Goal: Information Seeking & Learning: Compare options

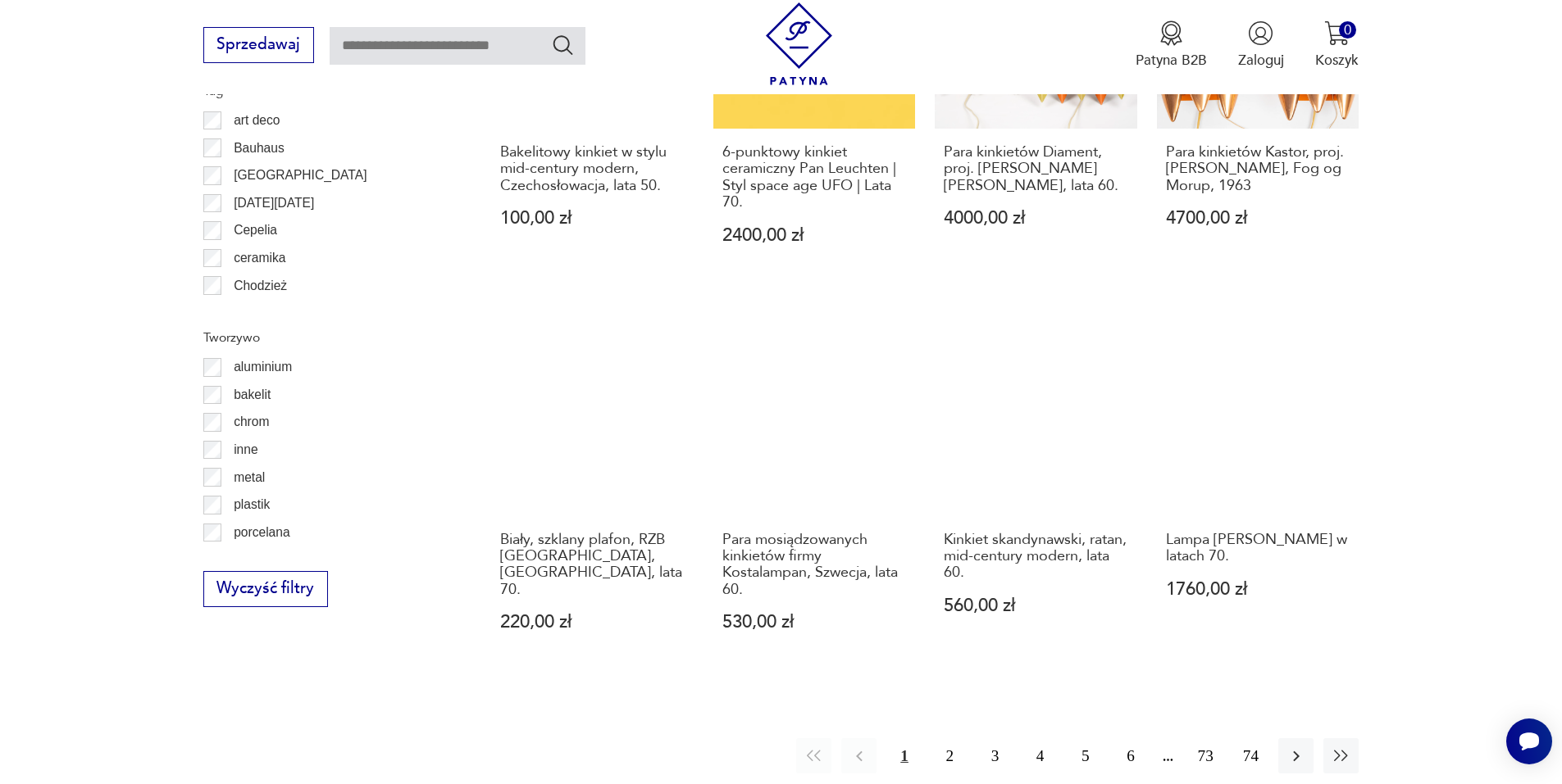
scroll to position [1635, 0]
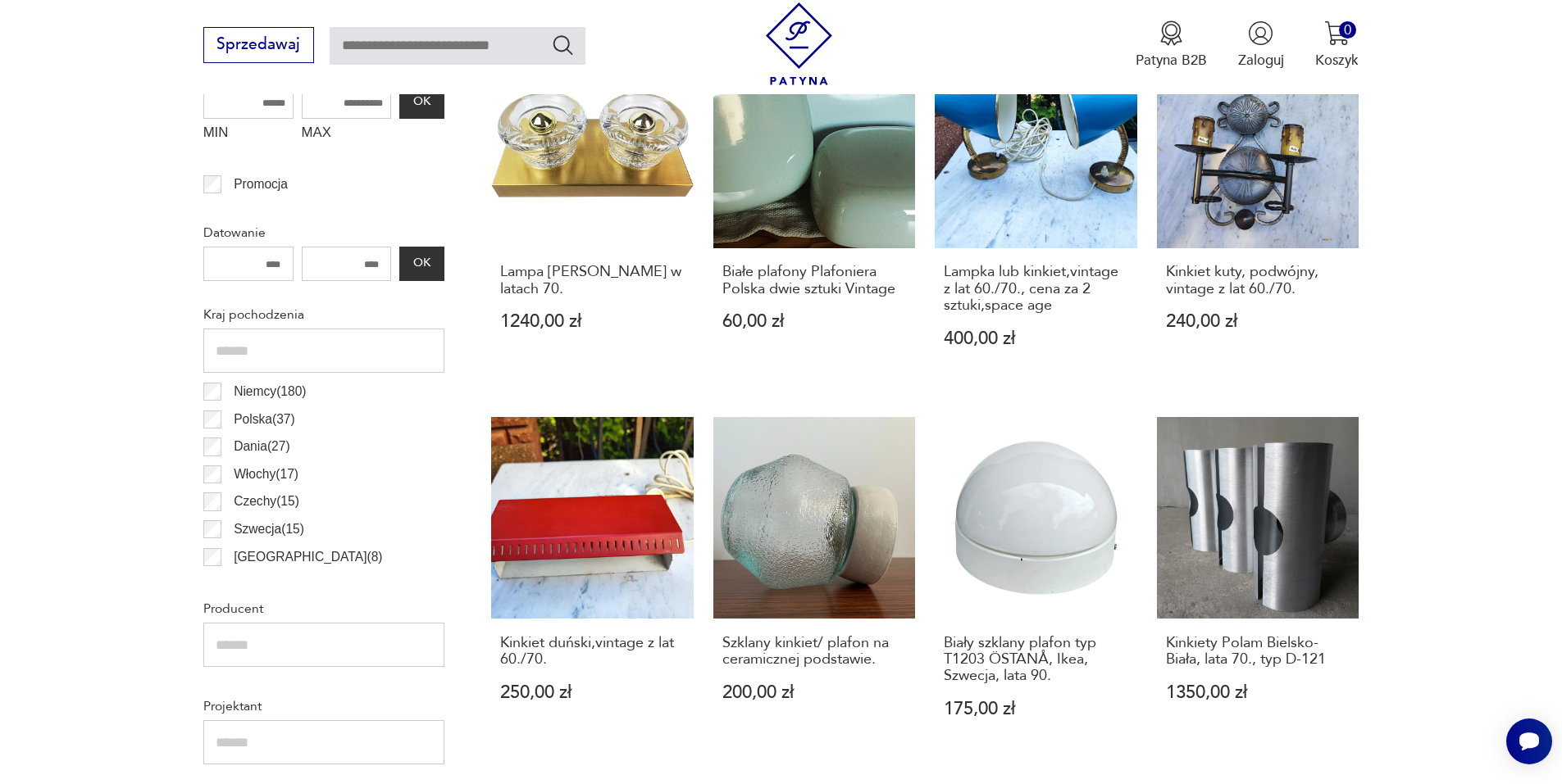
click at [211, 339] on div "Filtruj produkty Cena MIN MAX OK Promocja Datowanie OK Kraj pochodzenia Niemcy …" at bounding box center [324, 732] width 241 height 1474
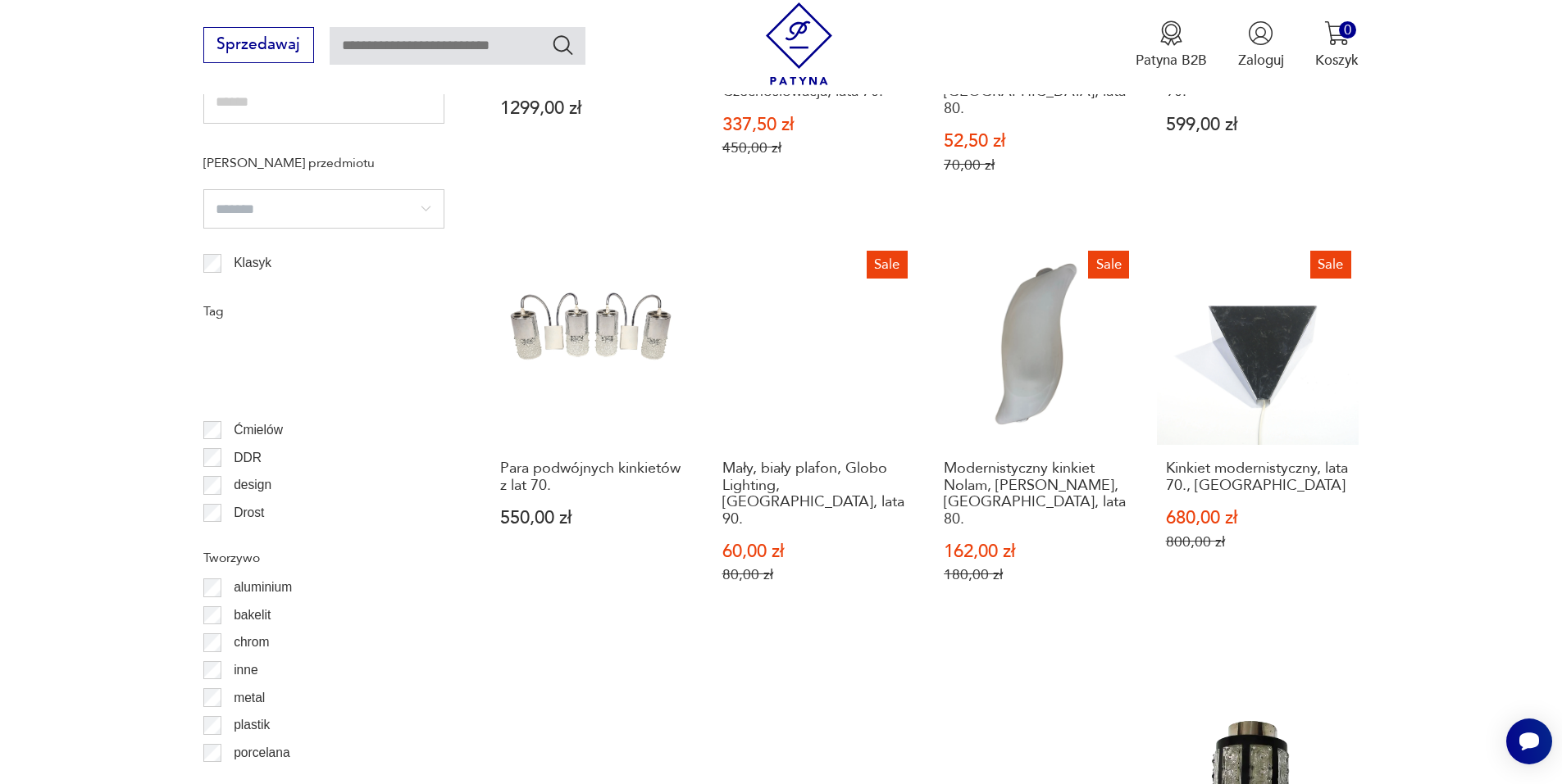
scroll to position [246, 0]
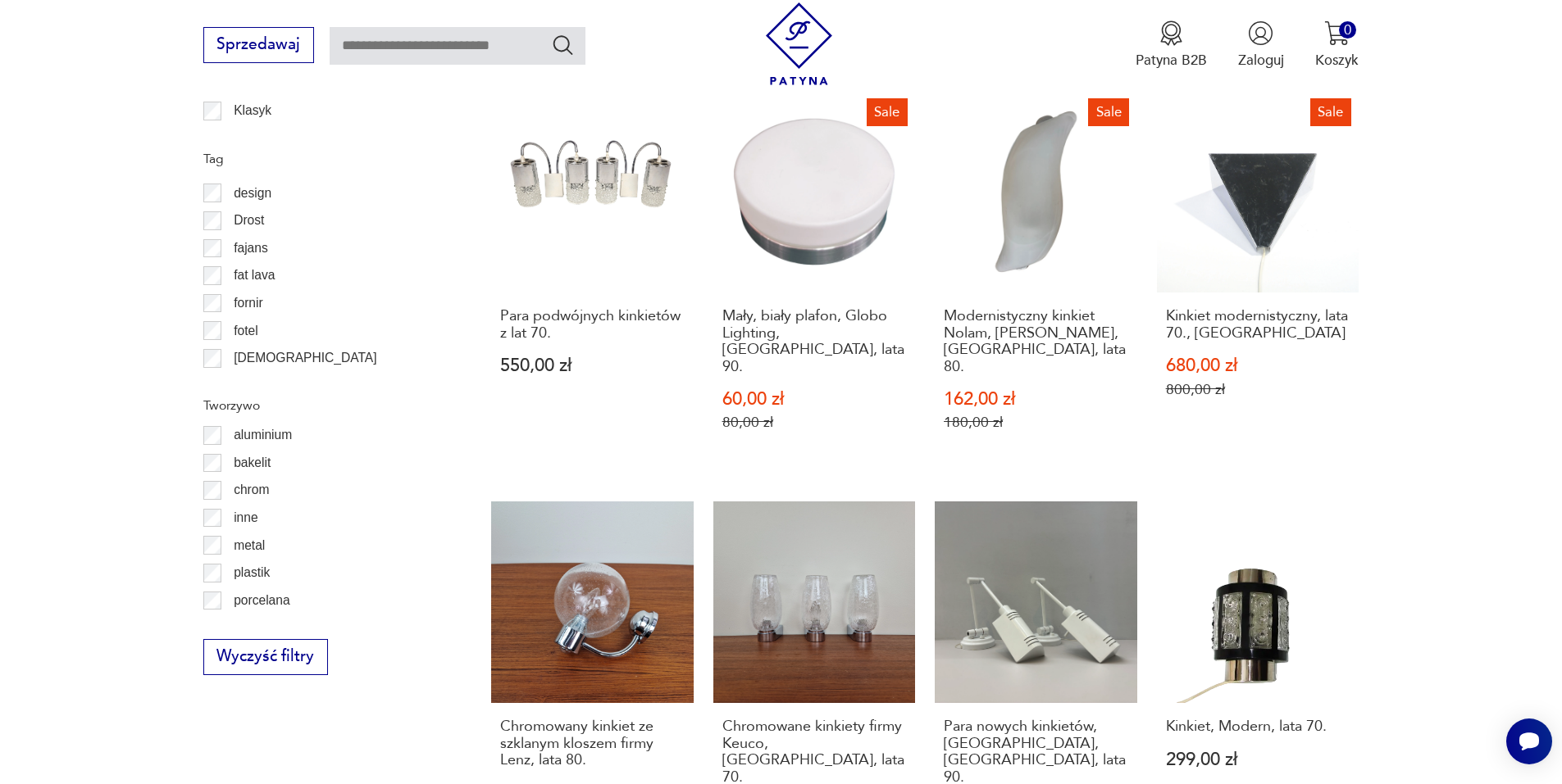
scroll to position [1635, 0]
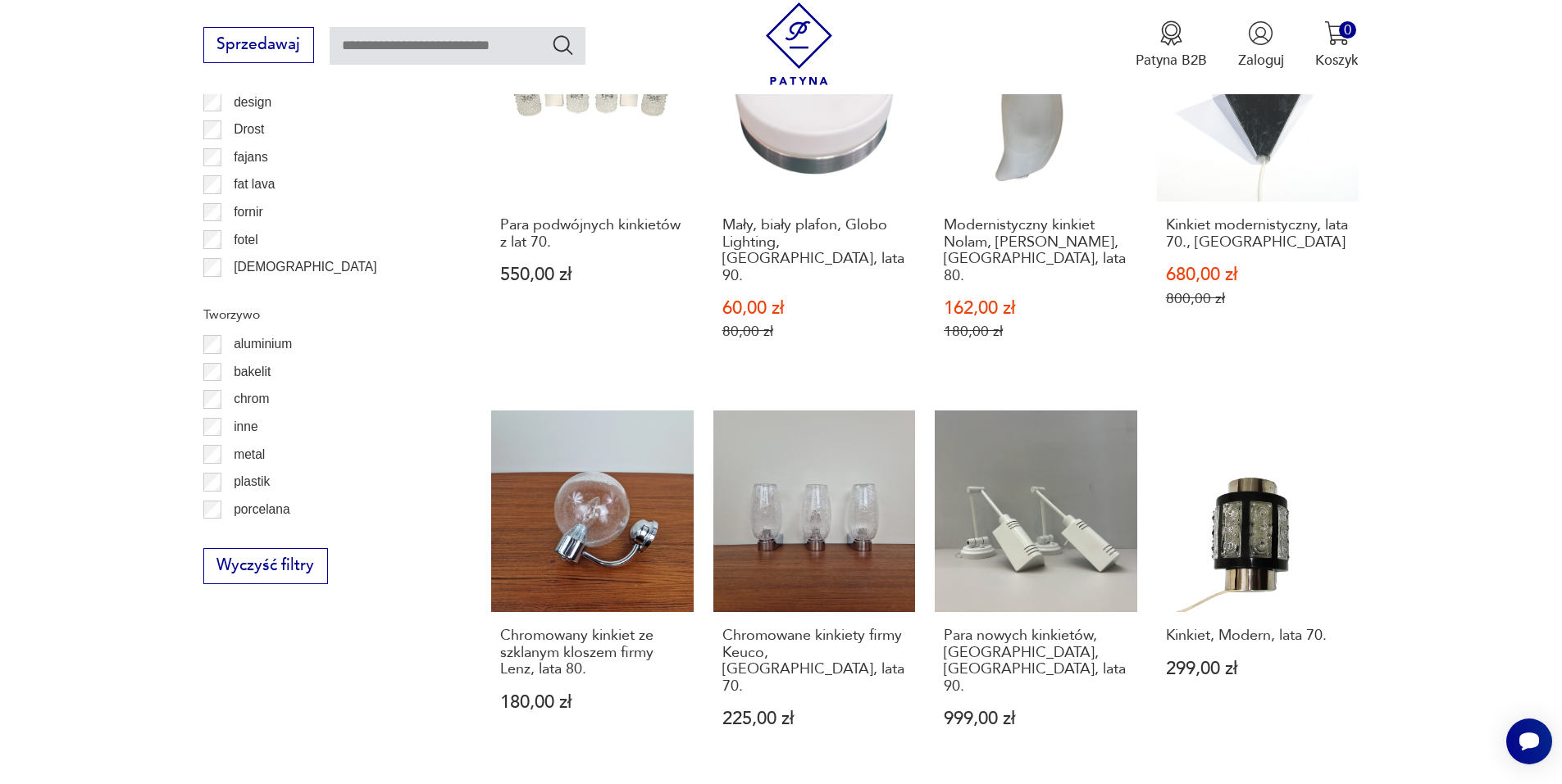
scroll to position [1635, 0]
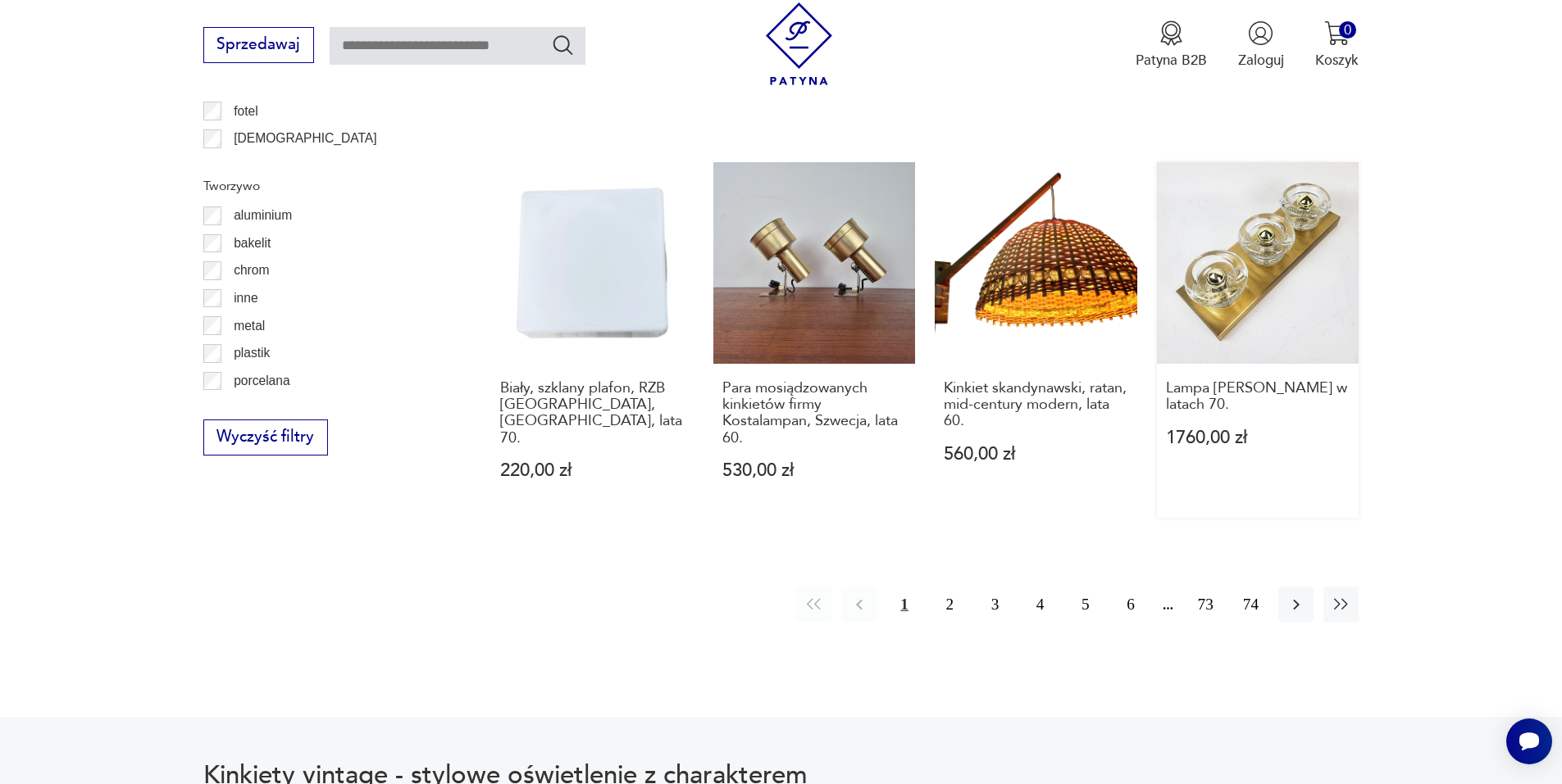
scroll to position [1798, 0]
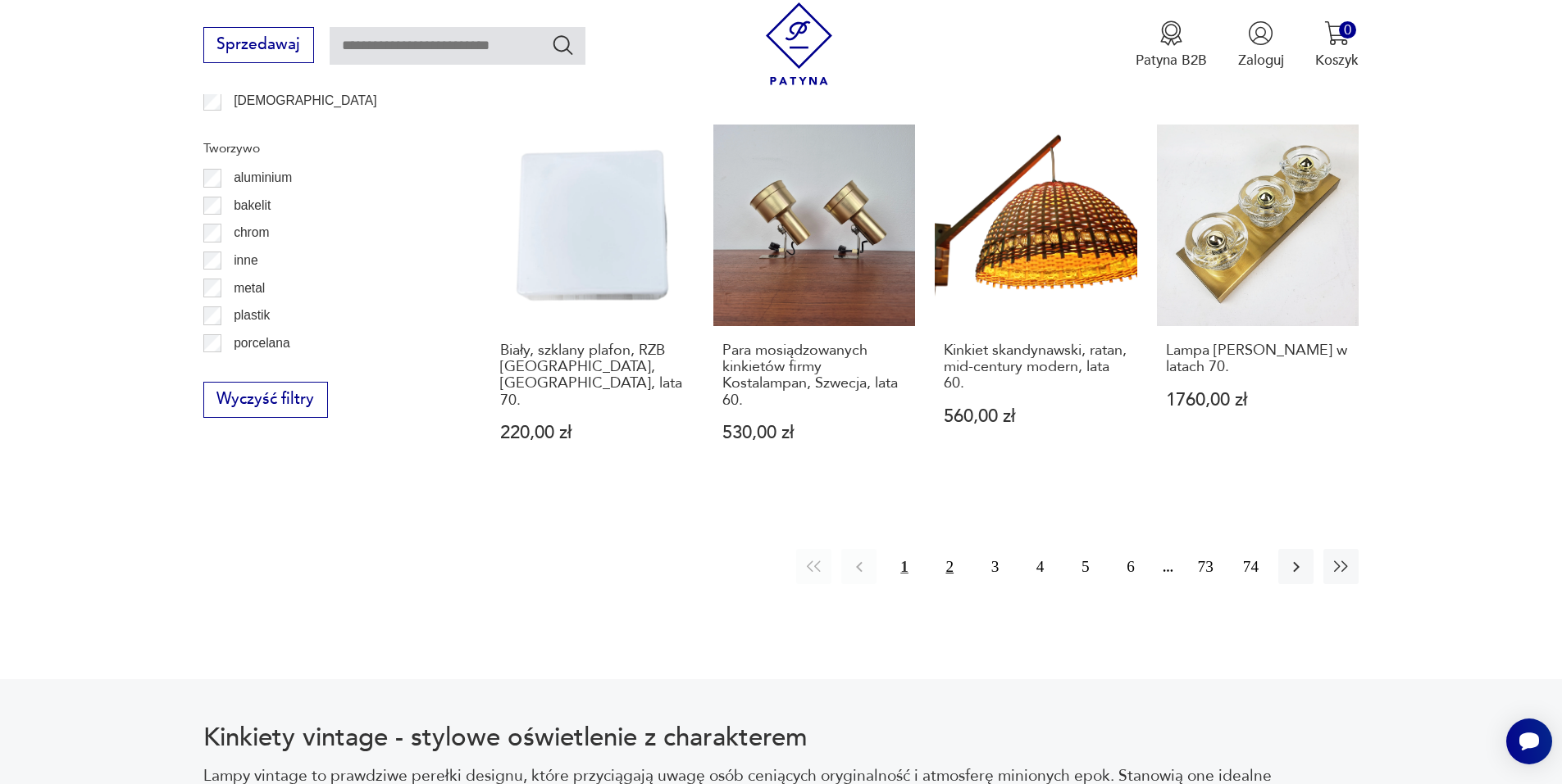
click at [952, 558] on button "2" at bounding box center [949, 567] width 36 height 36
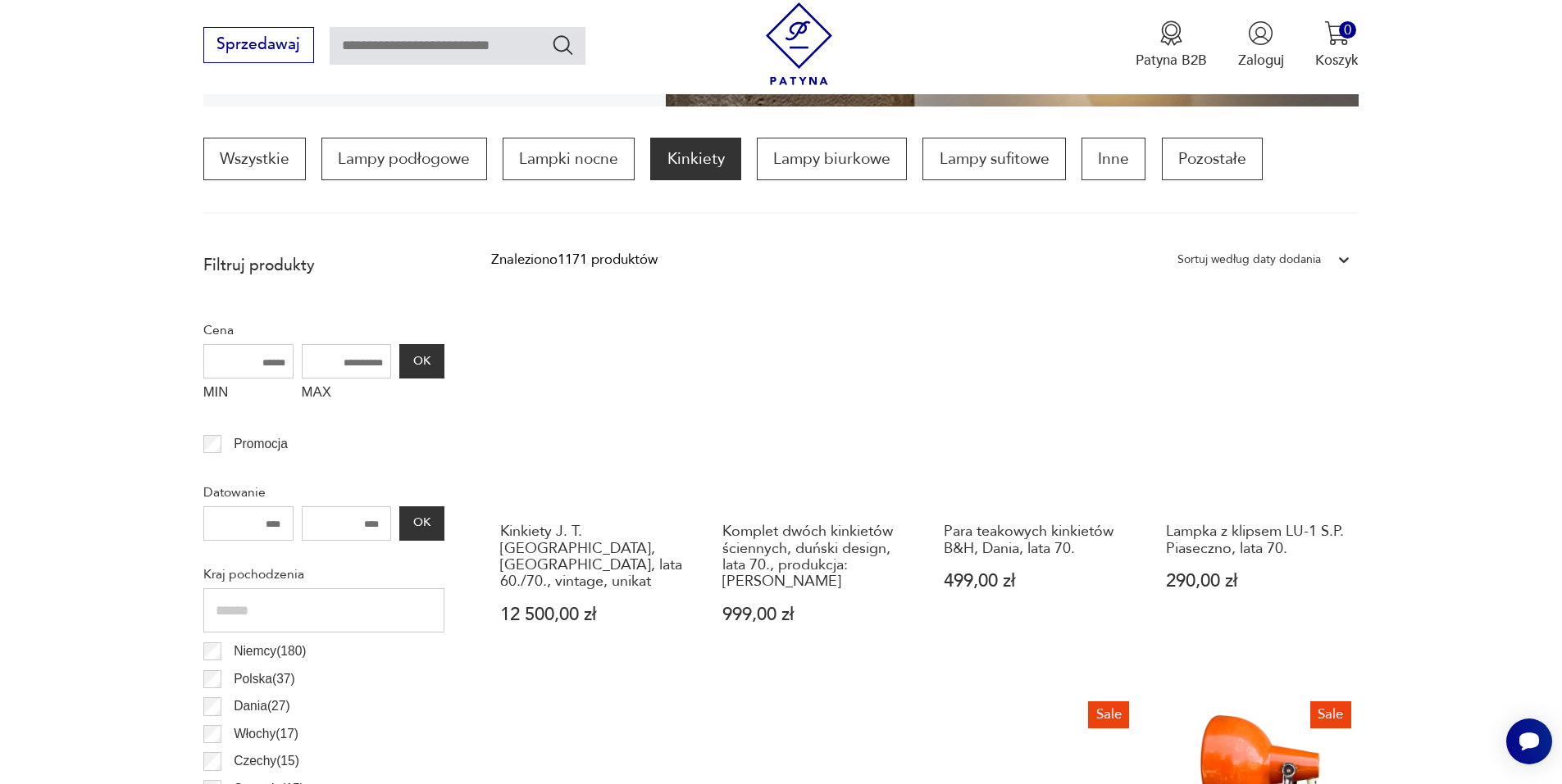
scroll to position [487, 0]
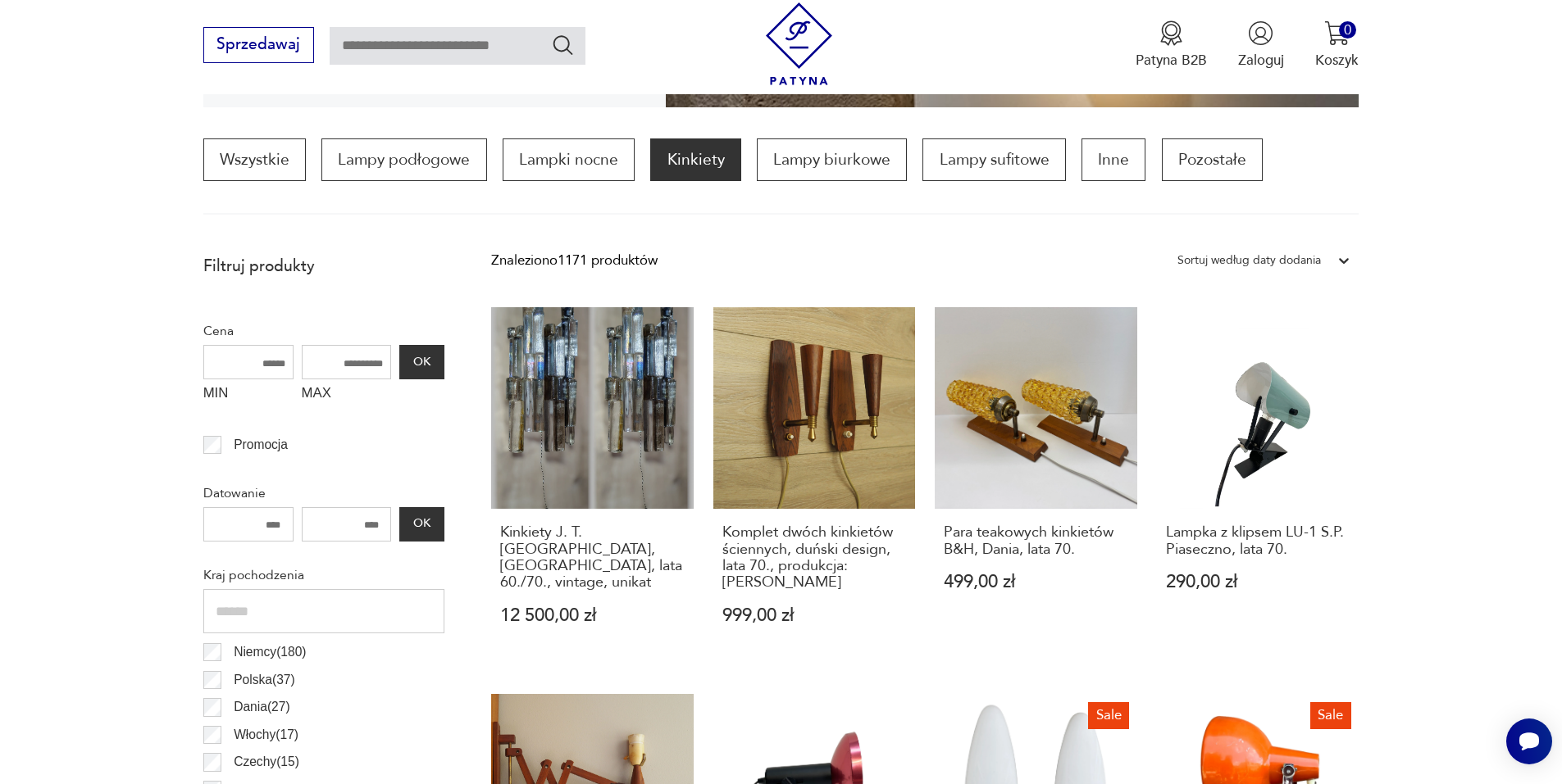
click at [352, 355] on input "MAX" at bounding box center [346, 362] width 90 height 35
type input "***"
click at [441, 368] on button "OK" at bounding box center [421, 362] width 44 height 35
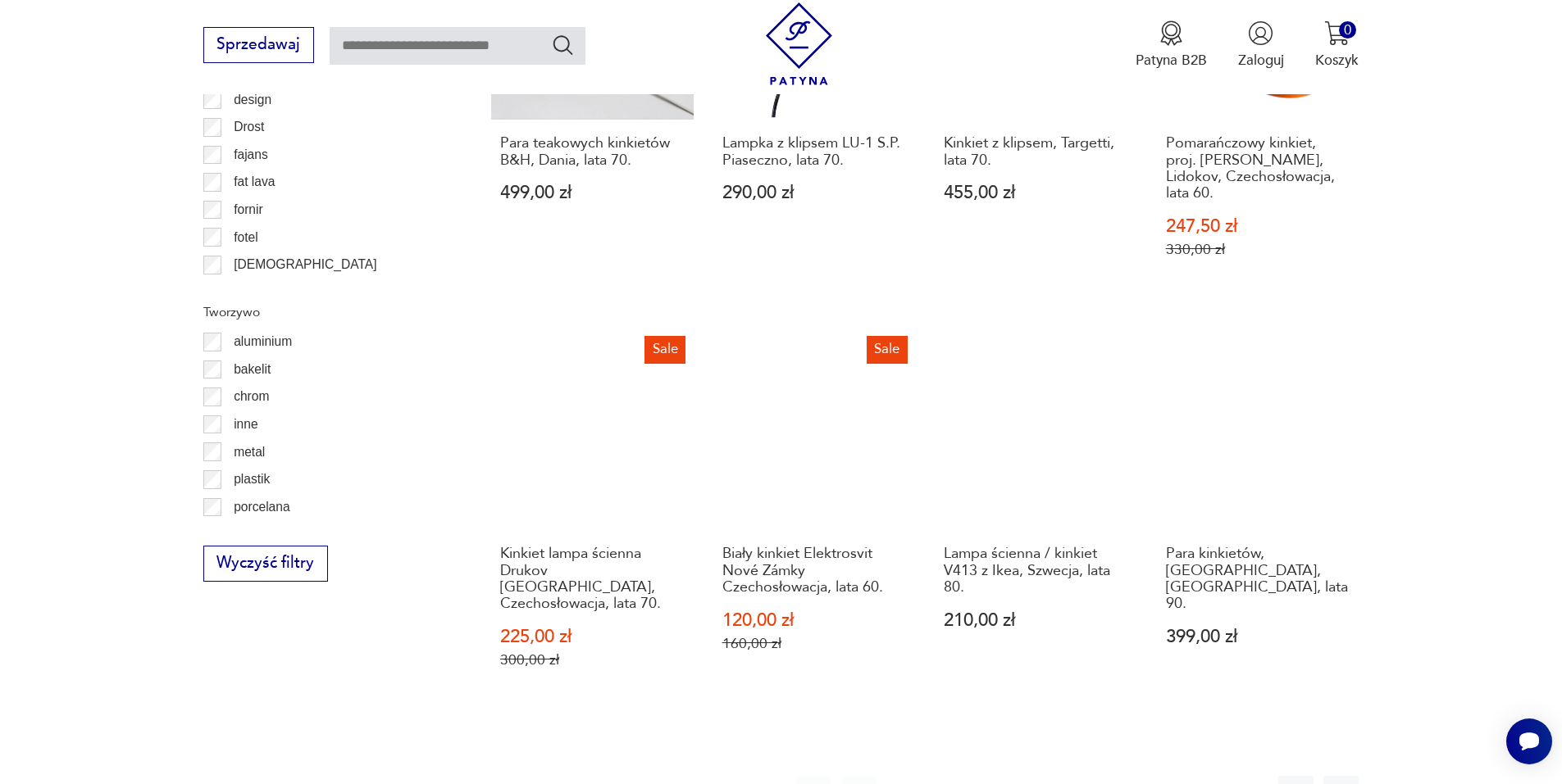
scroll to position [1716, 0]
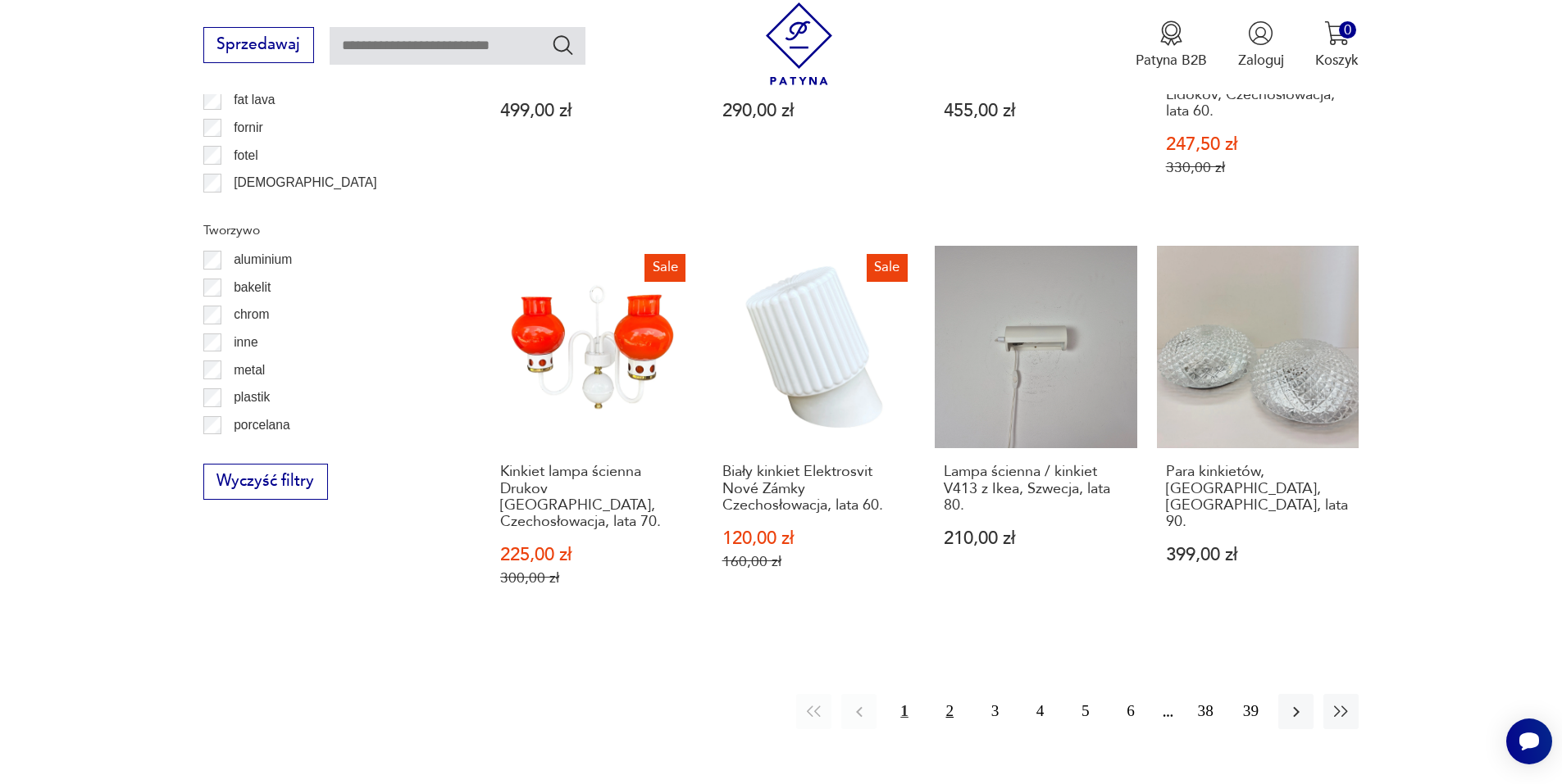
click at [949, 694] on button "2" at bounding box center [949, 712] width 36 height 36
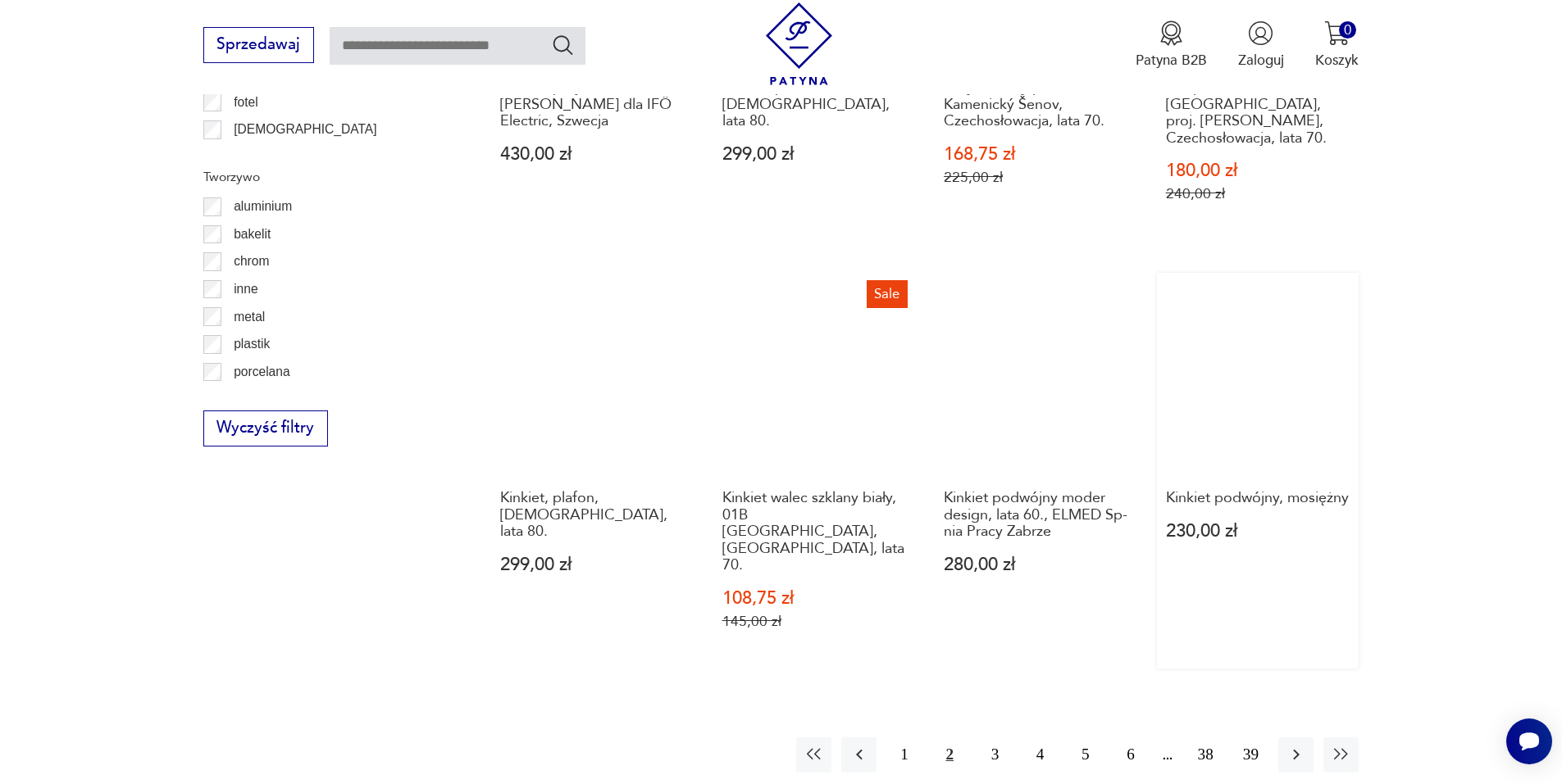
scroll to position [1798, 0]
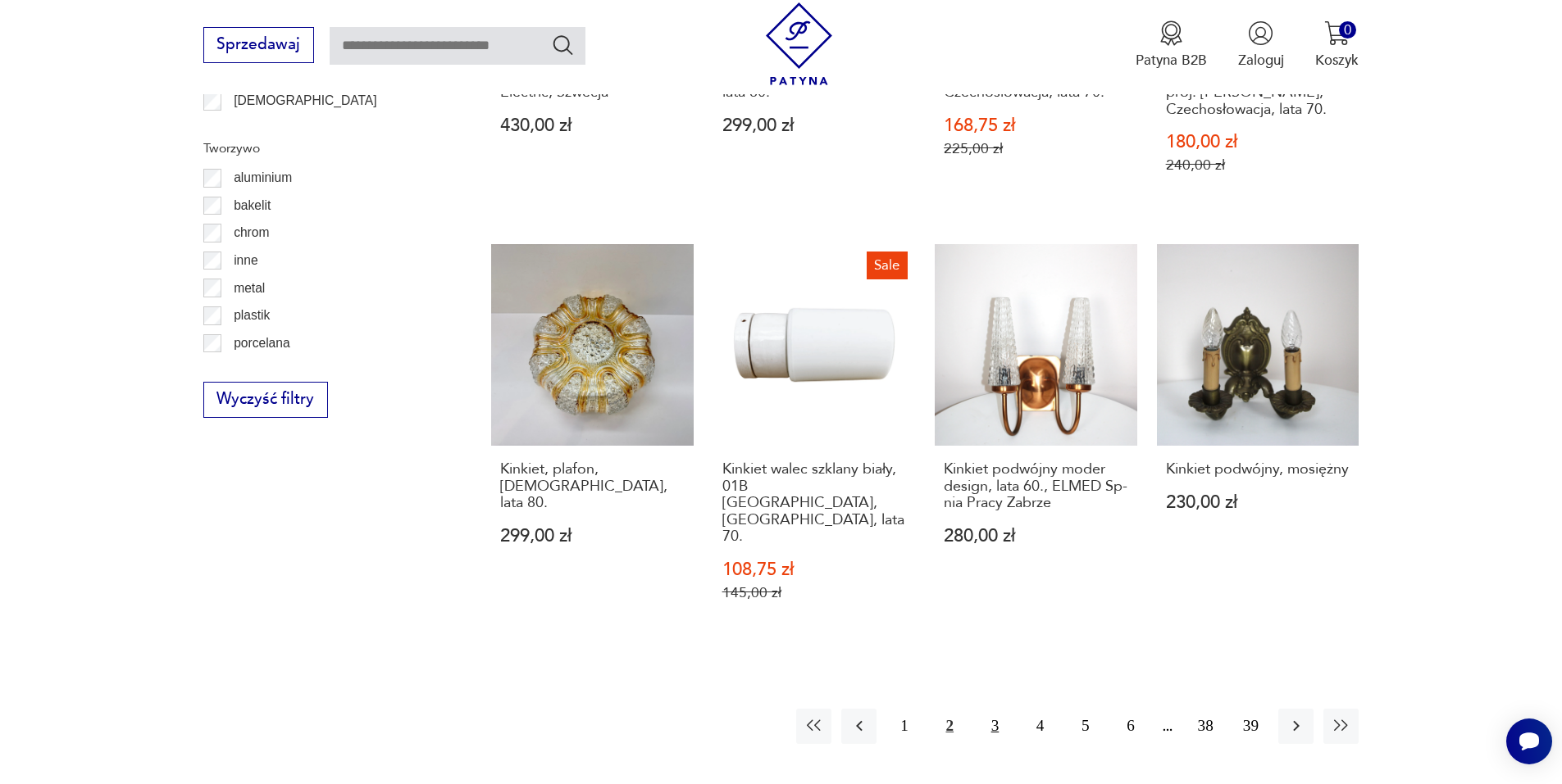
click at [995, 709] on button "3" at bounding box center [995, 727] width 36 height 36
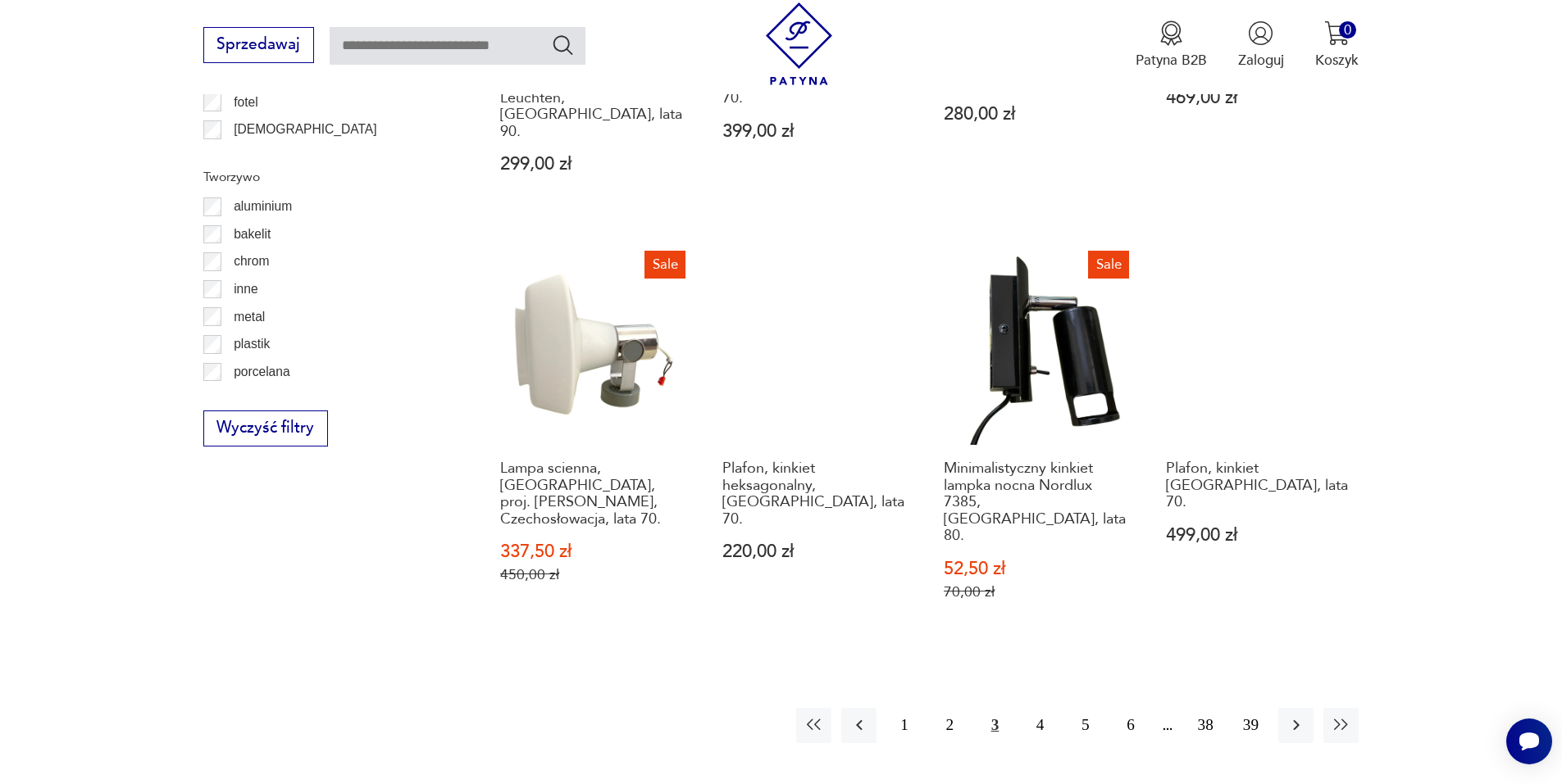
scroll to position [1798, 0]
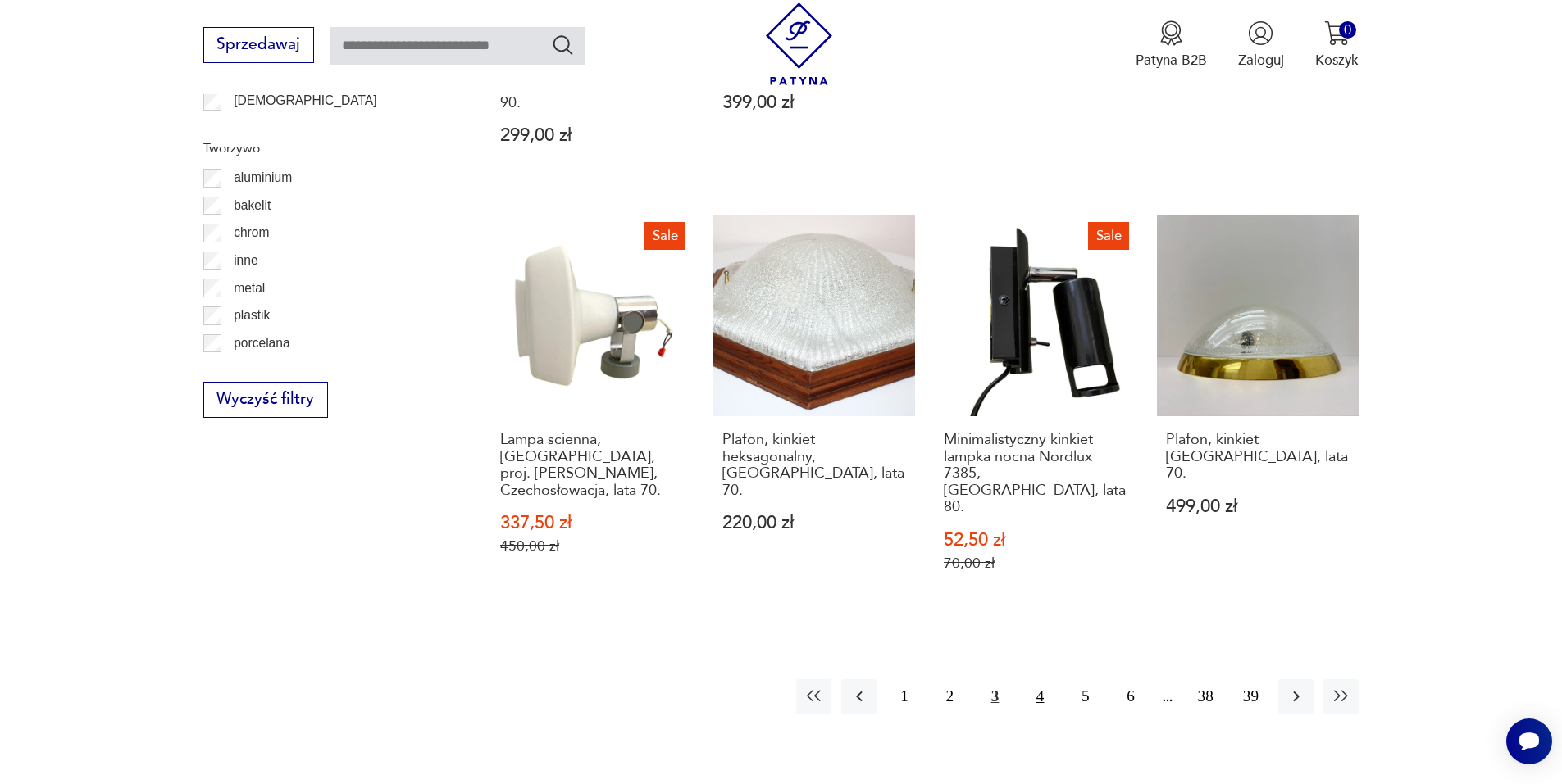
click at [1032, 679] on button "4" at bounding box center [1040, 697] width 36 height 36
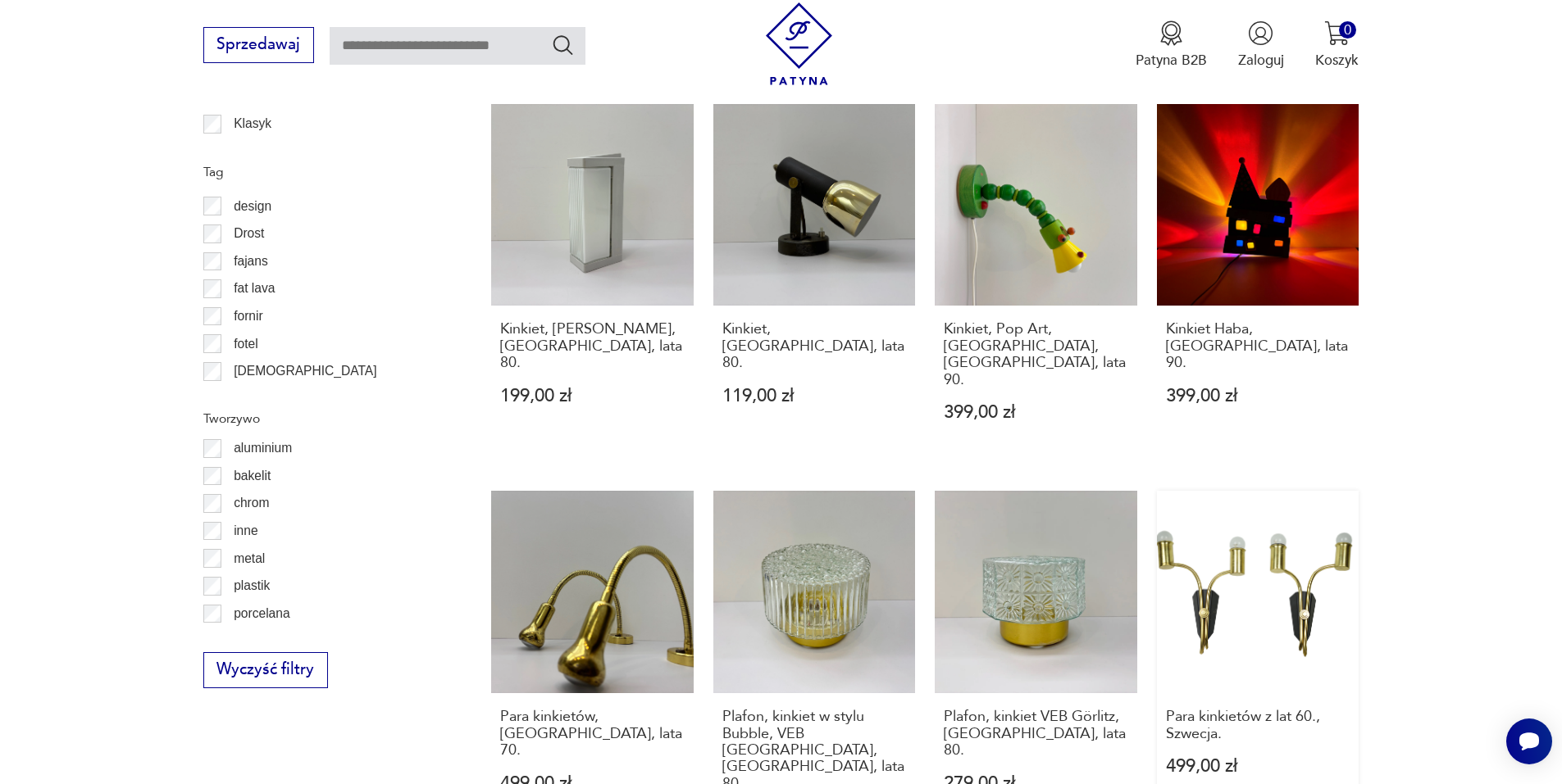
scroll to position [1716, 0]
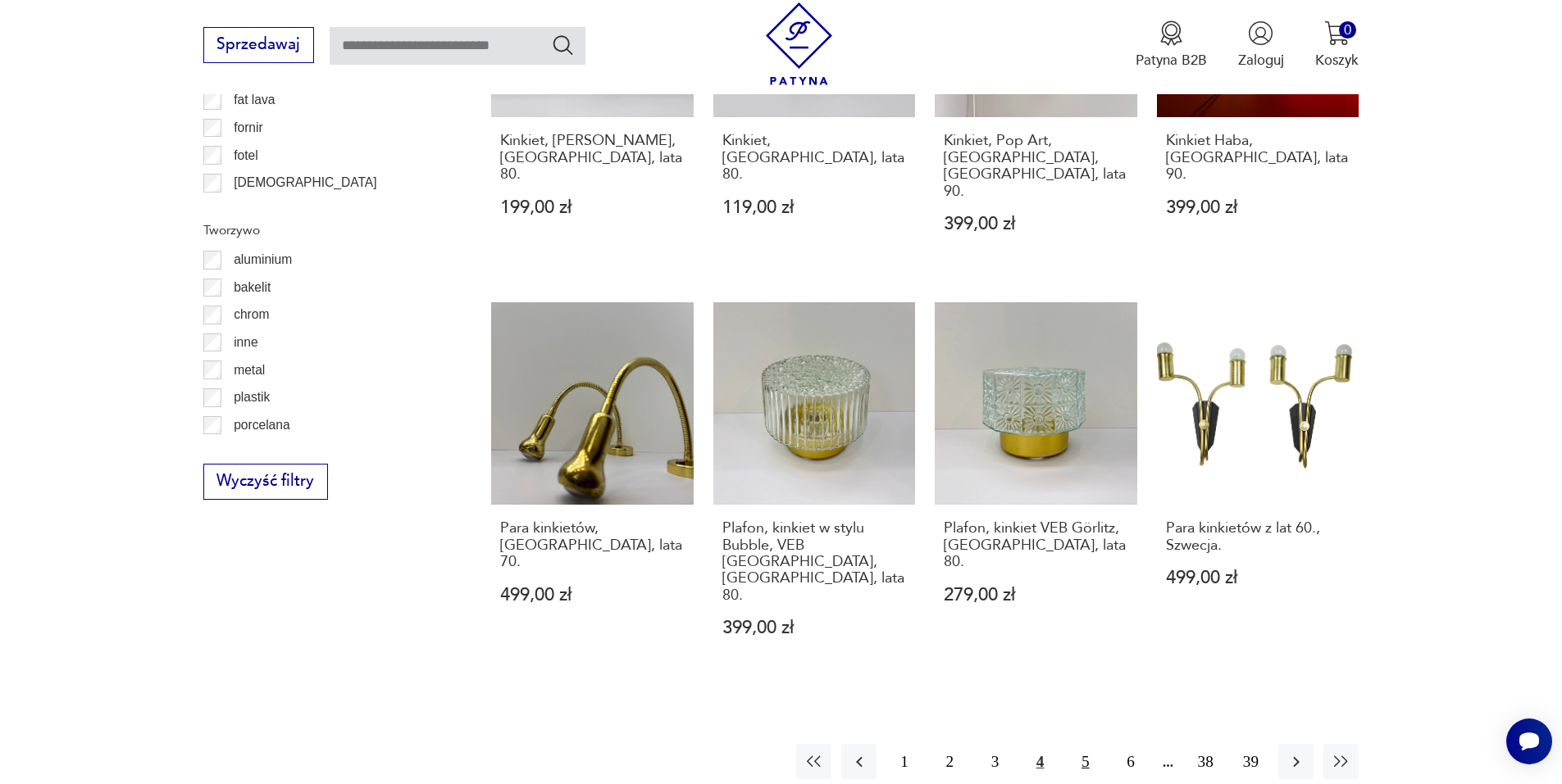
click at [1091, 744] on button "5" at bounding box center [1085, 762] width 36 height 36
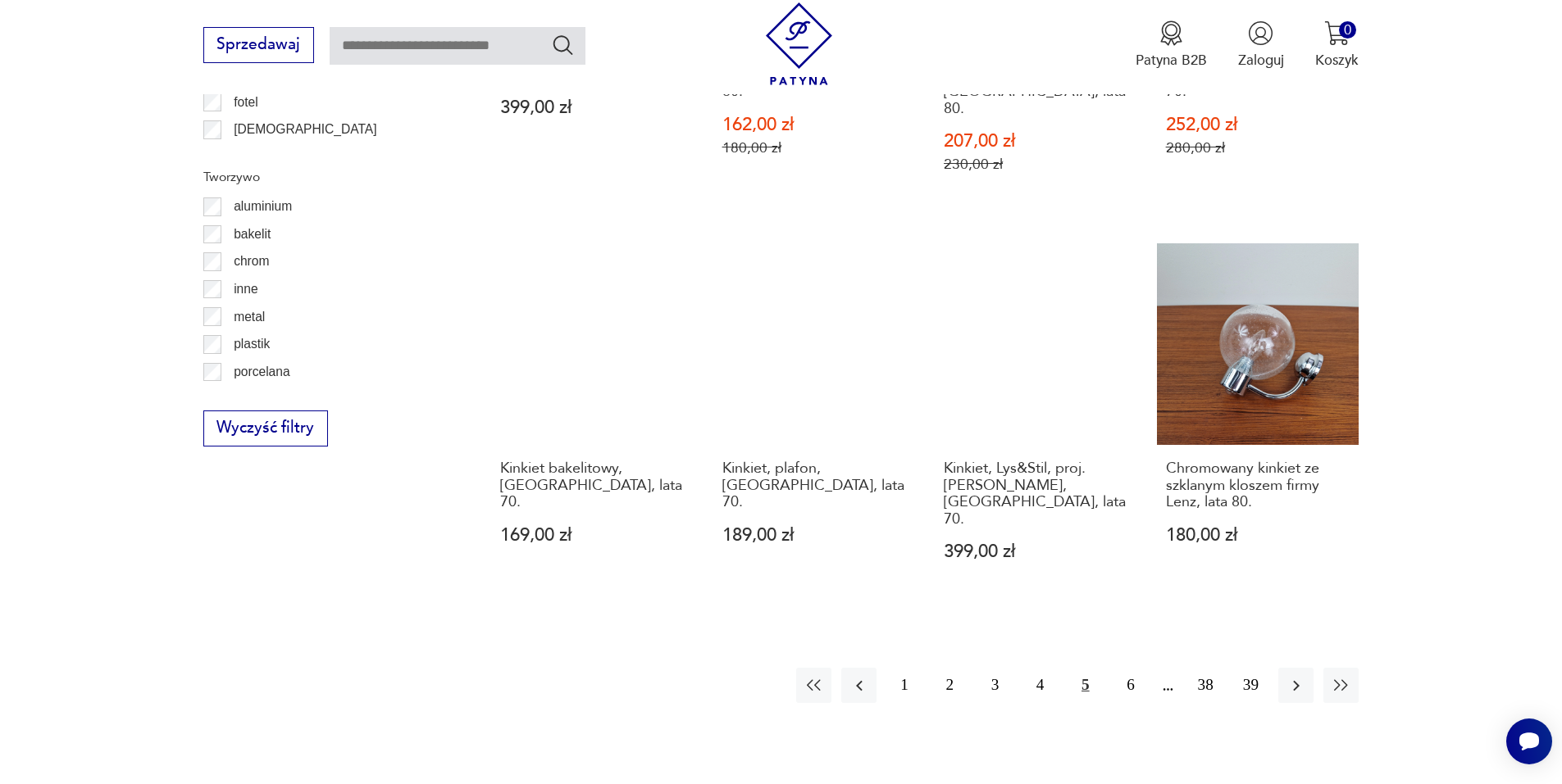
scroll to position [1798, 0]
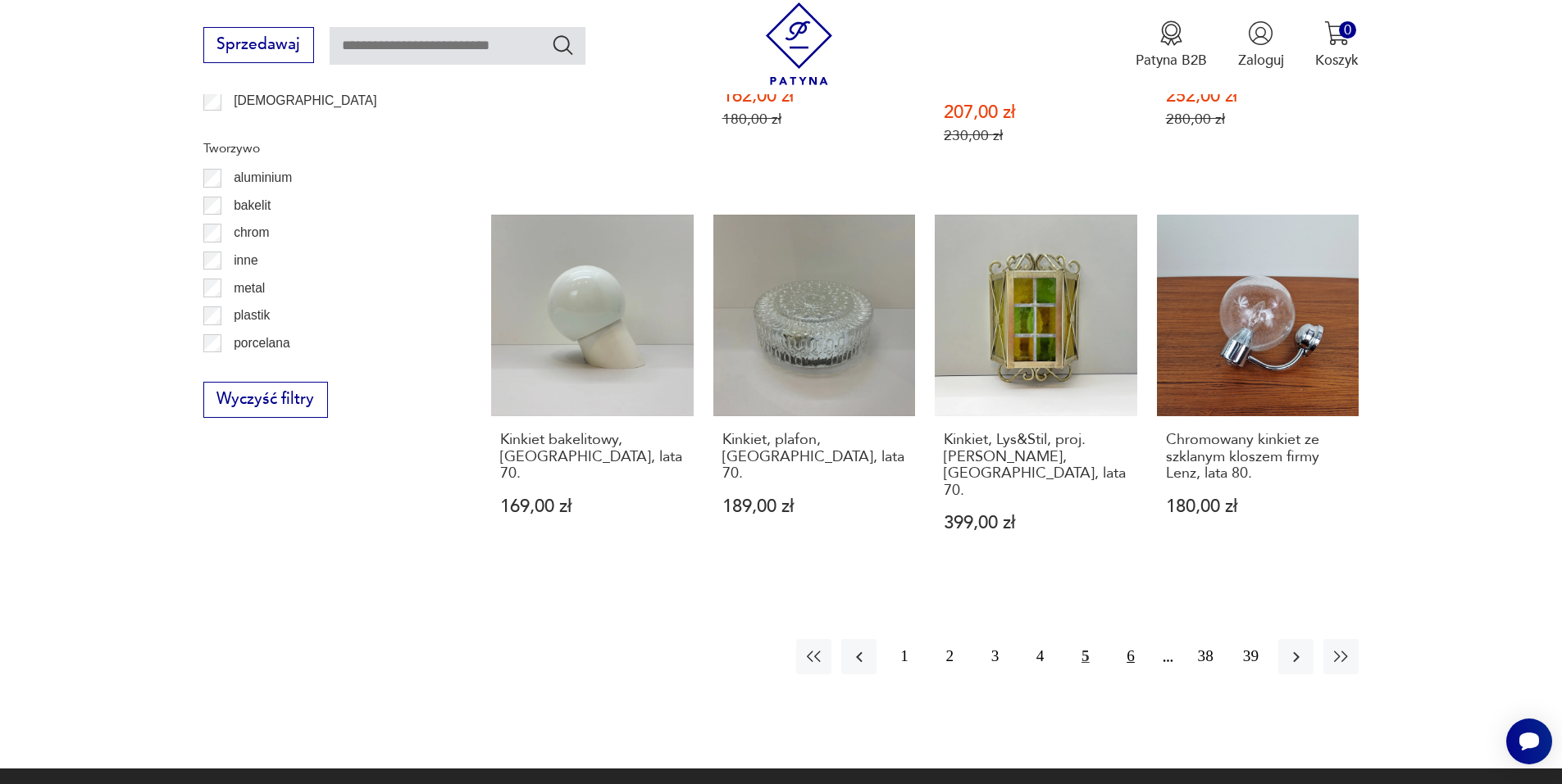
click at [1133, 639] on button "6" at bounding box center [1130, 657] width 36 height 36
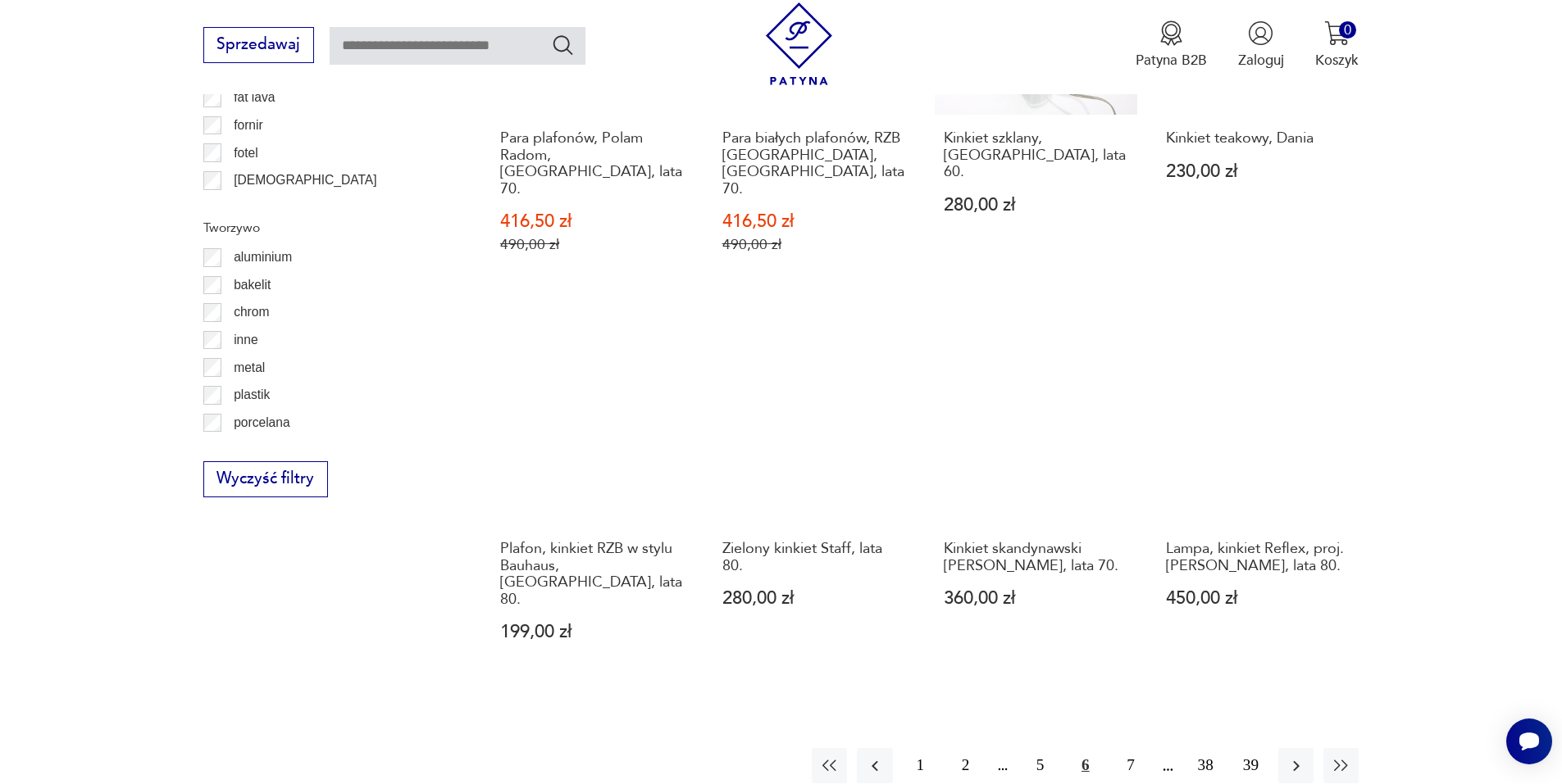
scroll to position [1798, 0]
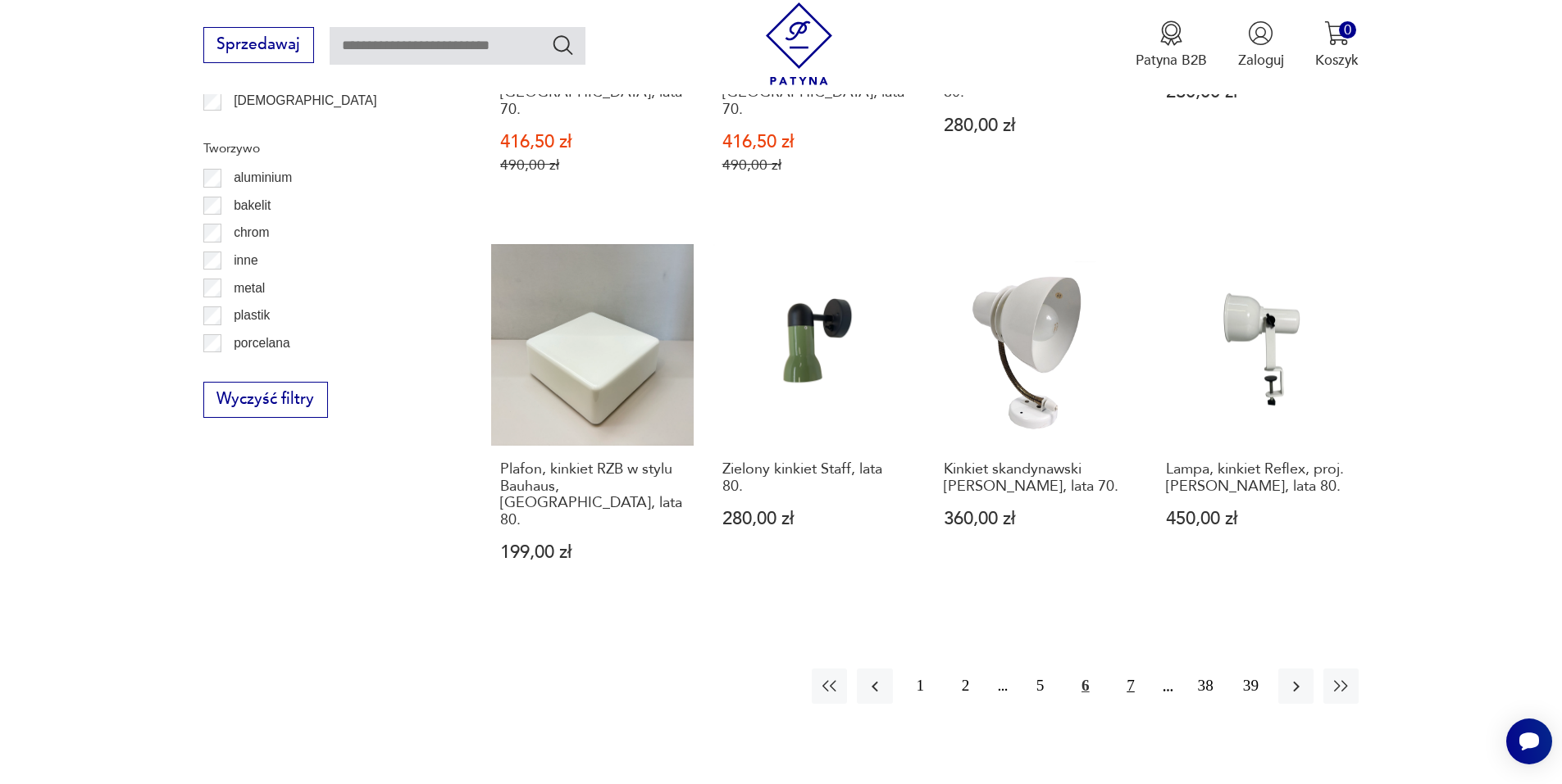
click at [1131, 668] on button "7" at bounding box center [1130, 686] width 36 height 36
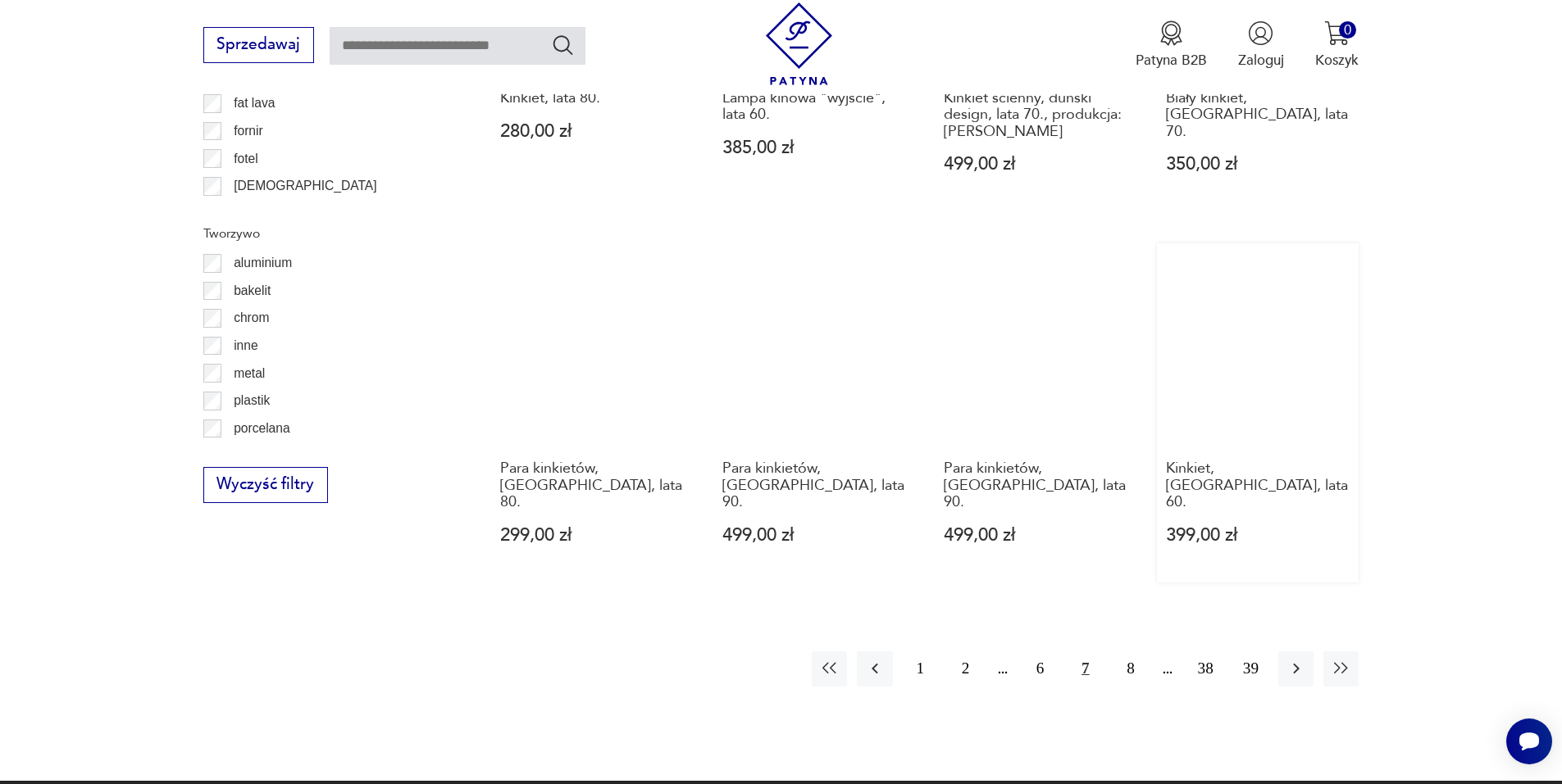
scroll to position [1716, 0]
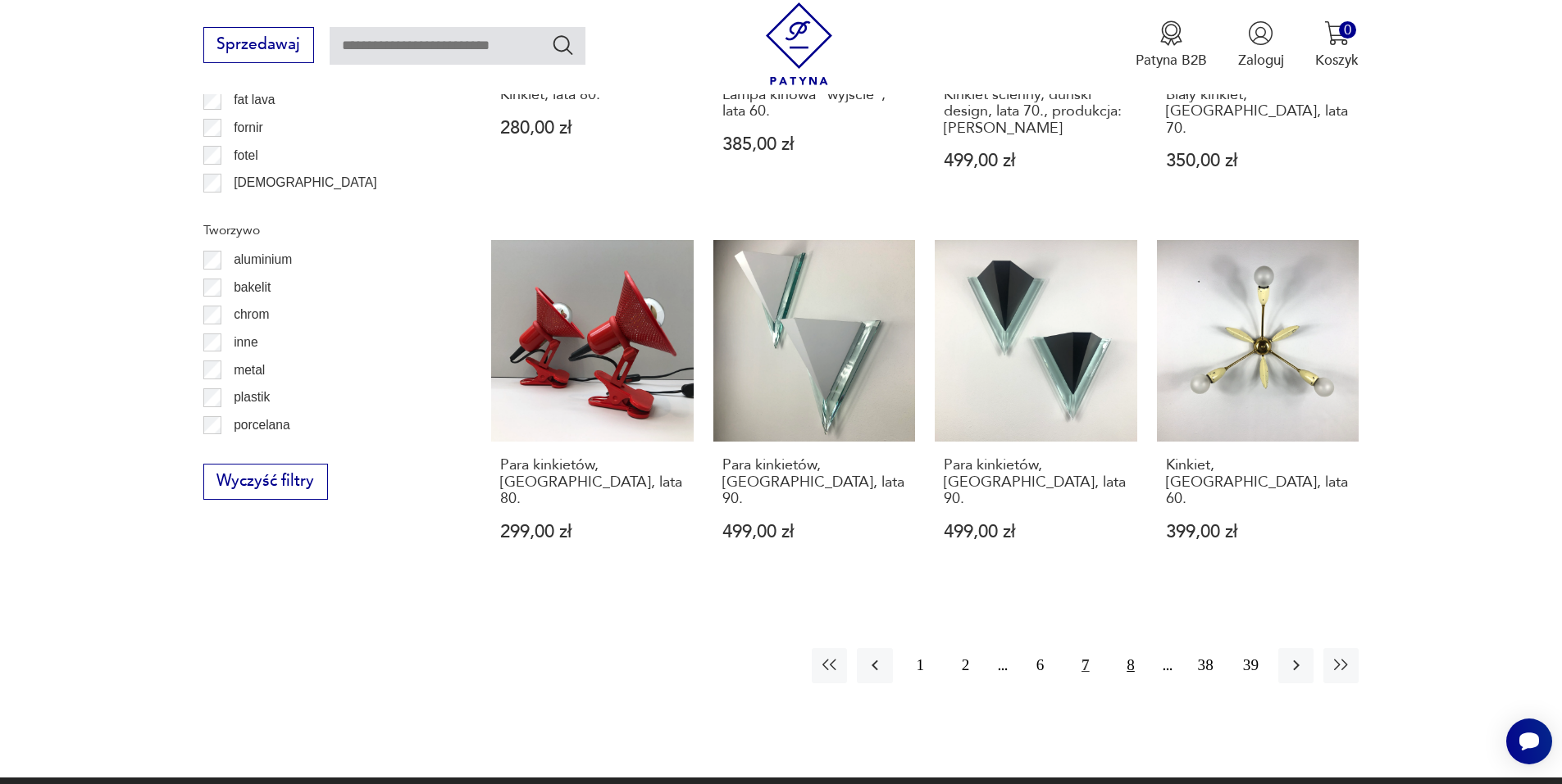
click at [1125, 648] on button "8" at bounding box center [1130, 666] width 36 height 36
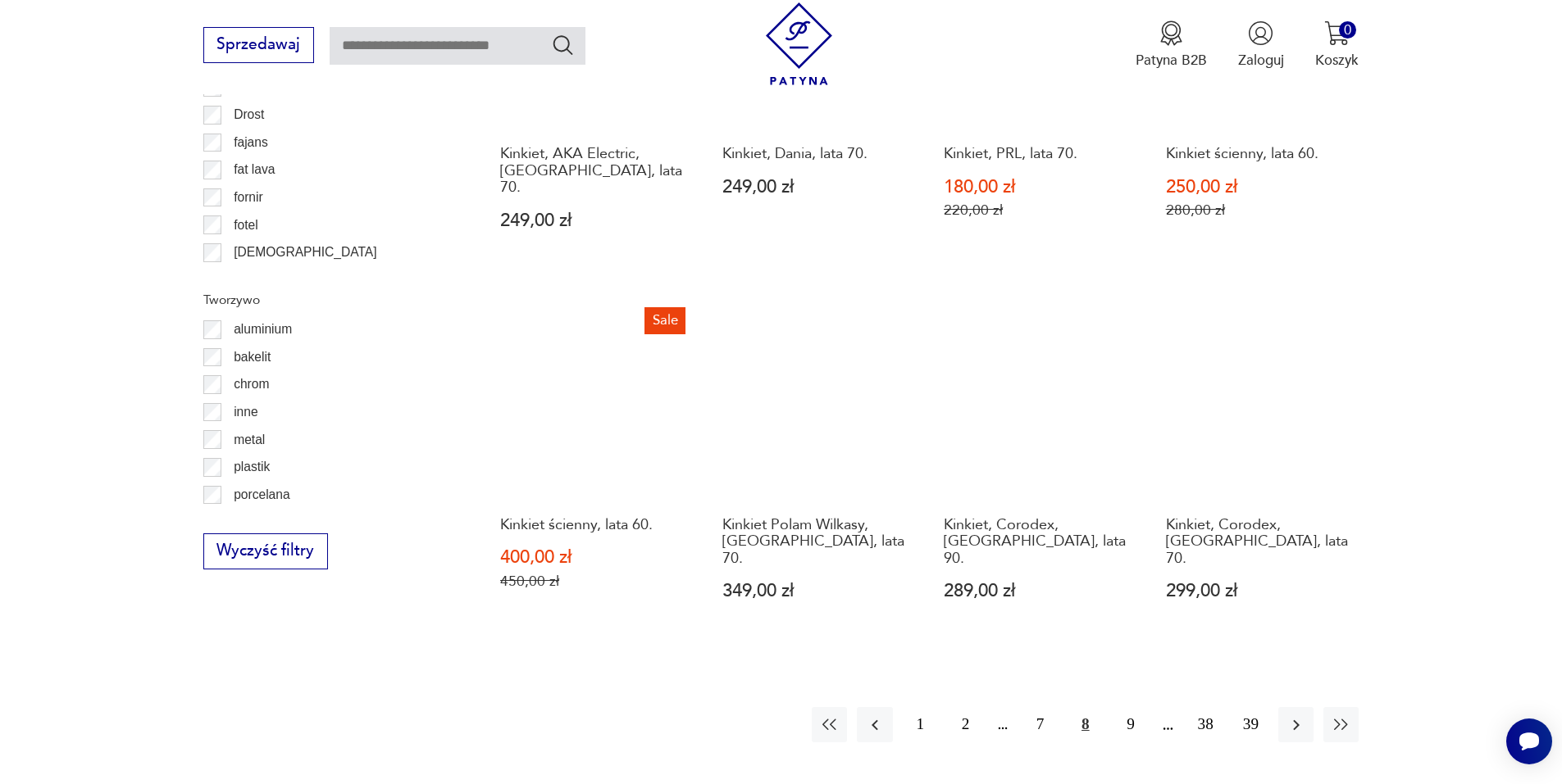
scroll to position [1798, 0]
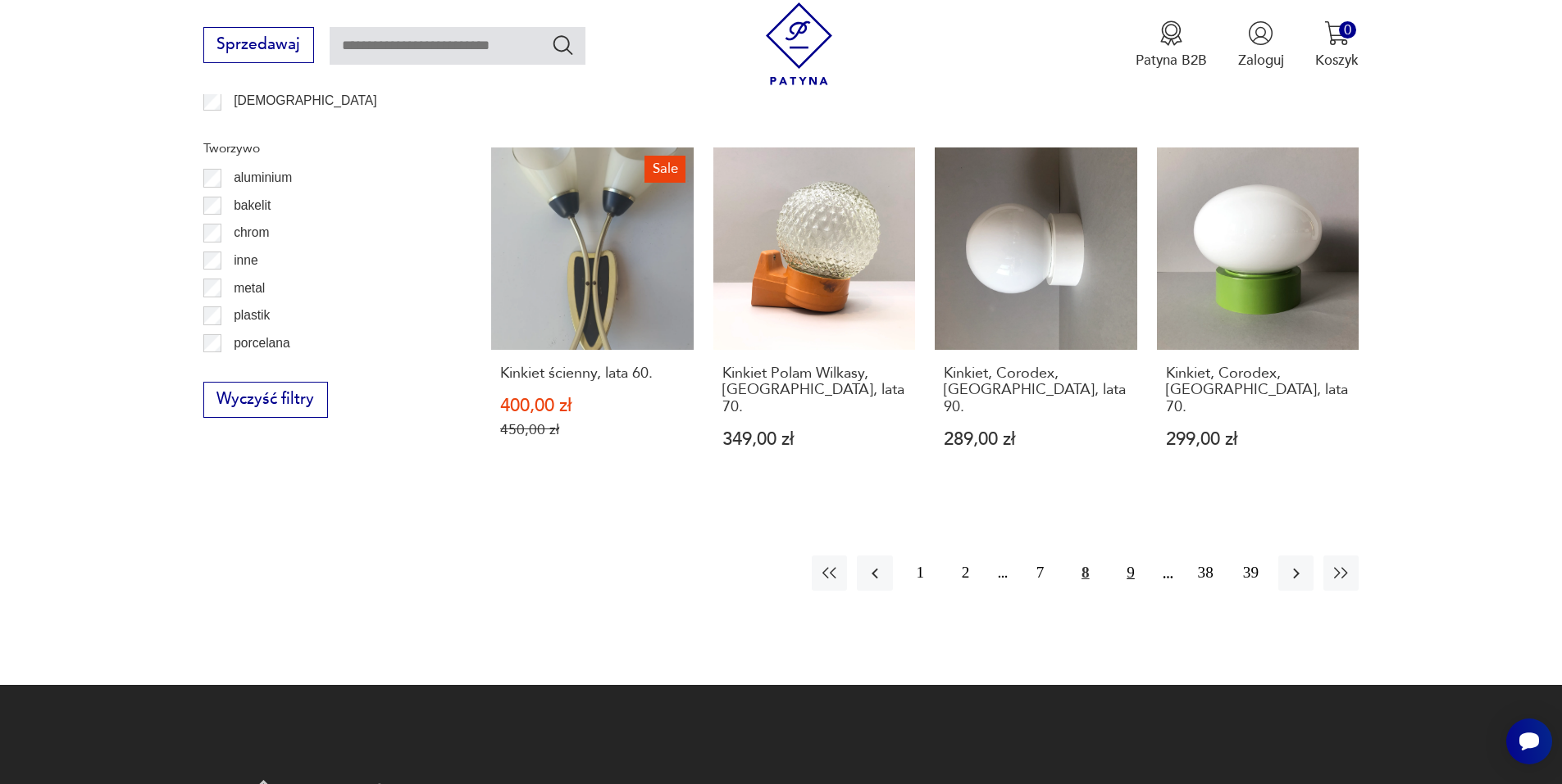
click at [1130, 556] on button "9" at bounding box center [1130, 573] width 36 height 36
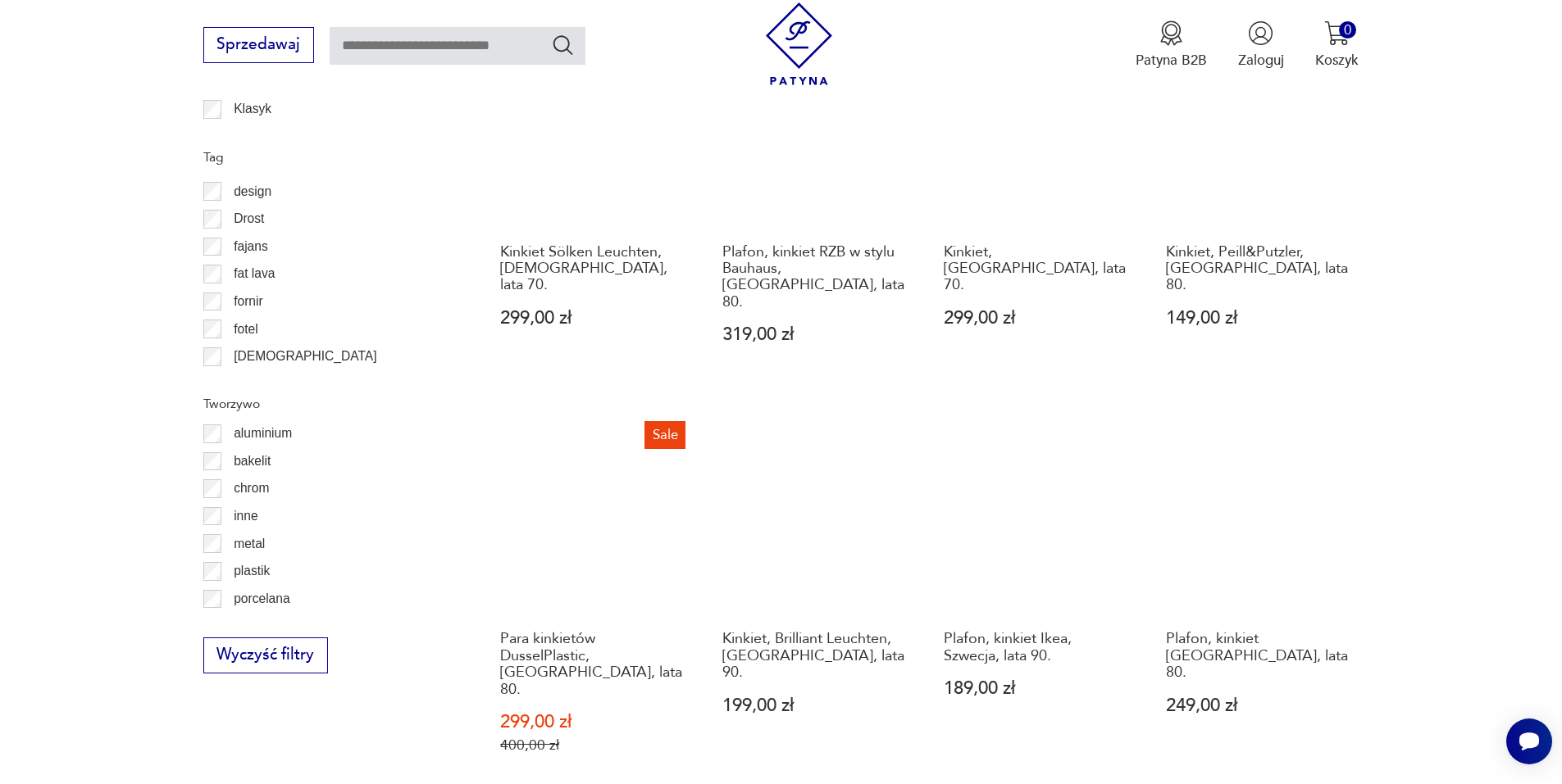
scroll to position [1635, 0]
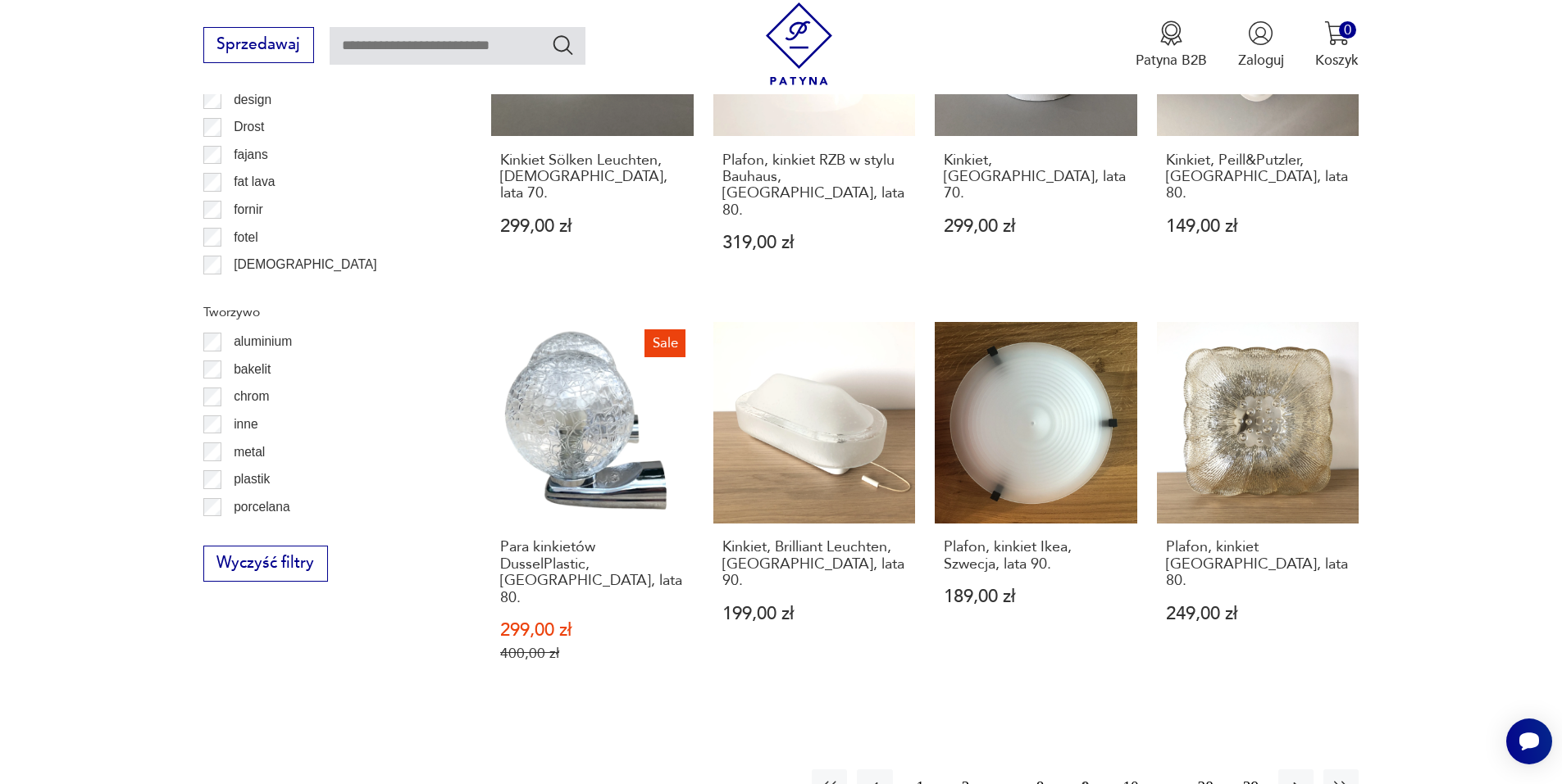
click at [1133, 770] on button "10" at bounding box center [1130, 788] width 36 height 36
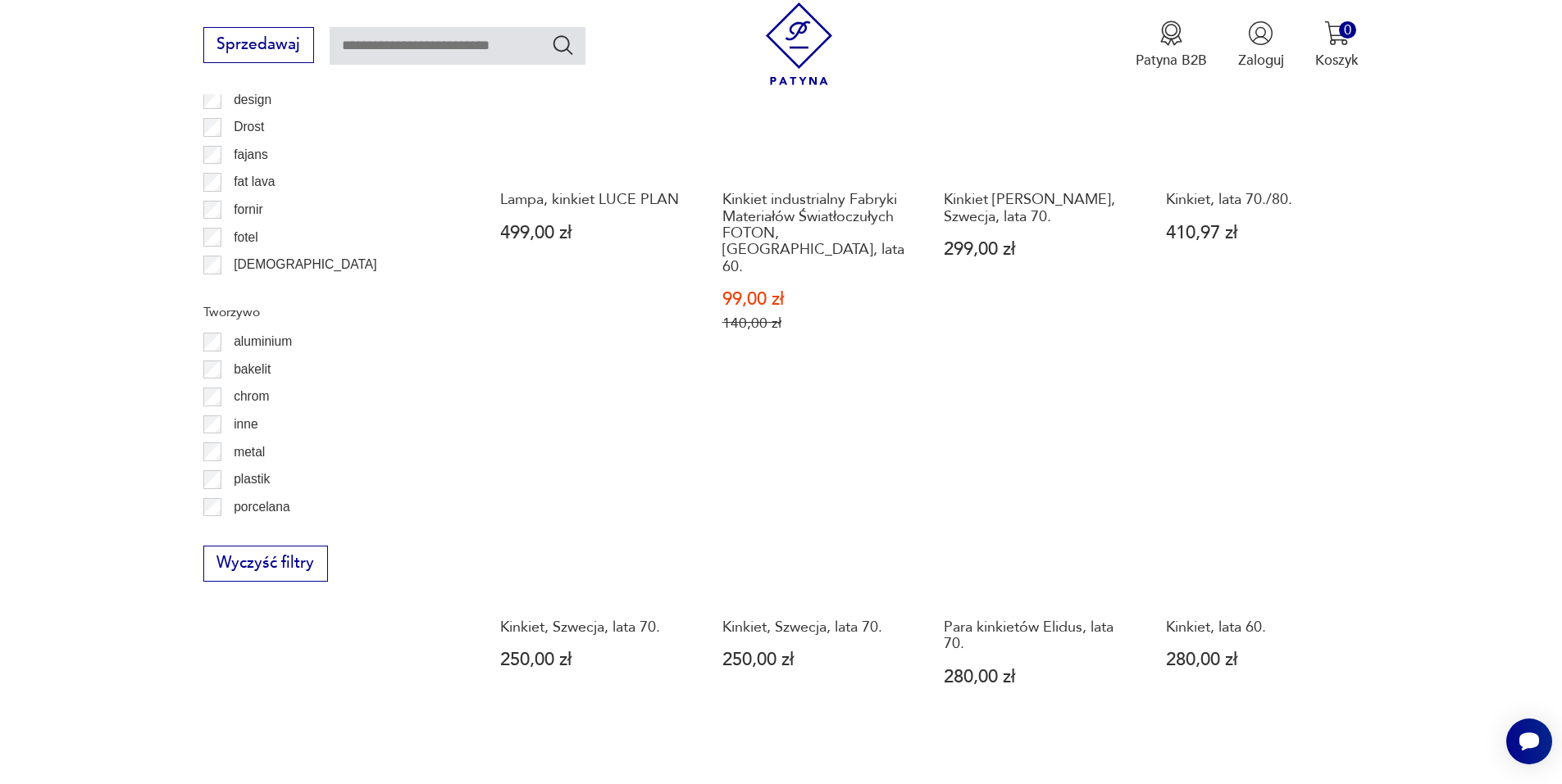
scroll to position [1716, 0]
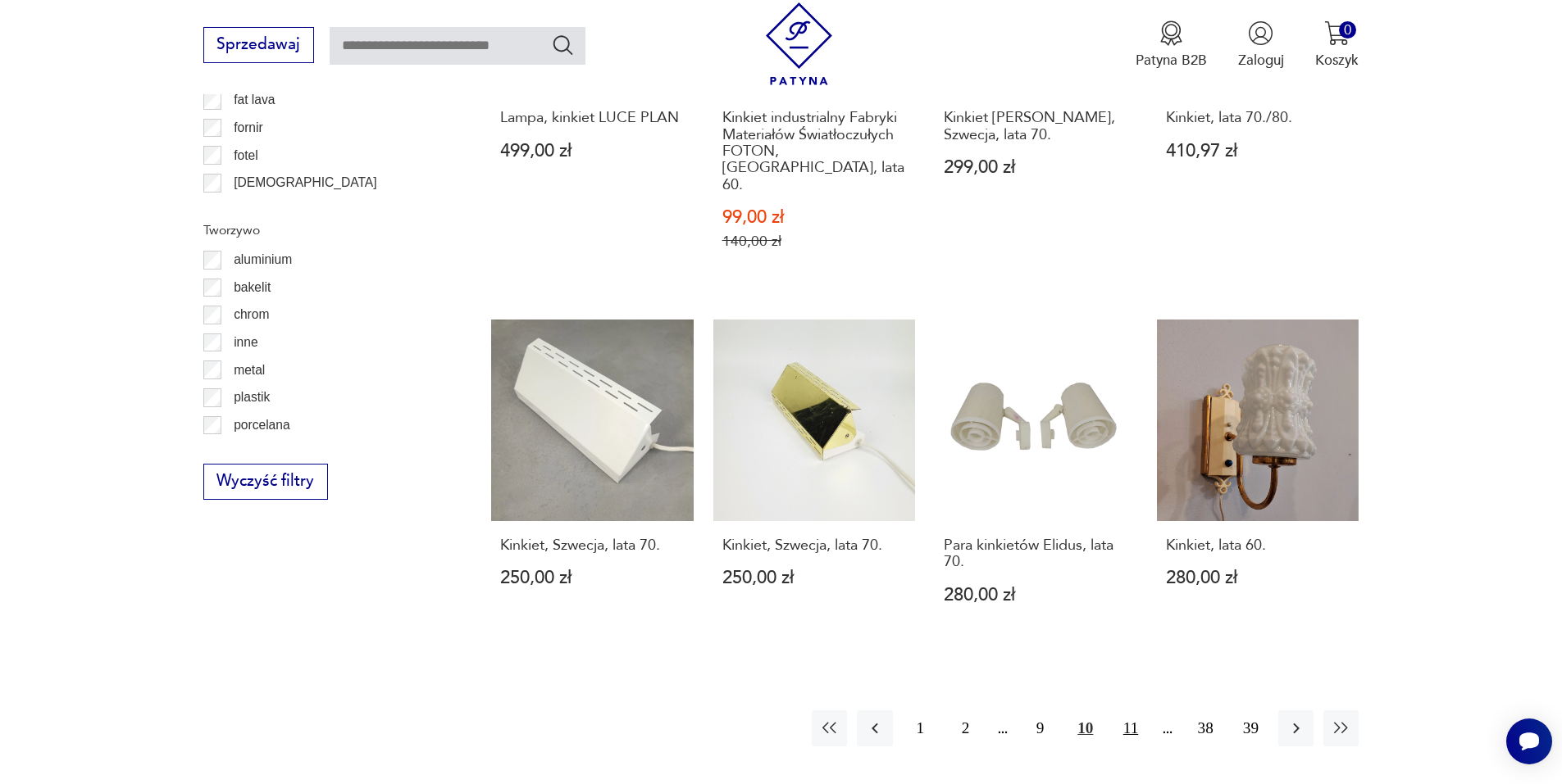
click at [1139, 710] on button "11" at bounding box center [1130, 728] width 36 height 36
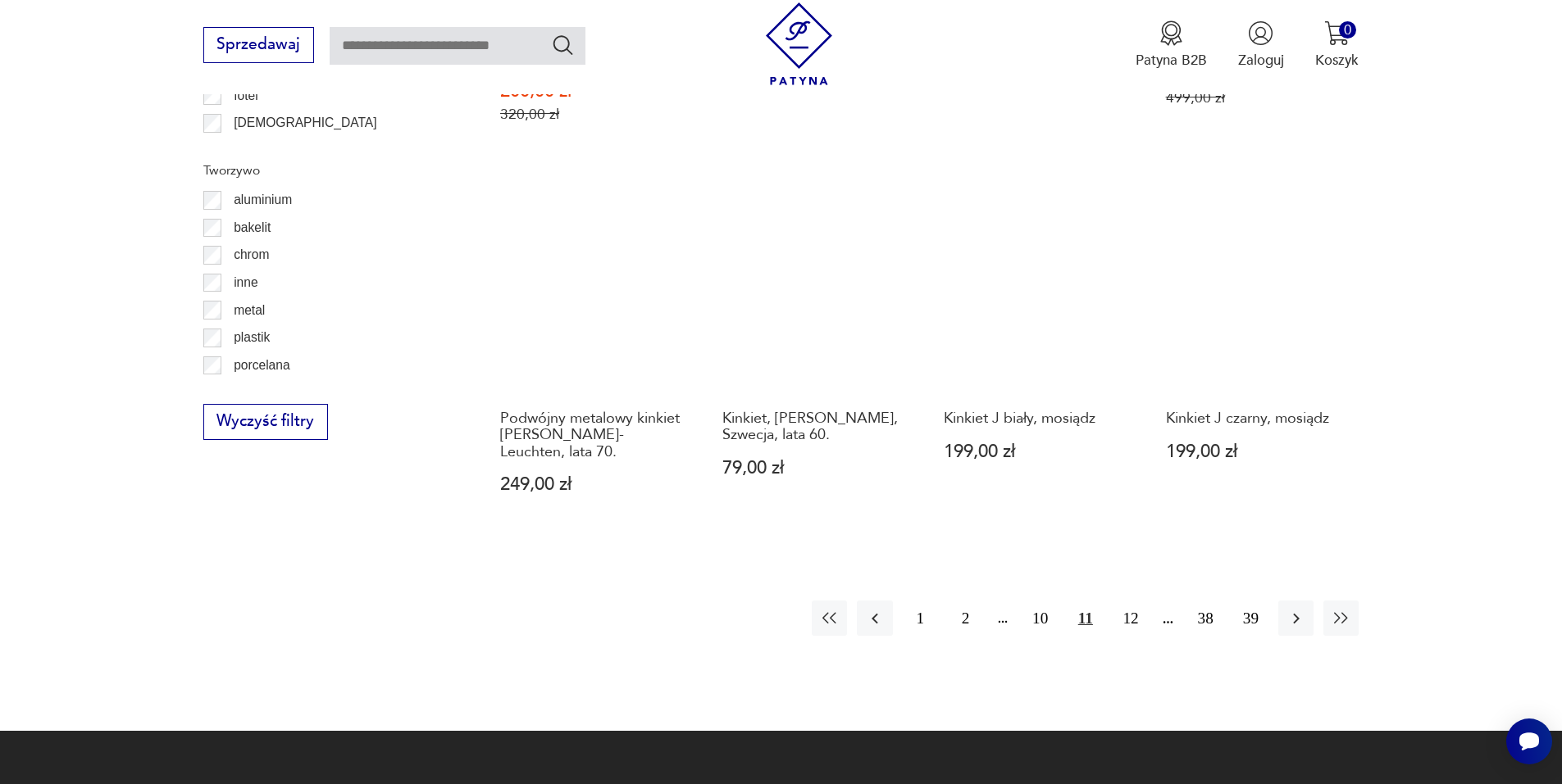
scroll to position [1798, 0]
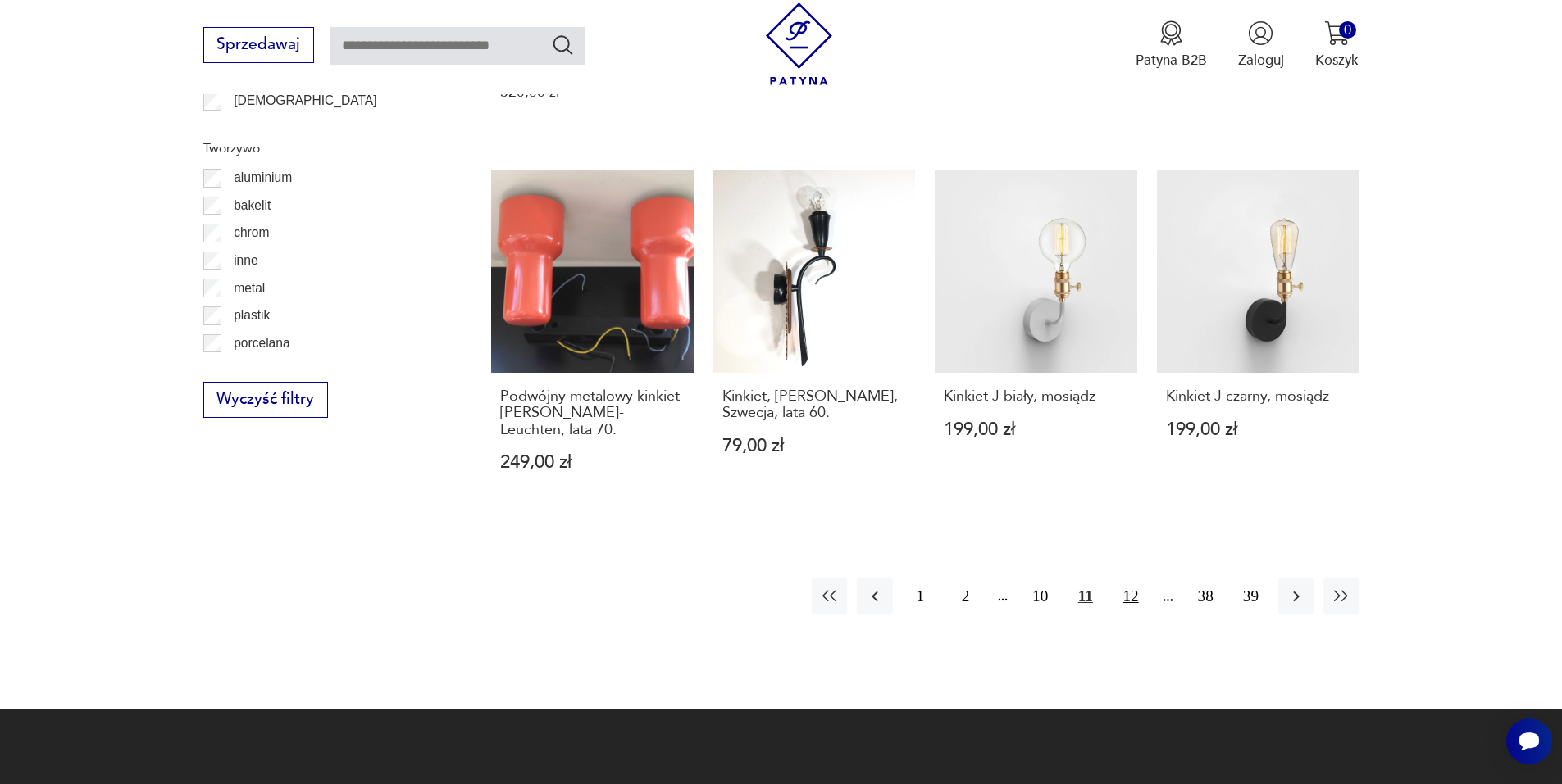
click at [1127, 579] on button "12" at bounding box center [1130, 596] width 36 height 36
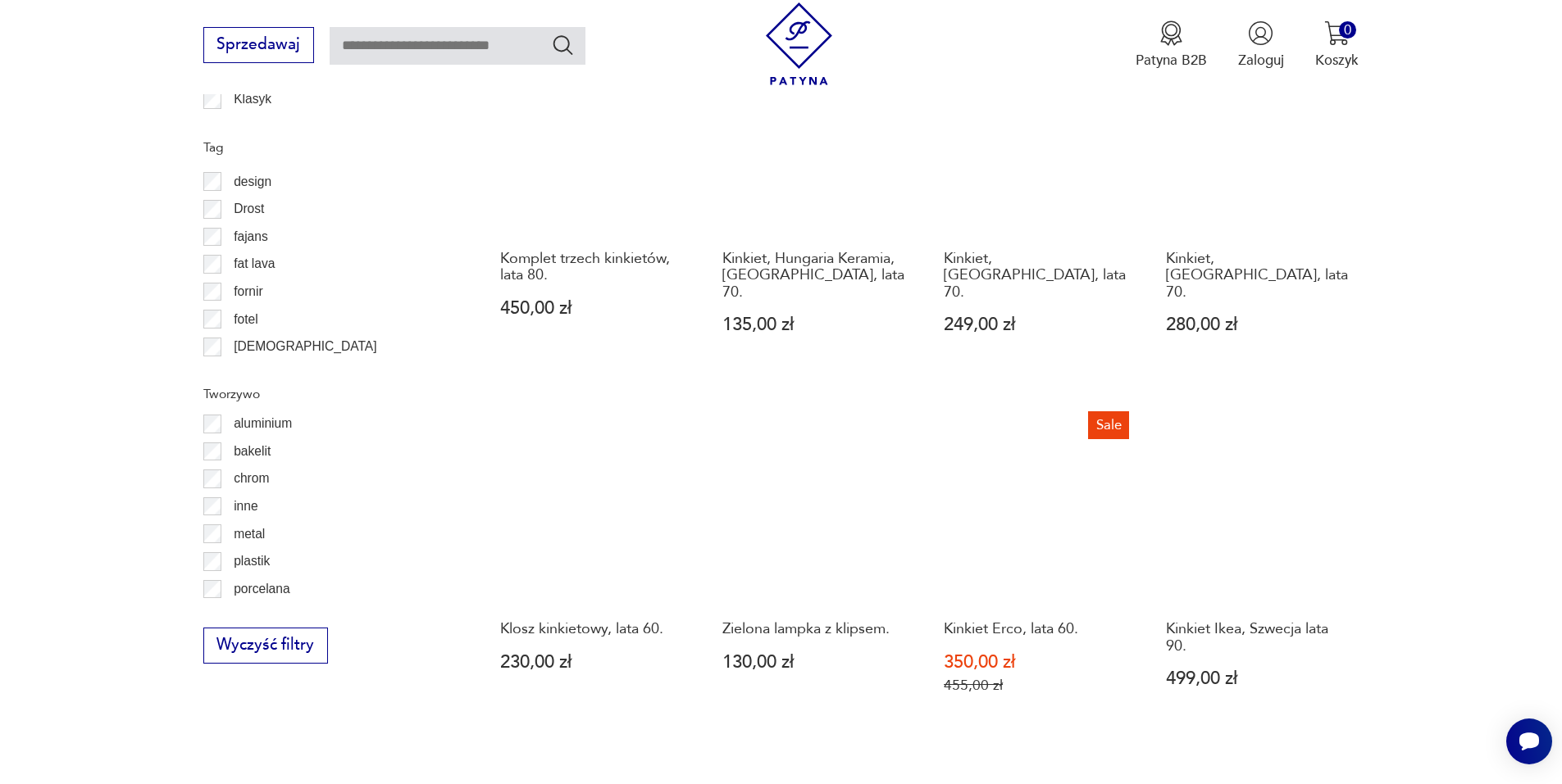
scroll to position [1716, 0]
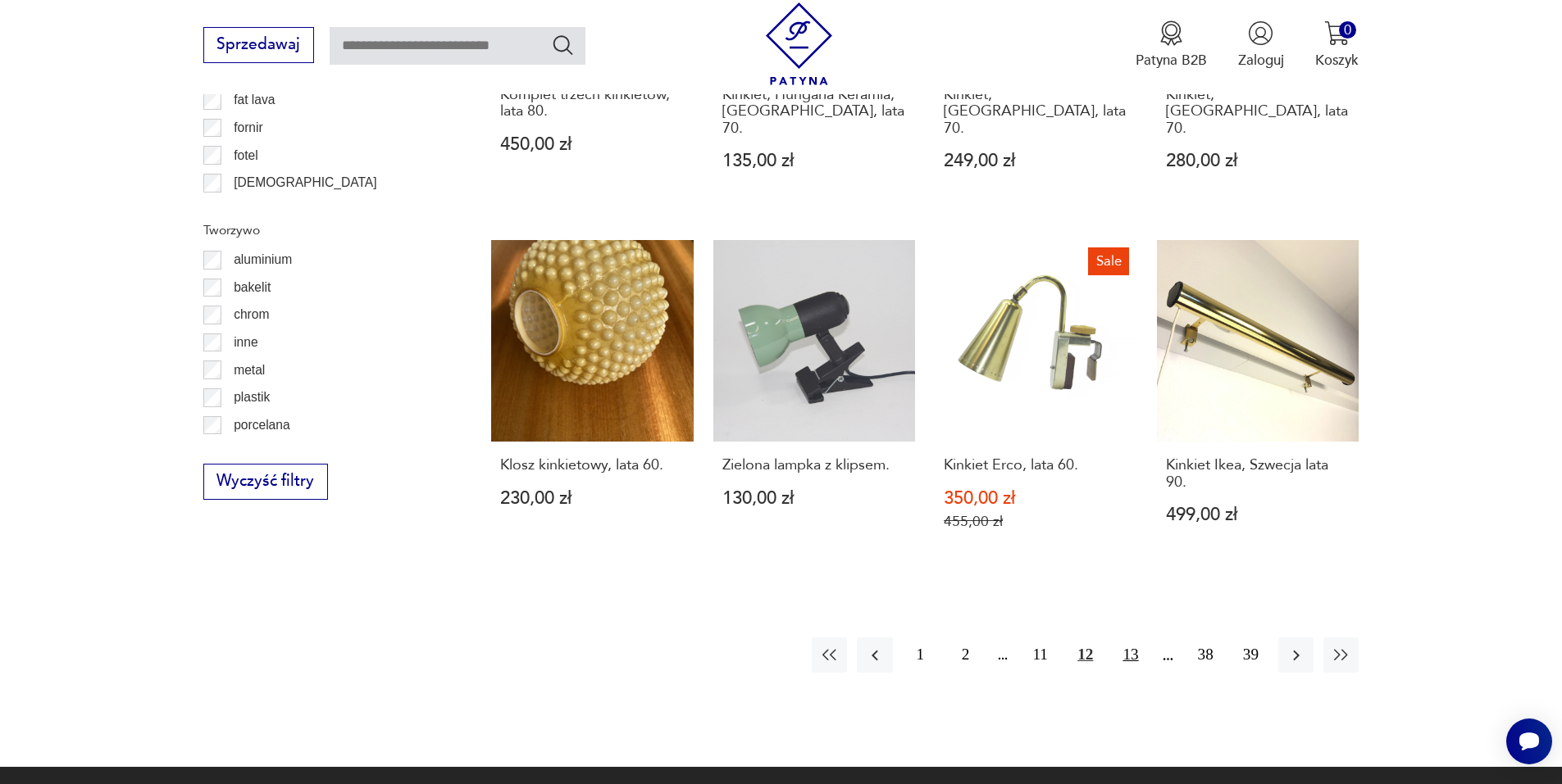
click at [1128, 637] on button "13" at bounding box center [1130, 655] width 36 height 36
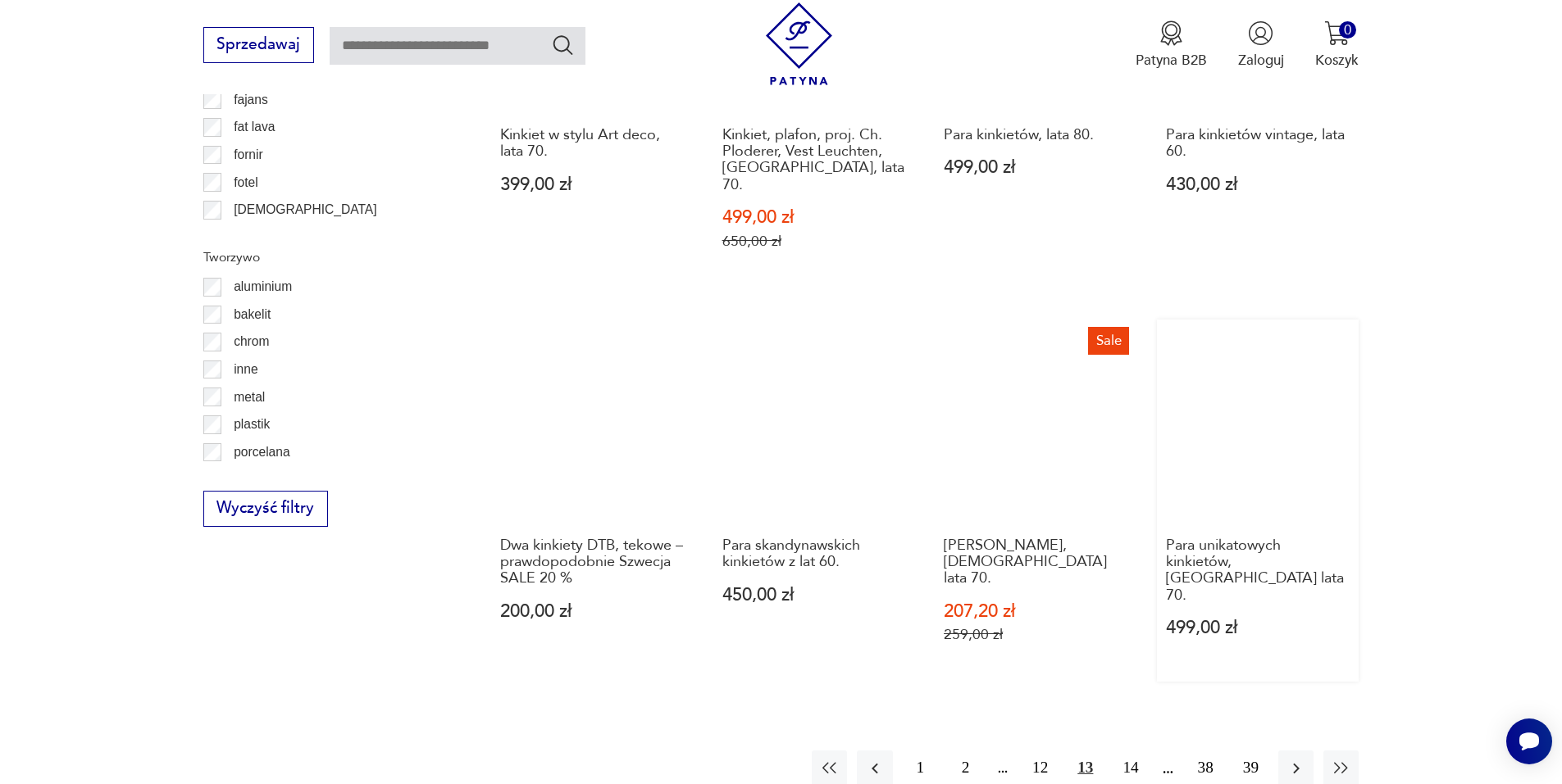
scroll to position [1716, 0]
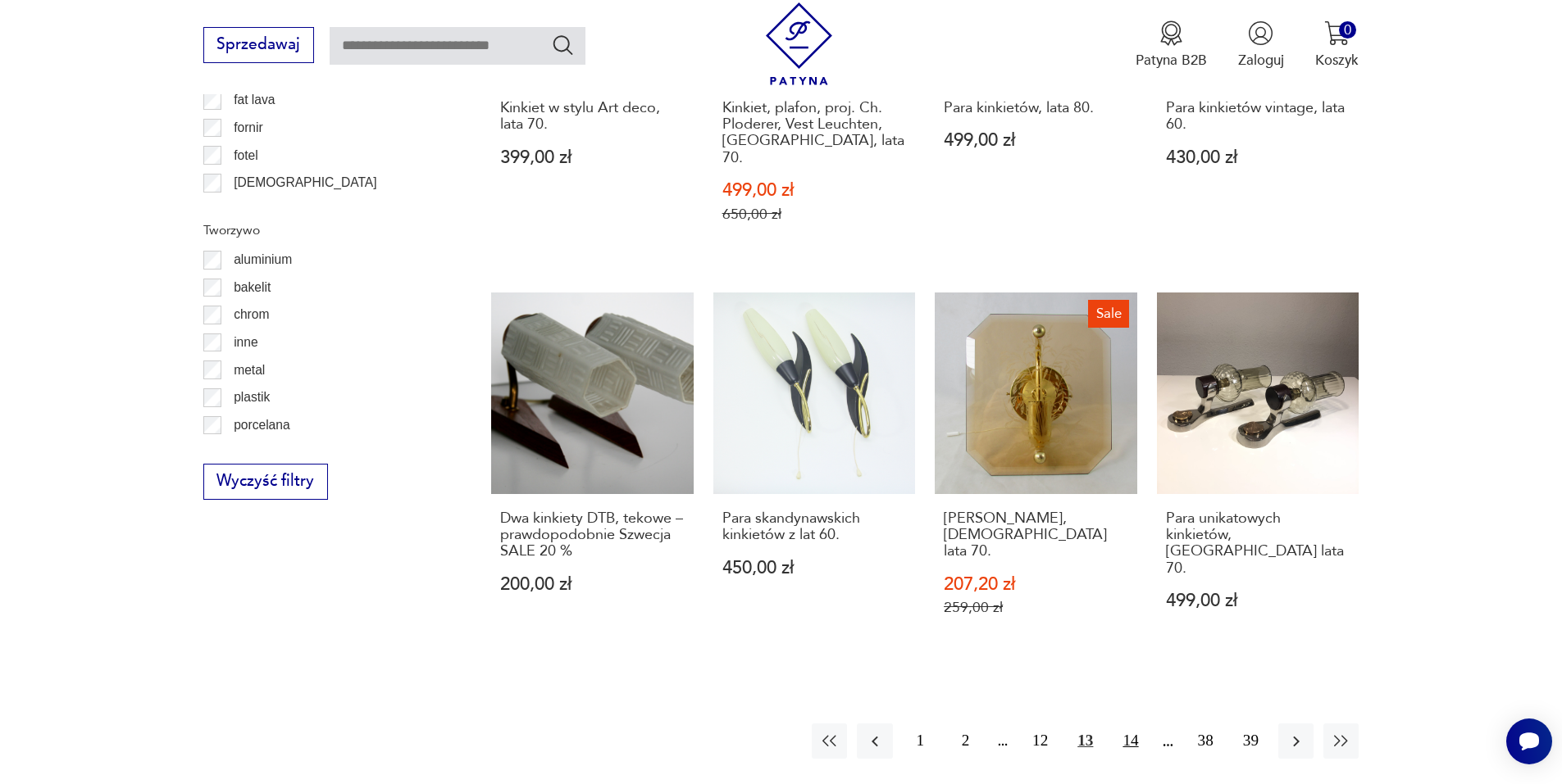
click at [1133, 724] on button "14" at bounding box center [1130, 741] width 36 height 36
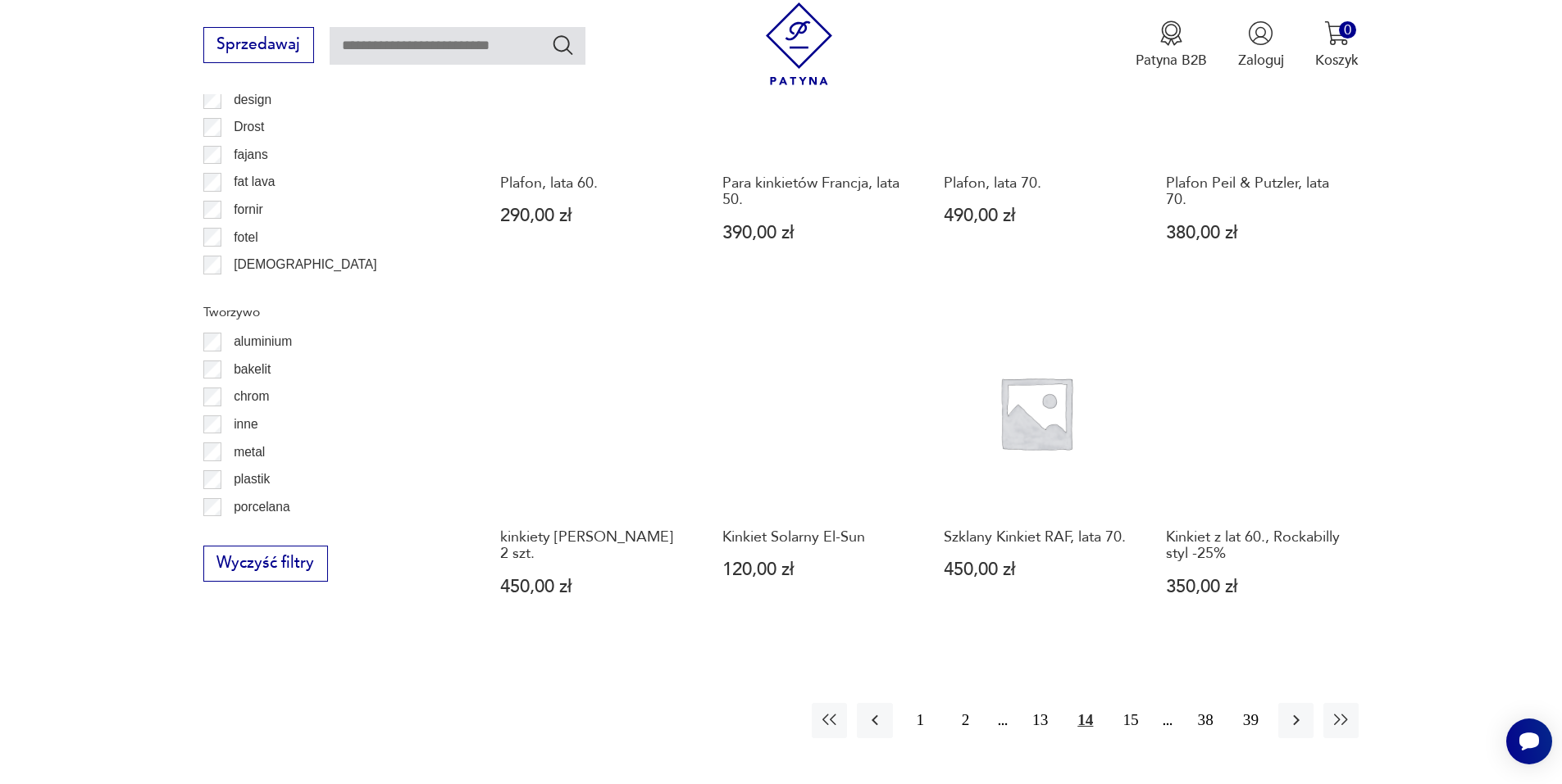
scroll to position [1716, 0]
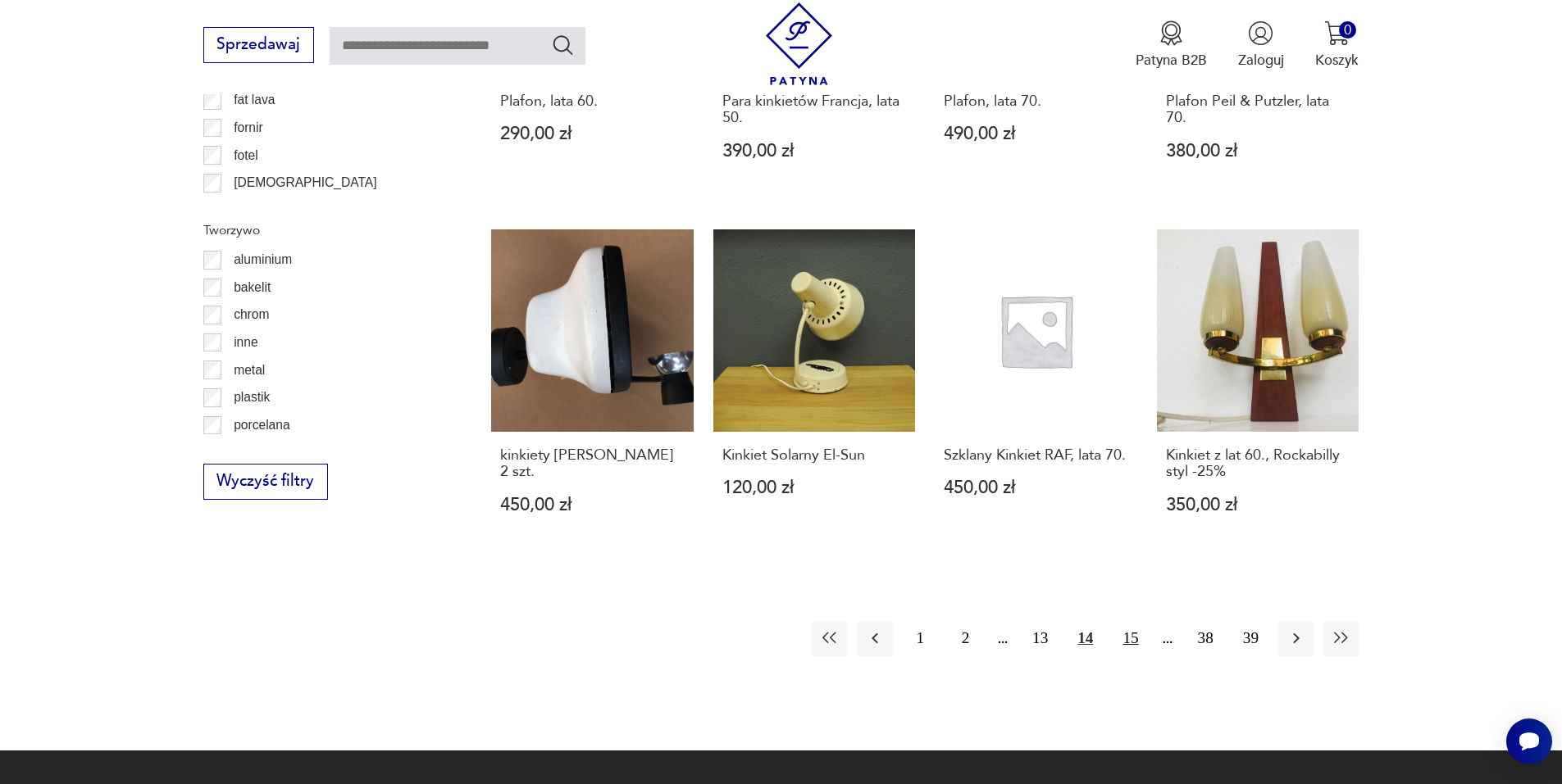
click at [1124, 621] on button "15" at bounding box center [1130, 639] width 36 height 36
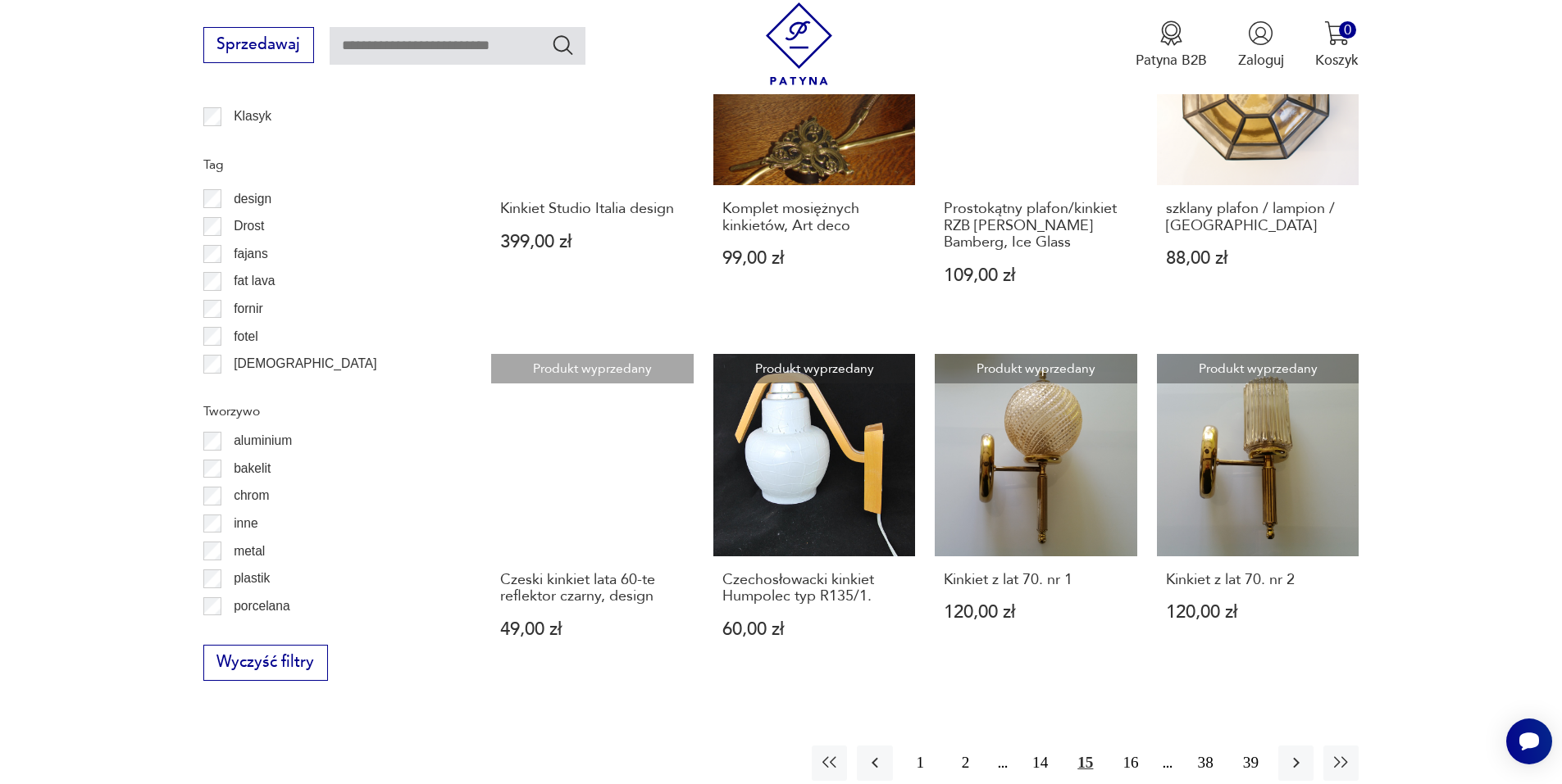
scroll to position [1716, 0]
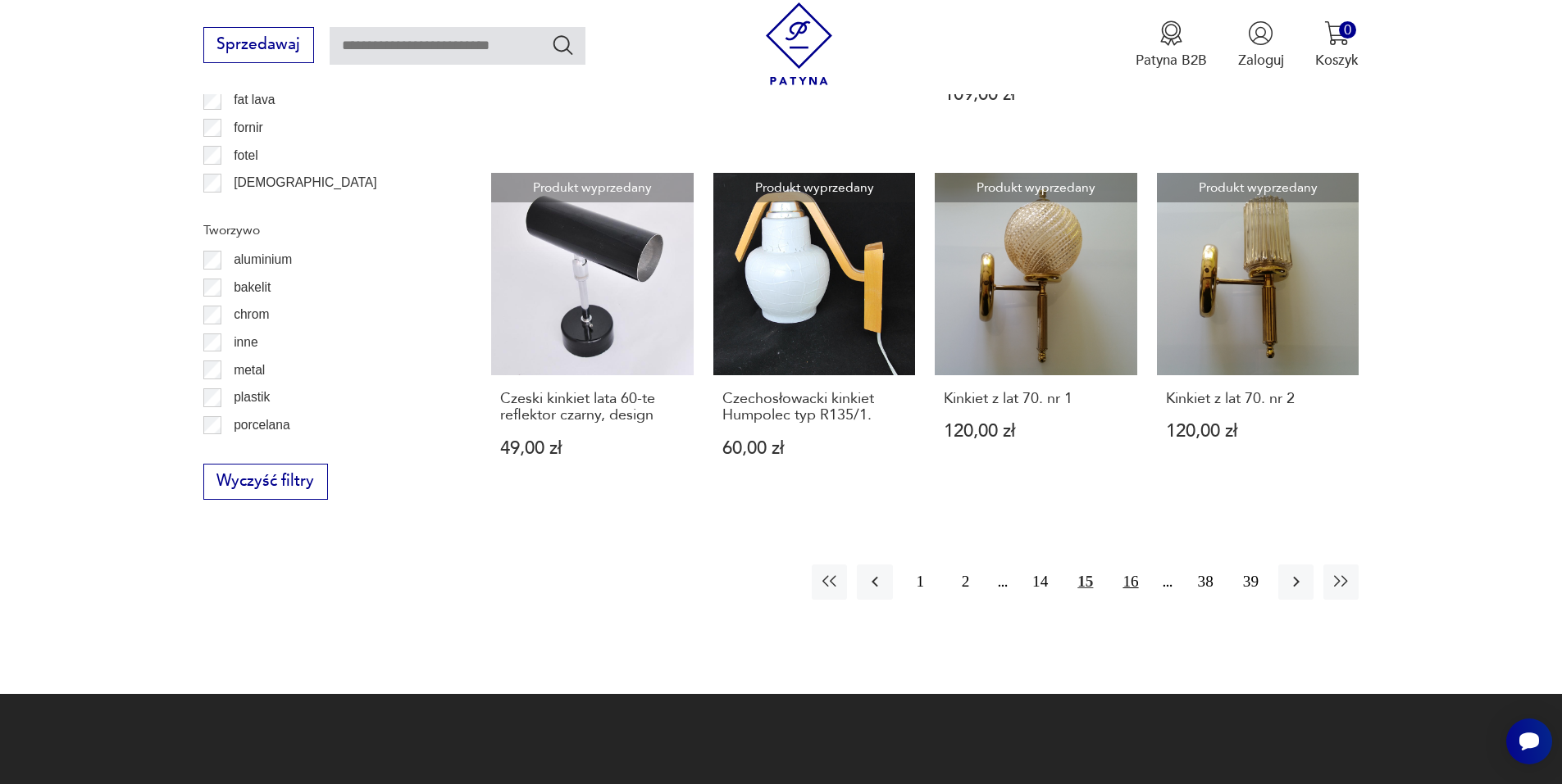
click at [1133, 564] on button "16" at bounding box center [1130, 582] width 36 height 36
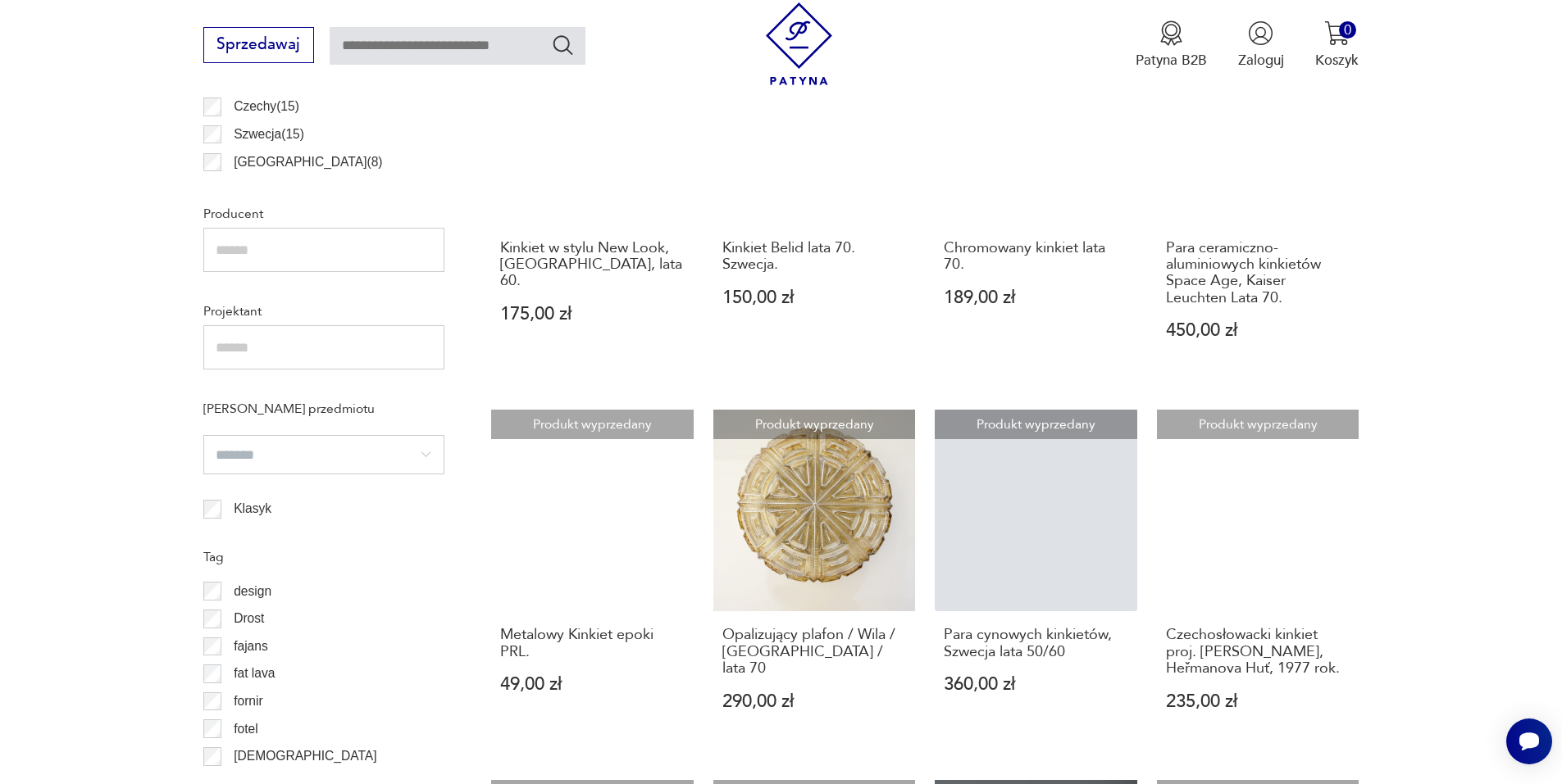
scroll to position [1552, 0]
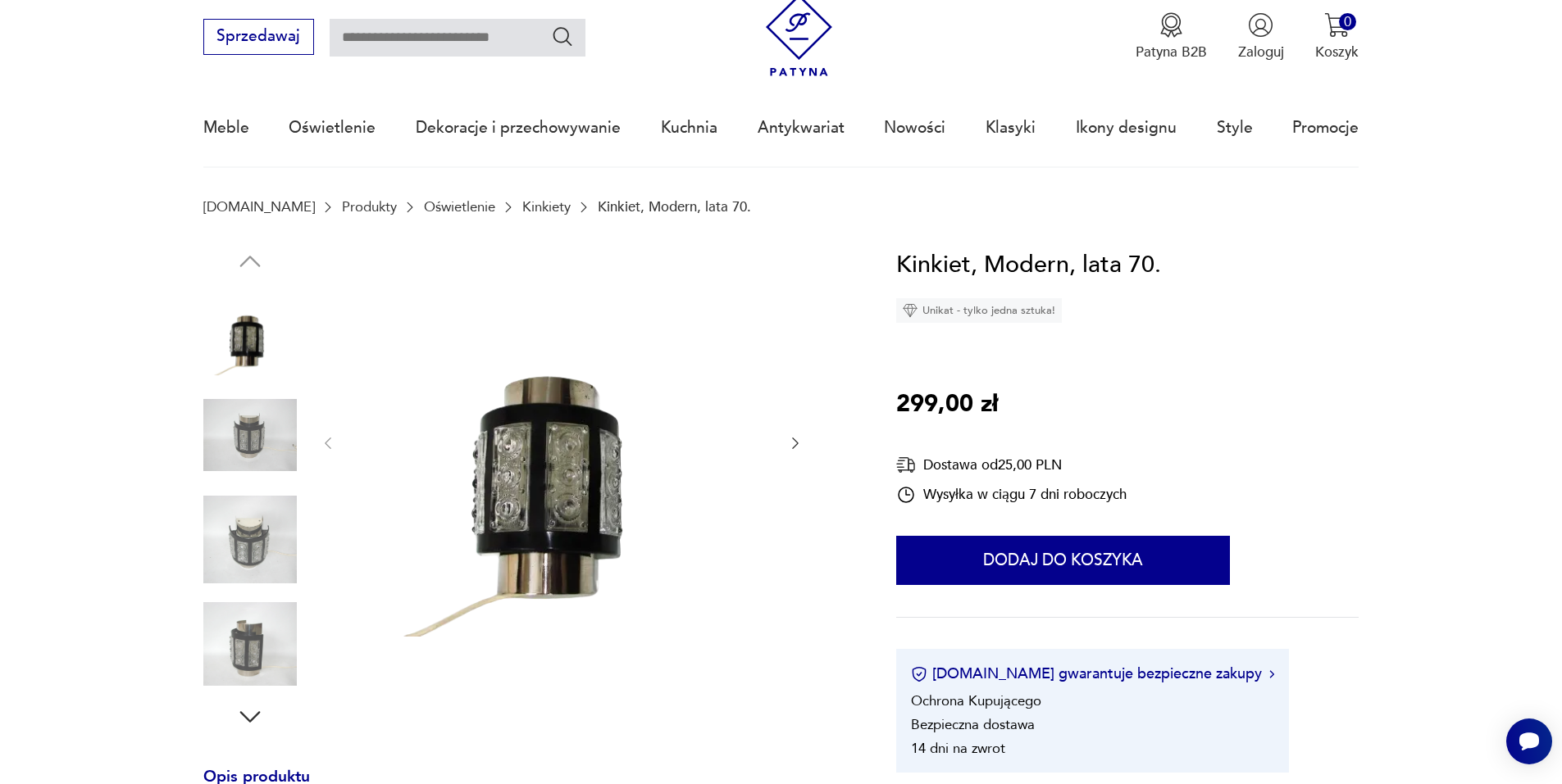
scroll to position [82, 0]
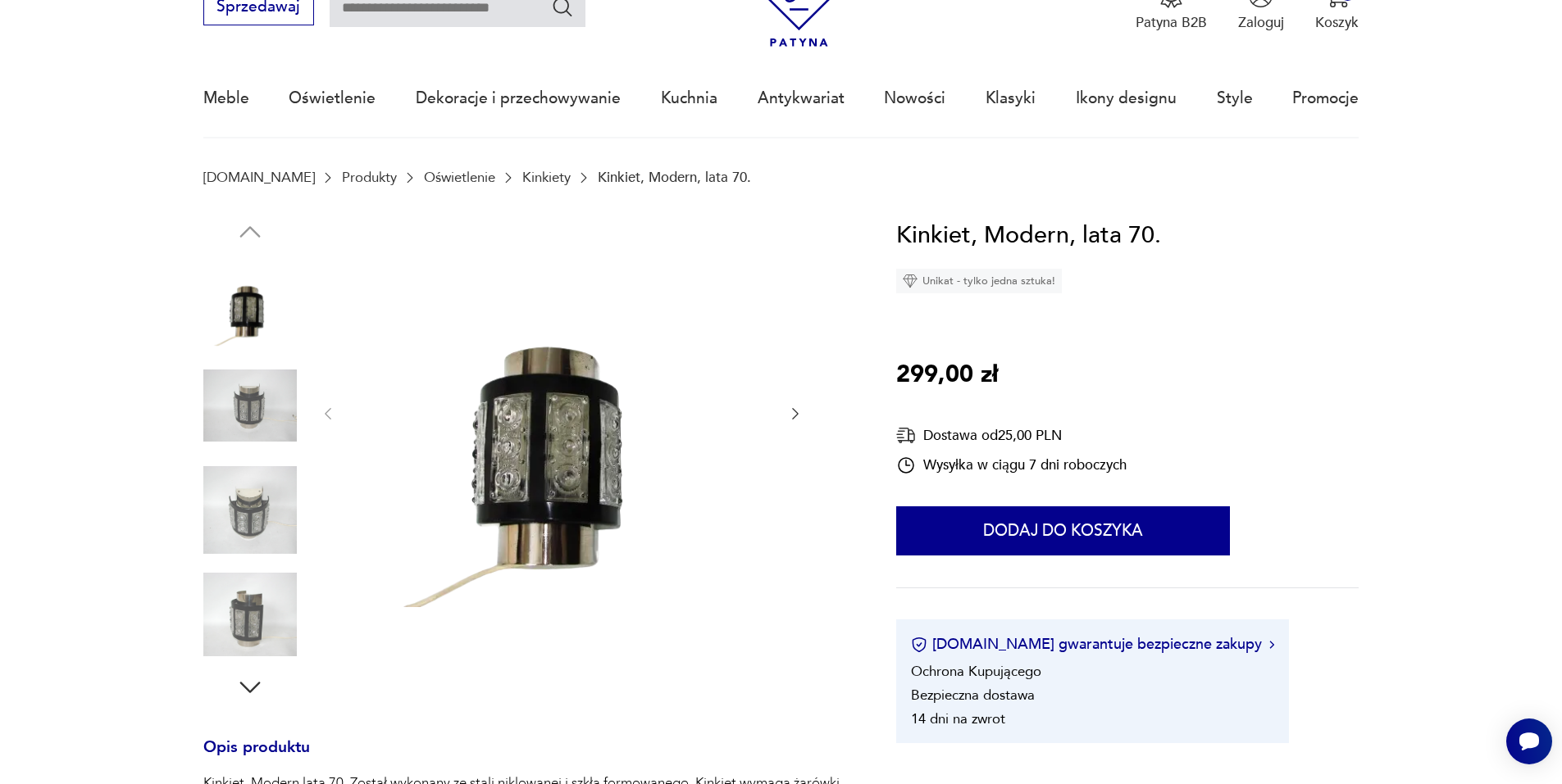
click at [268, 414] on img at bounding box center [250, 405] width 93 height 93
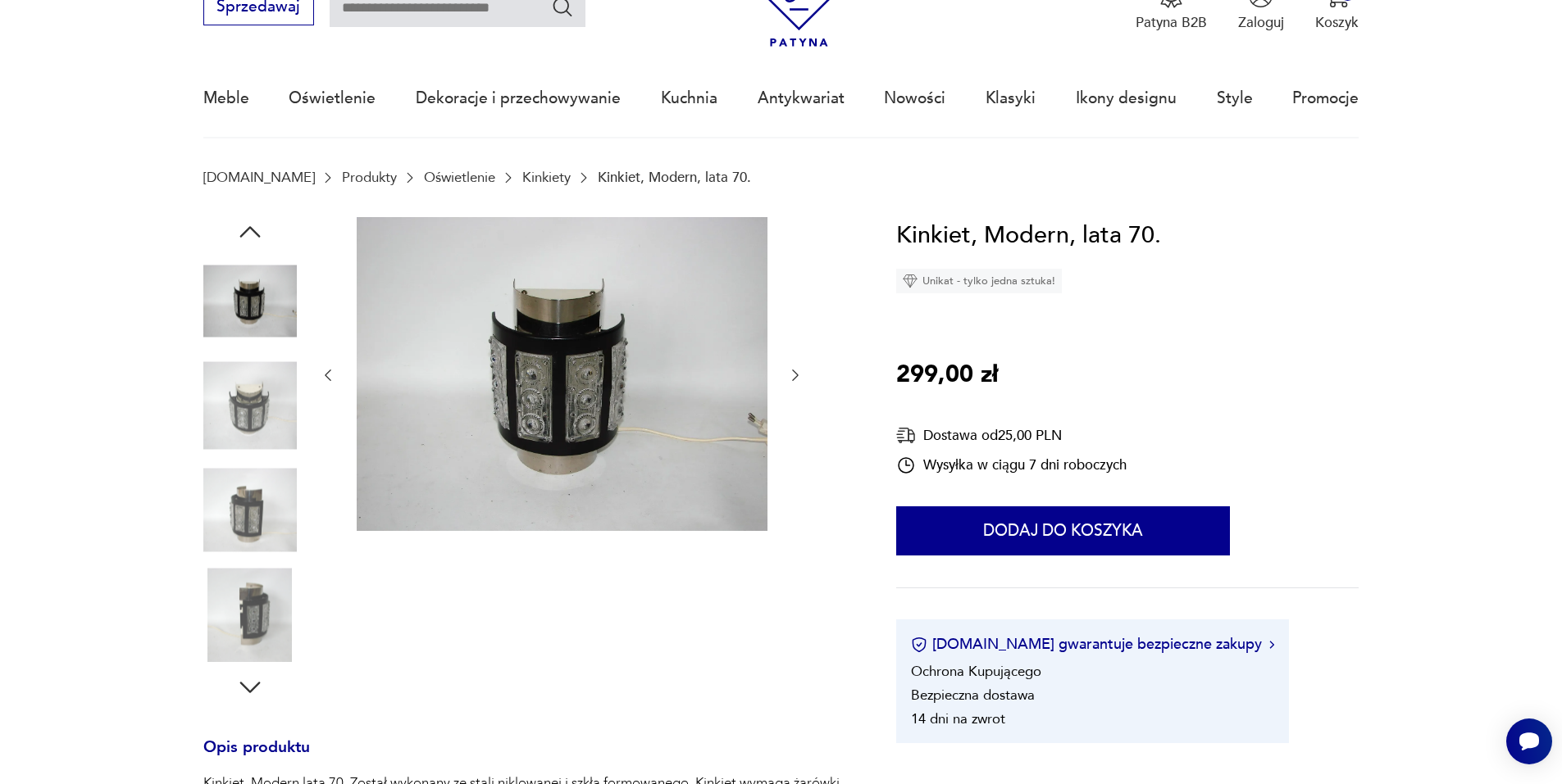
click at [263, 423] on img at bounding box center [250, 405] width 93 height 93
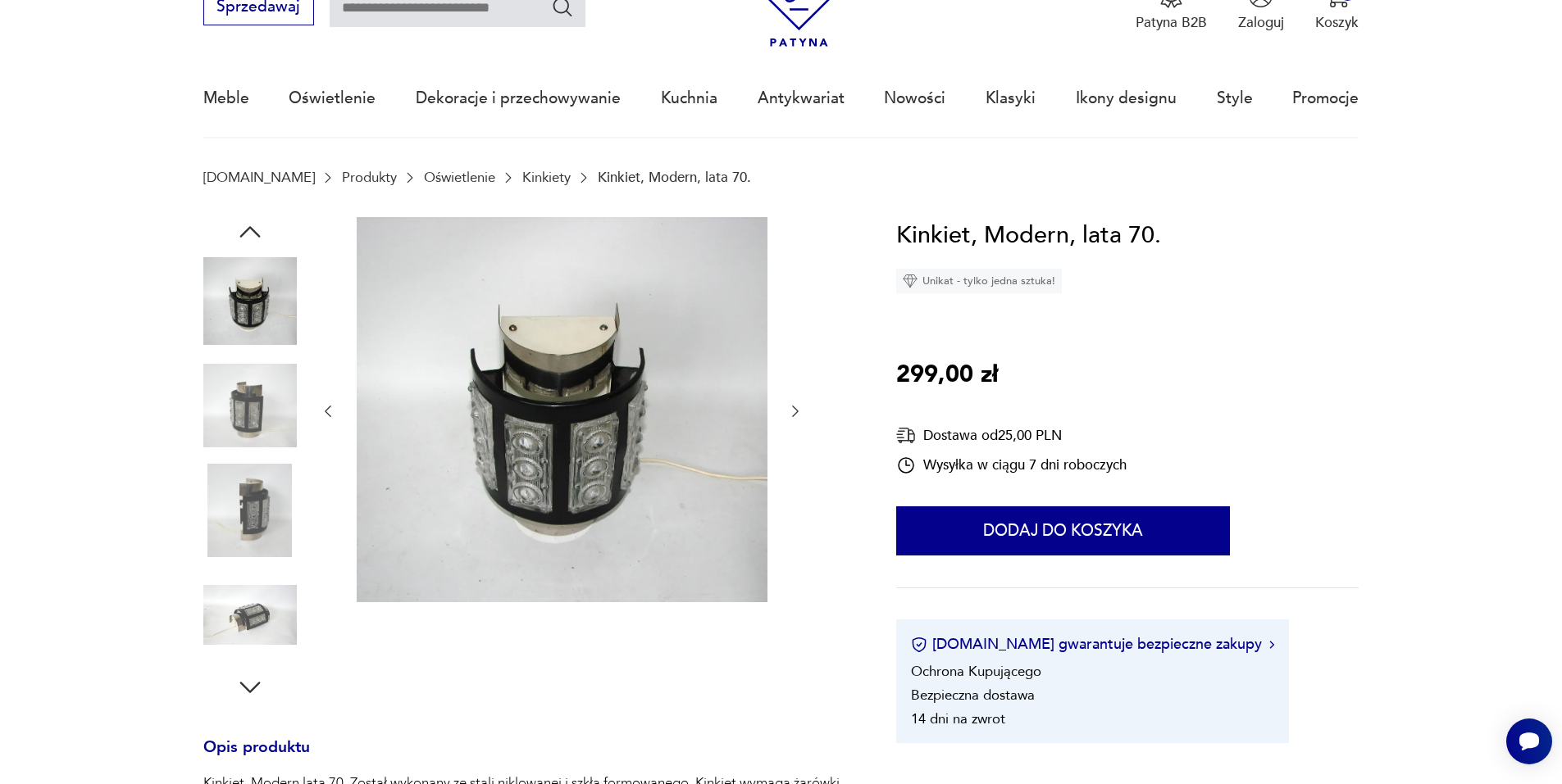
click at [263, 423] on img at bounding box center [250, 405] width 93 height 93
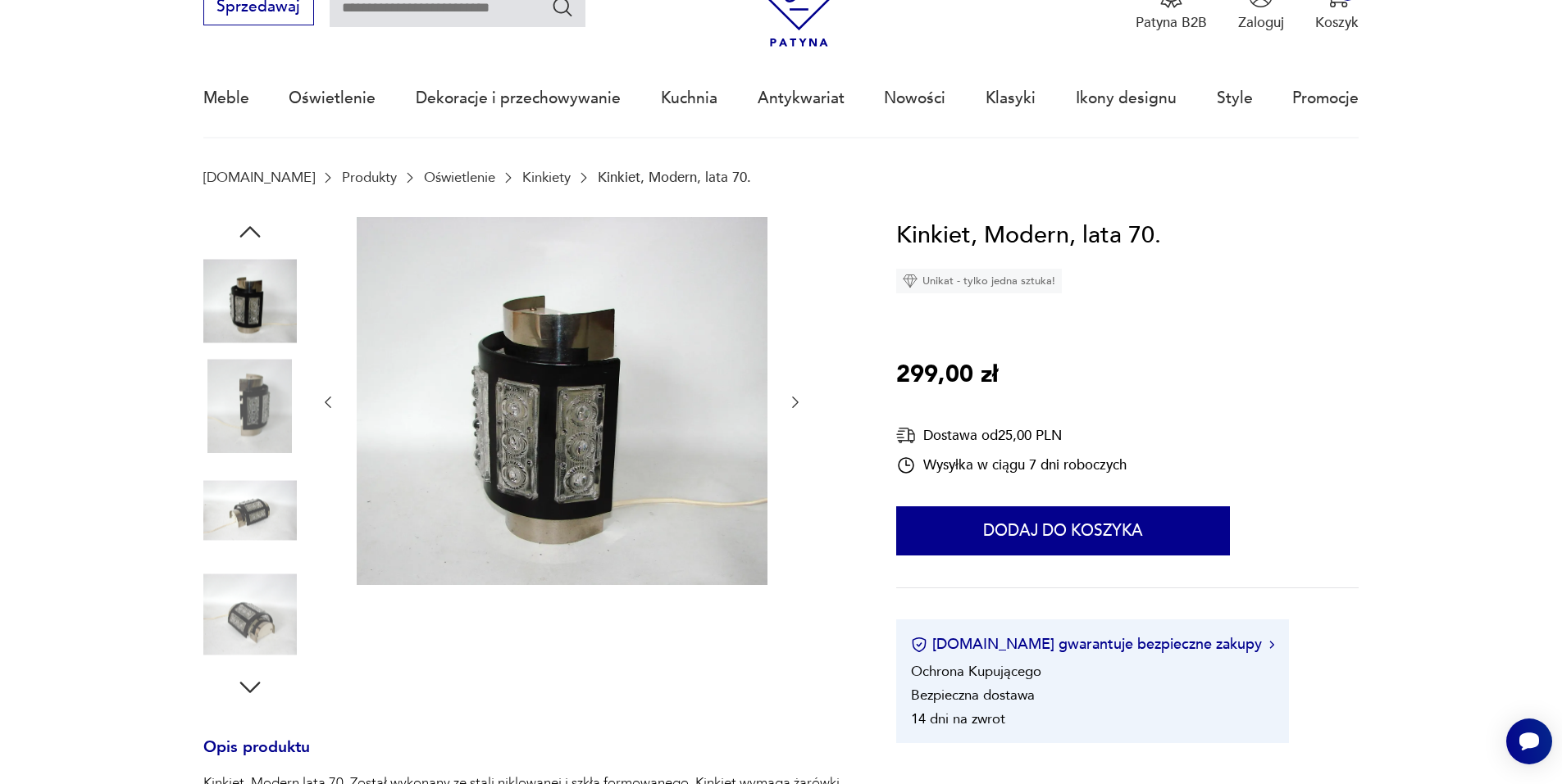
click at [263, 423] on img at bounding box center [250, 405] width 93 height 93
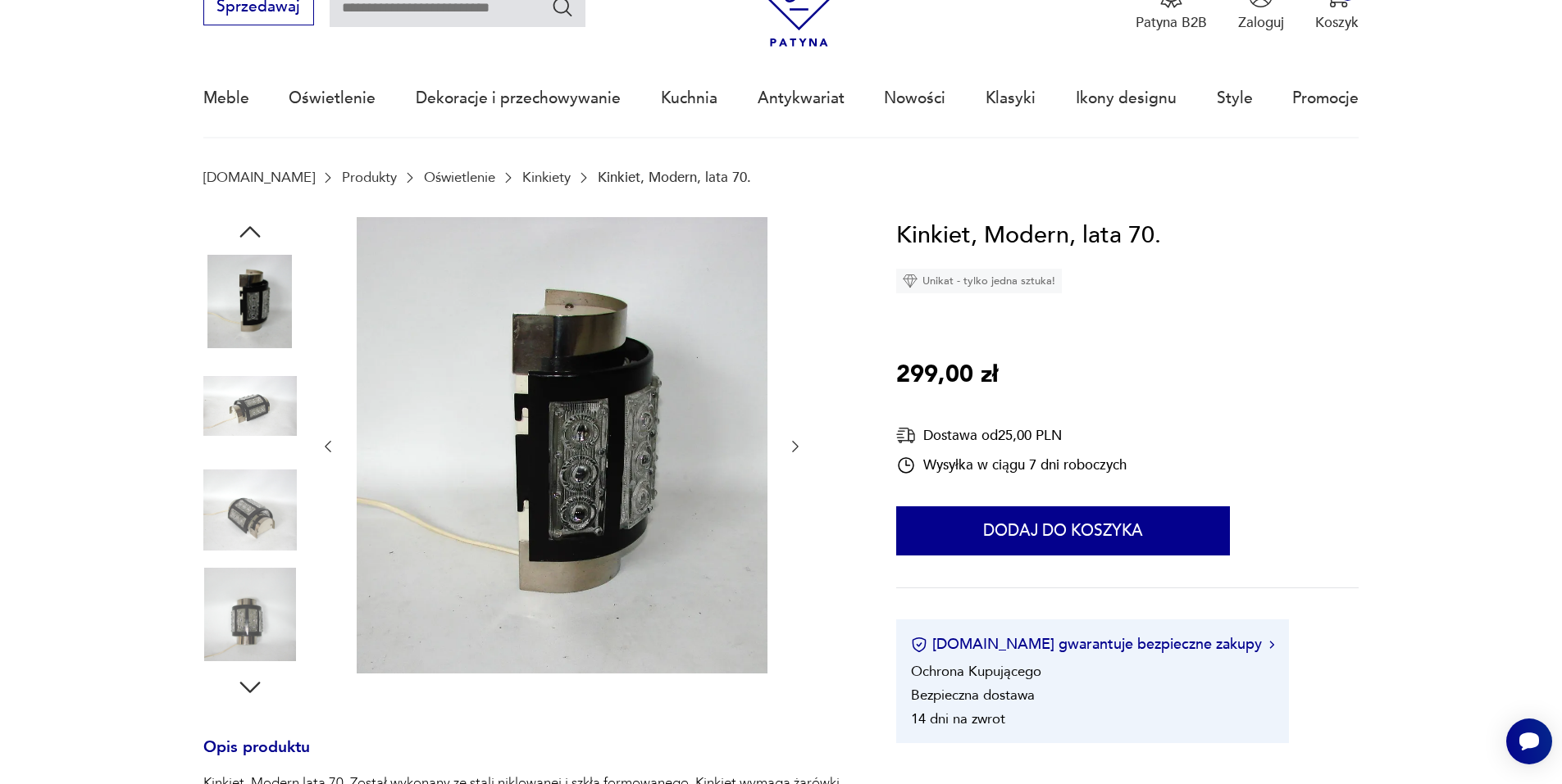
click at [263, 423] on img at bounding box center [250, 405] width 93 height 93
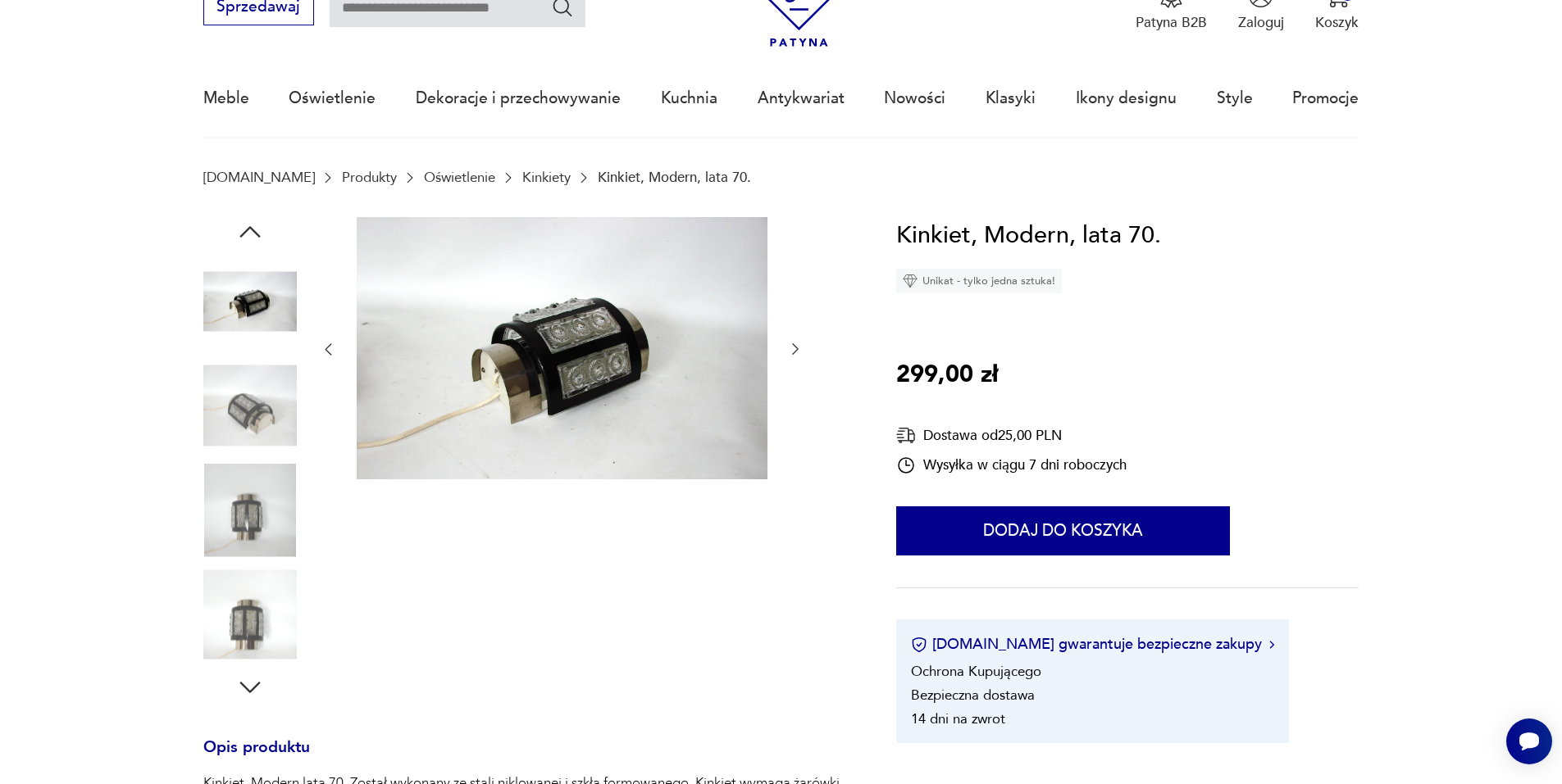
click at [263, 423] on img at bounding box center [250, 405] width 93 height 93
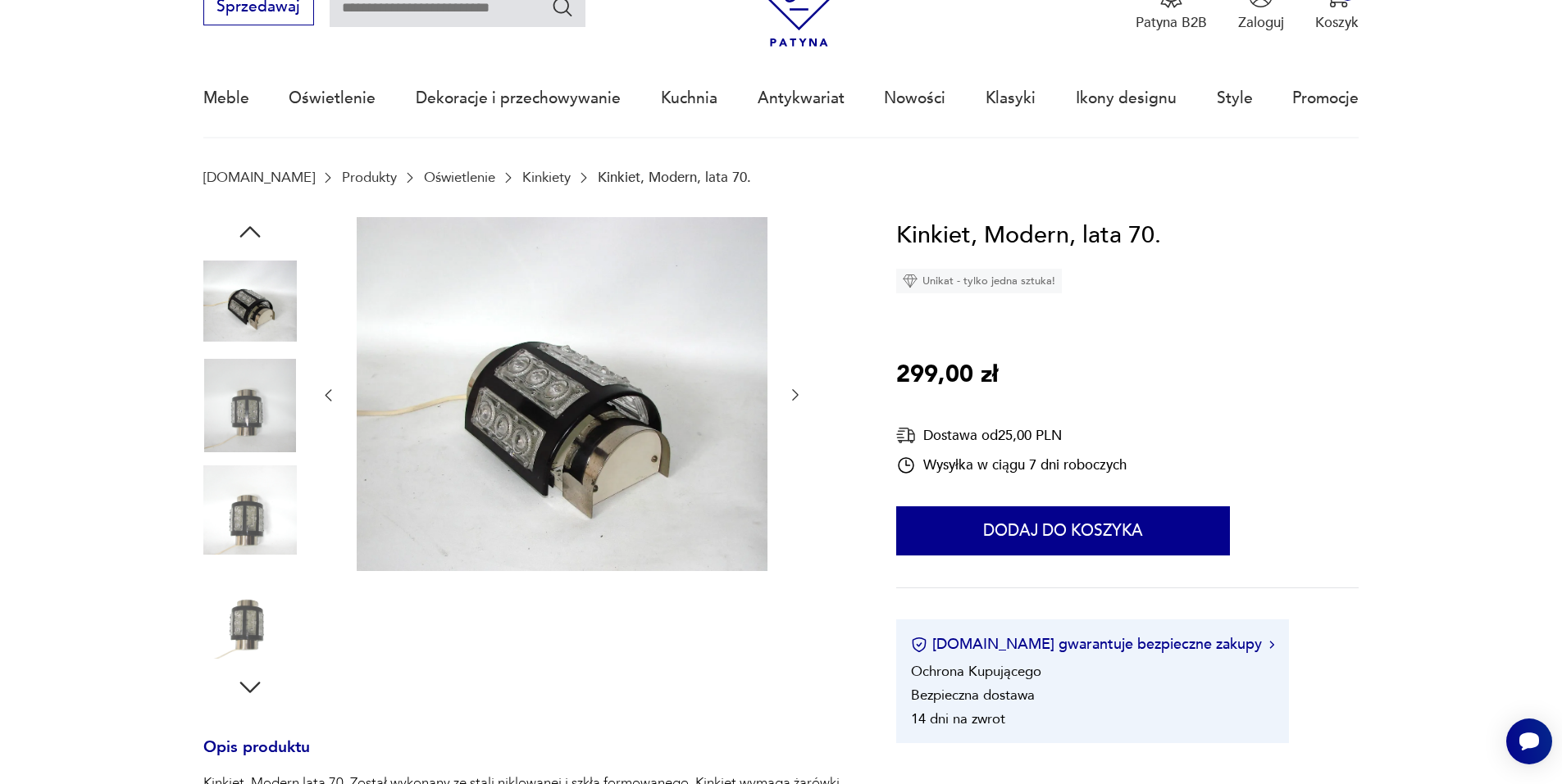
click at [263, 423] on img at bounding box center [250, 405] width 93 height 93
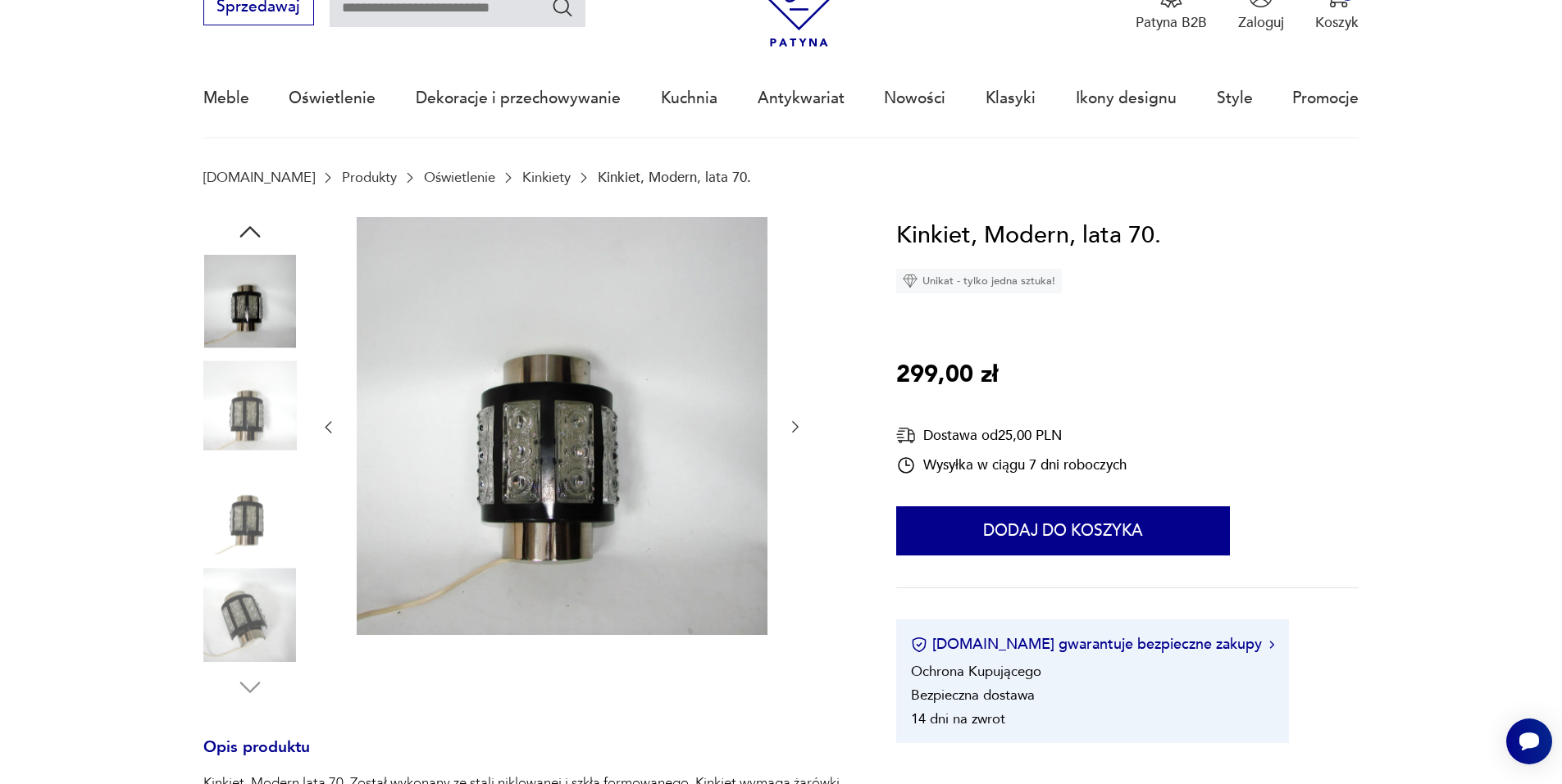
click at [263, 423] on img at bounding box center [250, 405] width 93 height 93
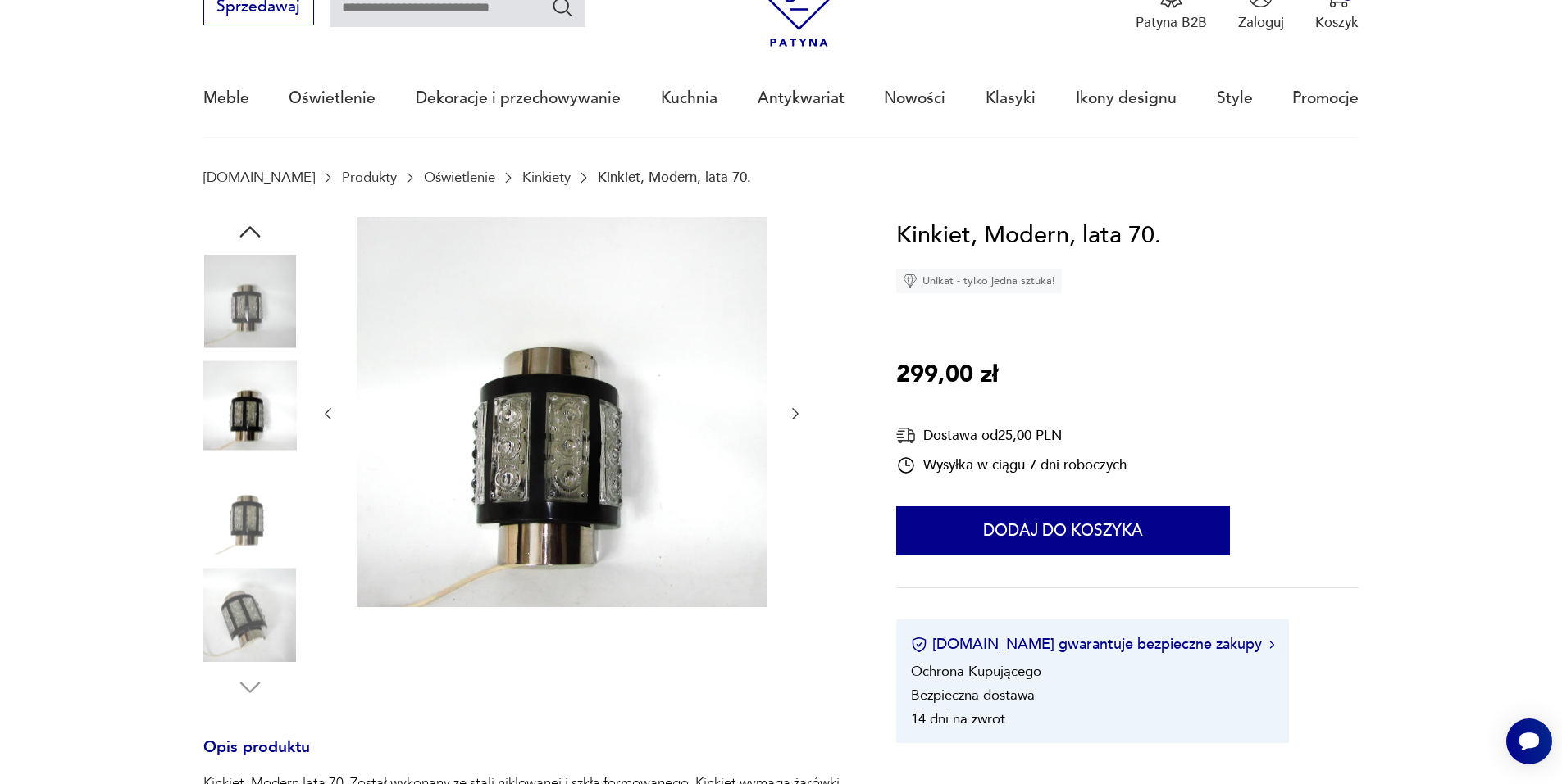
click at [263, 423] on img at bounding box center [250, 405] width 93 height 93
click at [257, 497] on img at bounding box center [250, 510] width 93 height 93
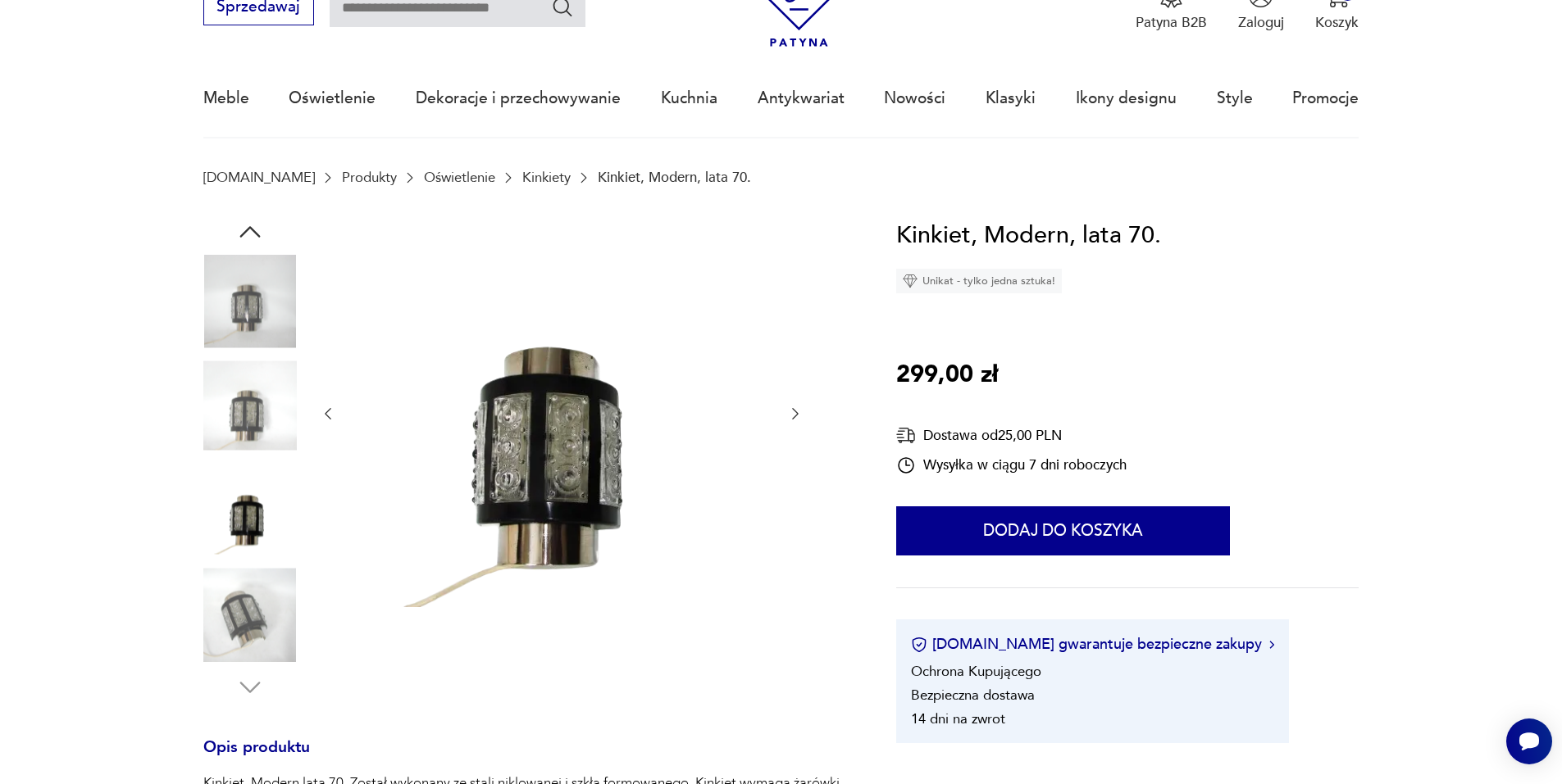
click at [251, 590] on img at bounding box center [250, 614] width 93 height 93
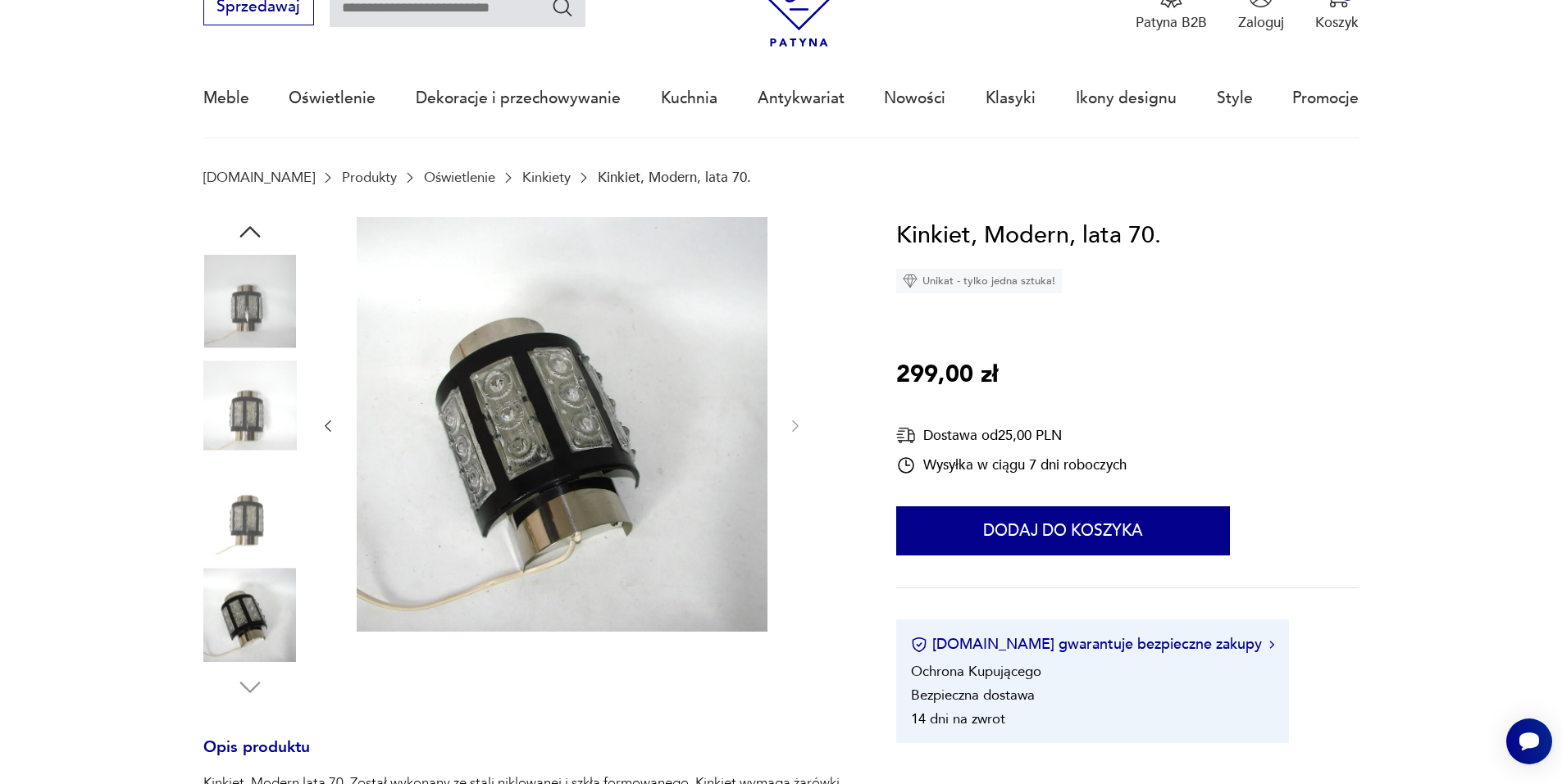
drag, startPoint x: 326, startPoint y: 424, endPoint x: 68, endPoint y: 427, distance: 258.0
click at [68, 427] on section "Opis produktu Kinkiet, Modern lata 70. Został wykonany ze stali niklowanej i sz…" at bounding box center [781, 759] width 1562 height 1085
click at [328, 420] on icon "button" at bounding box center [328, 426] width 16 height 16
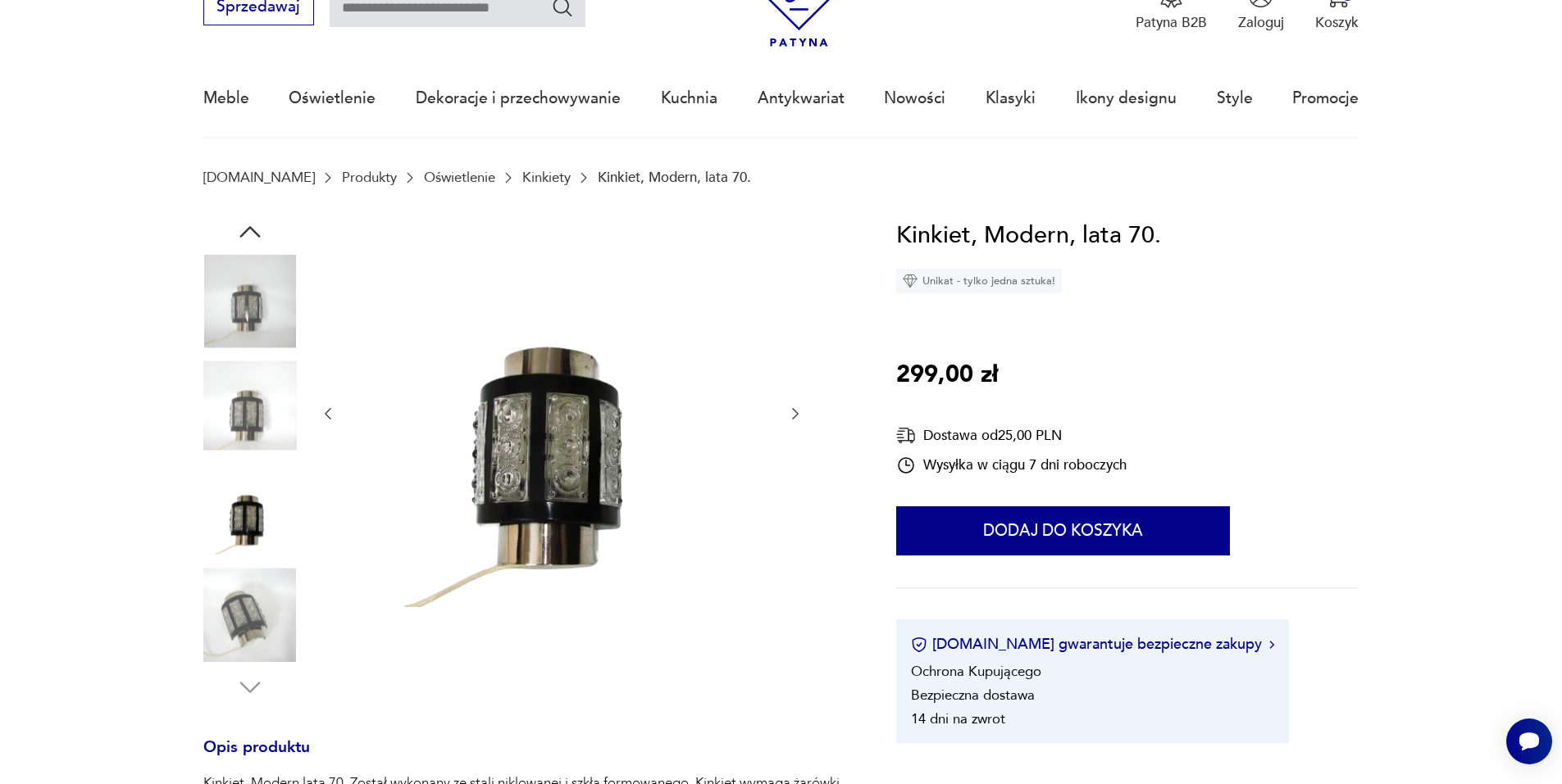
click at [328, 420] on icon "button" at bounding box center [328, 413] width 16 height 16
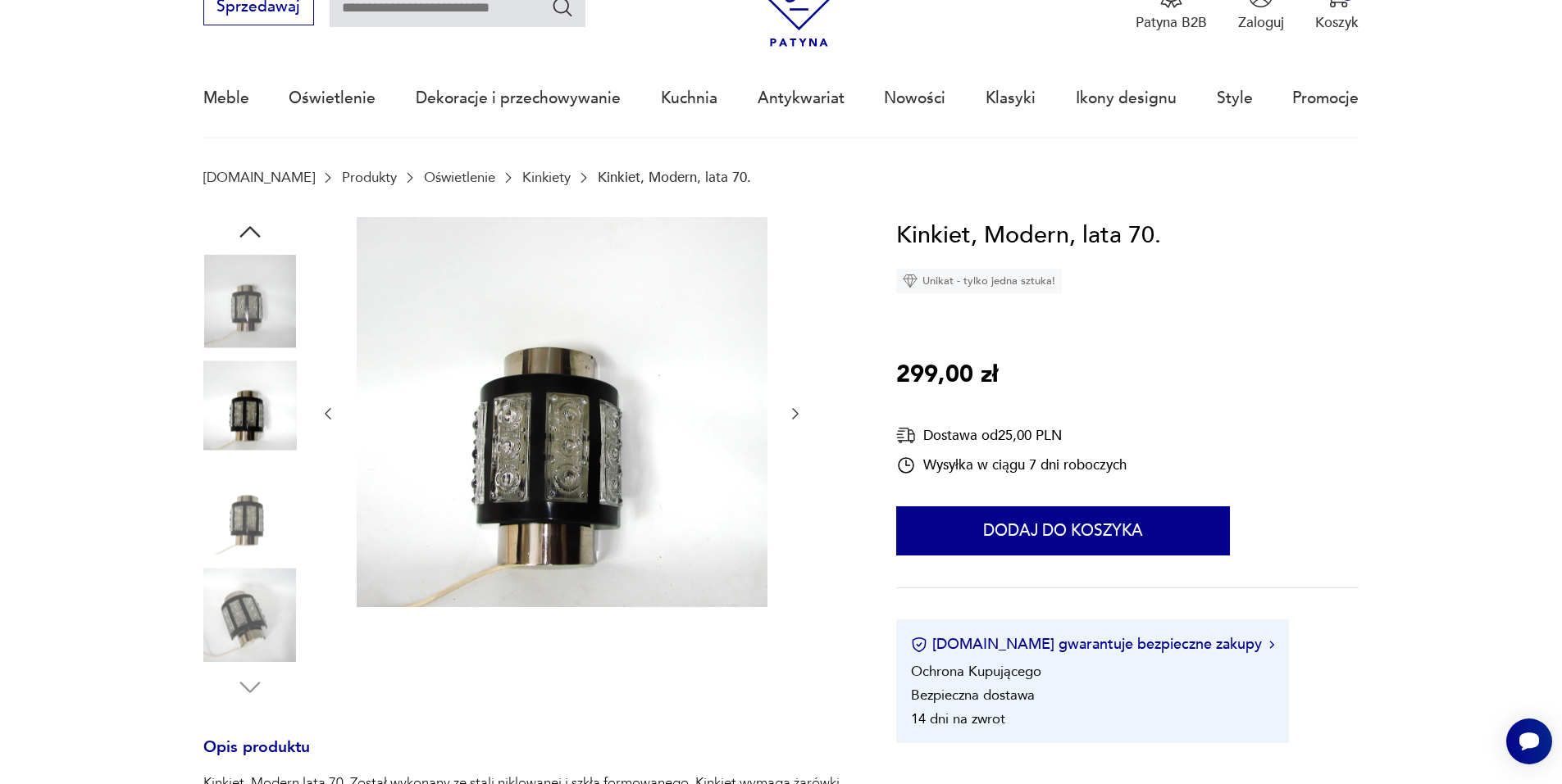
click at [328, 420] on icon "button" at bounding box center [328, 413] width 16 height 16
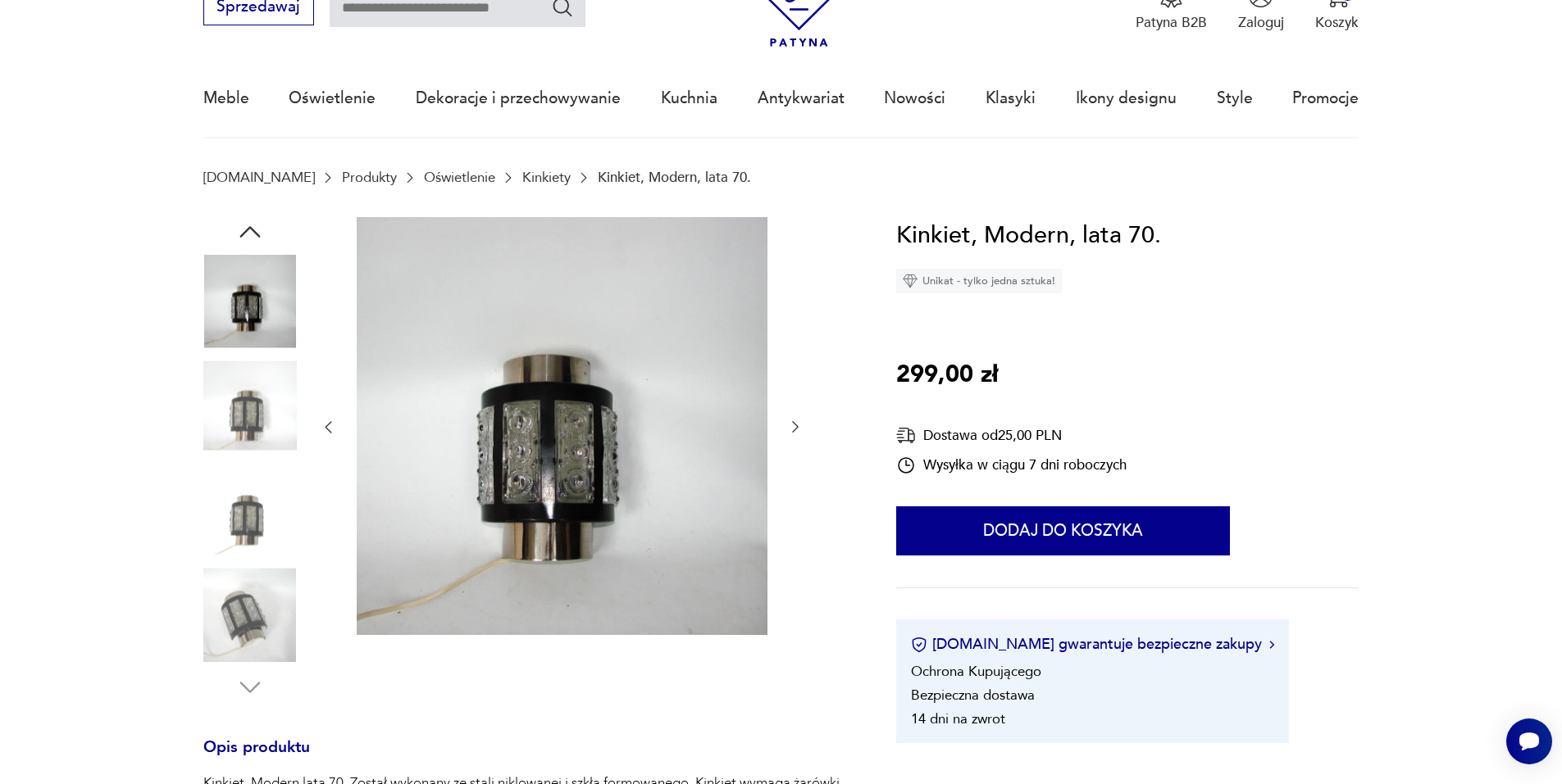
click at [328, 420] on icon "button" at bounding box center [328, 427] width 16 height 16
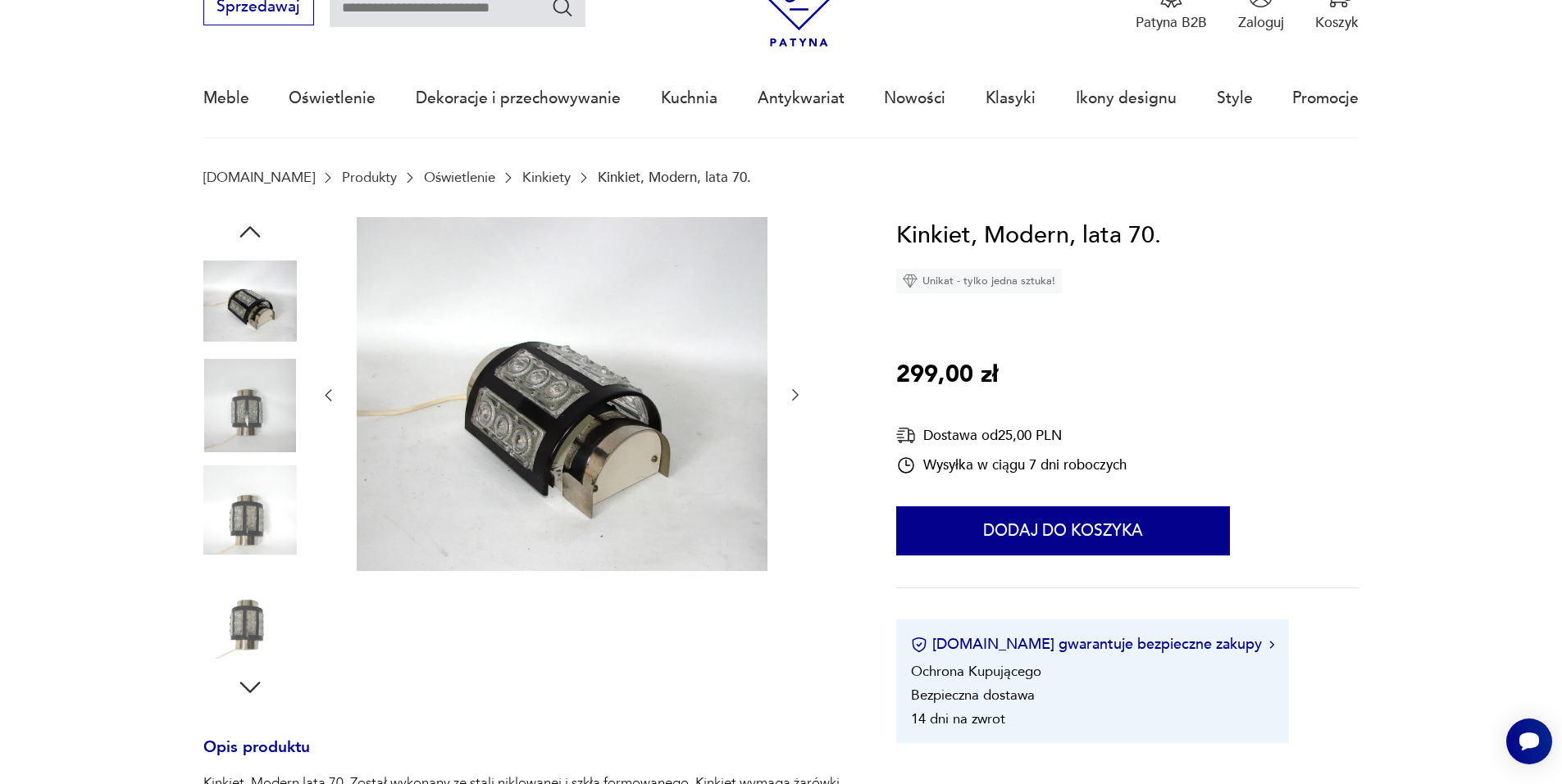
click at [334, 398] on icon "button" at bounding box center [328, 395] width 16 height 16
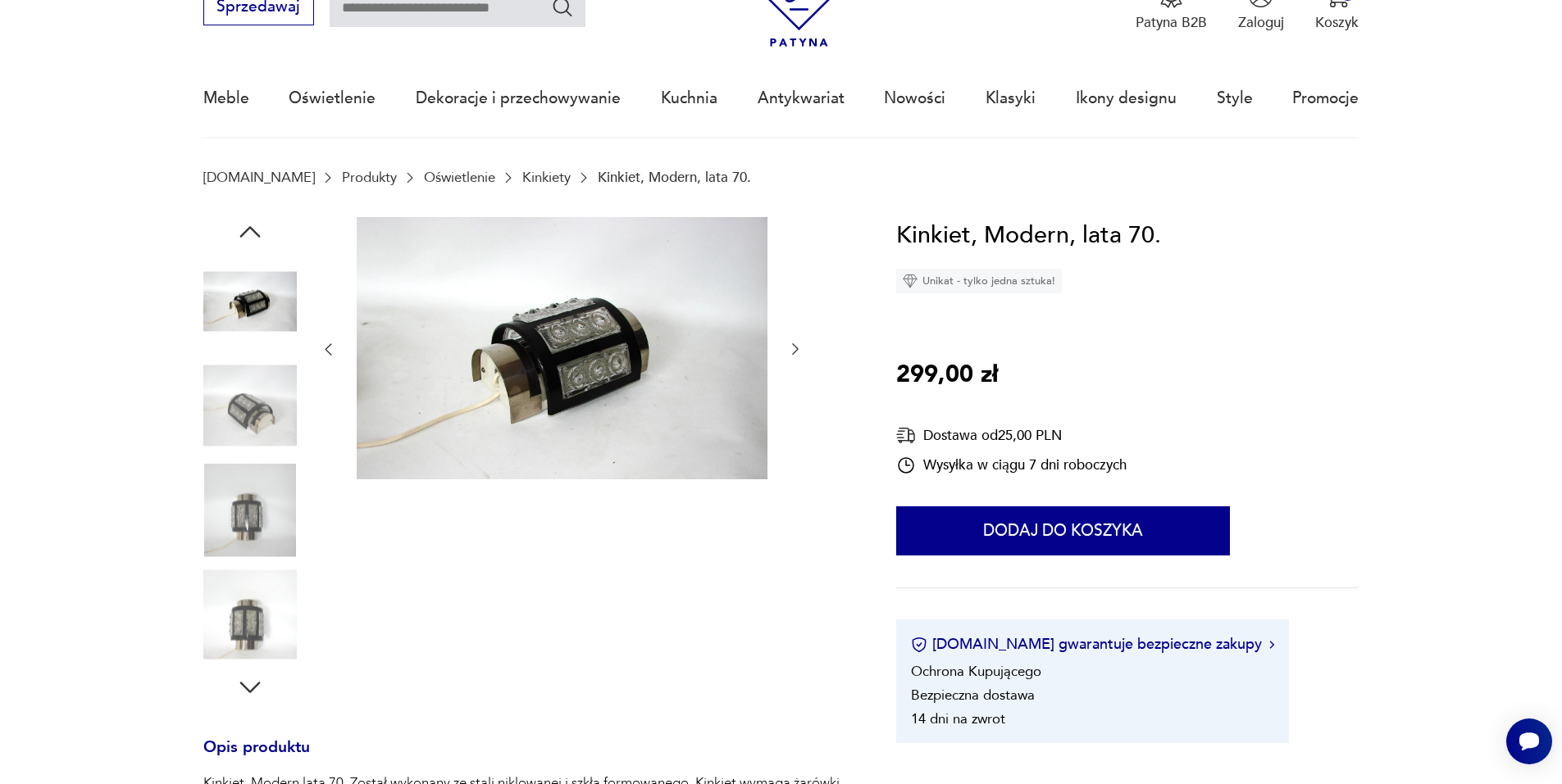
click at [332, 344] on icon "button" at bounding box center [328, 349] width 16 height 16
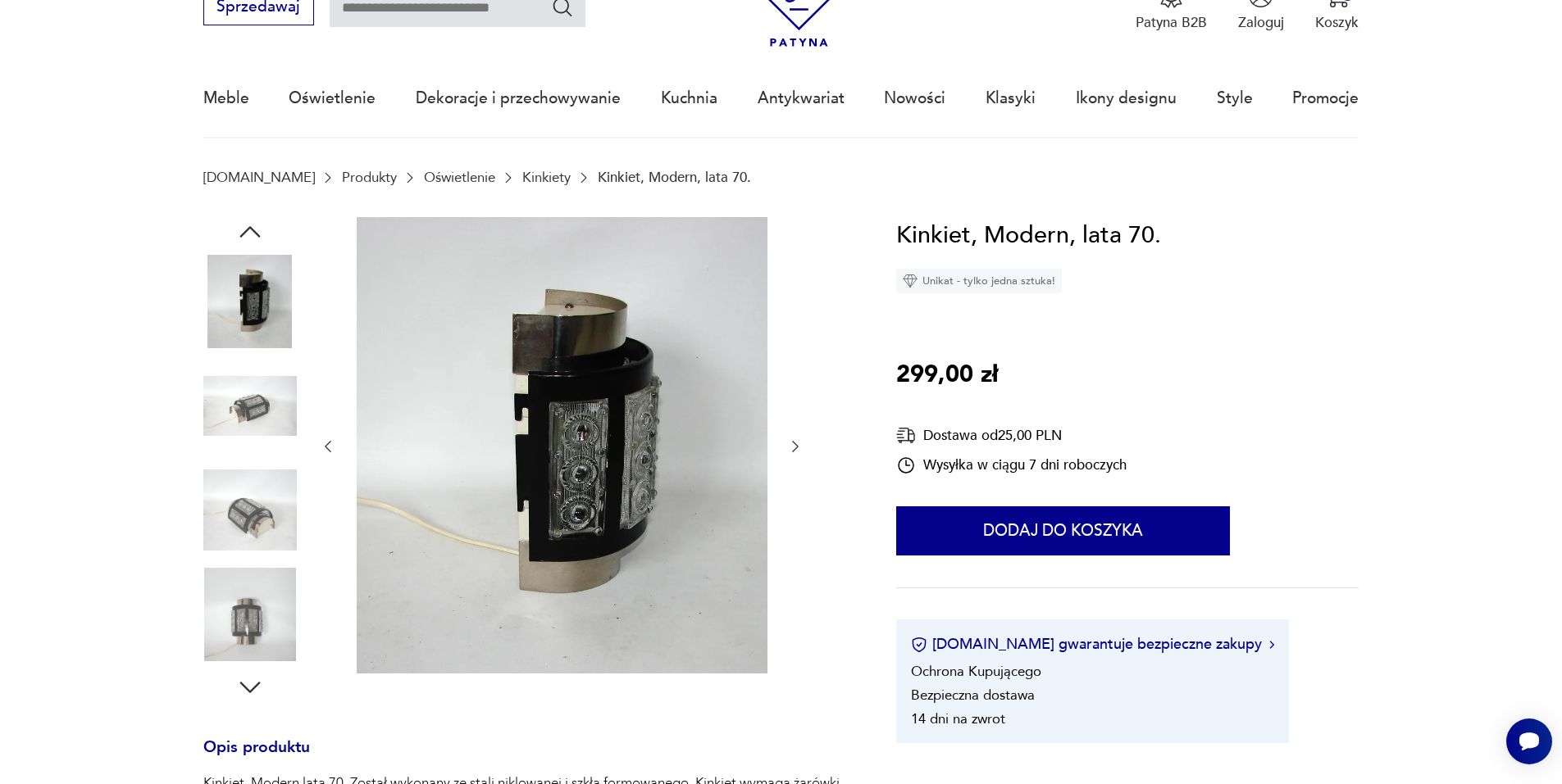
click at [335, 452] on icon "button" at bounding box center [328, 446] width 16 height 16
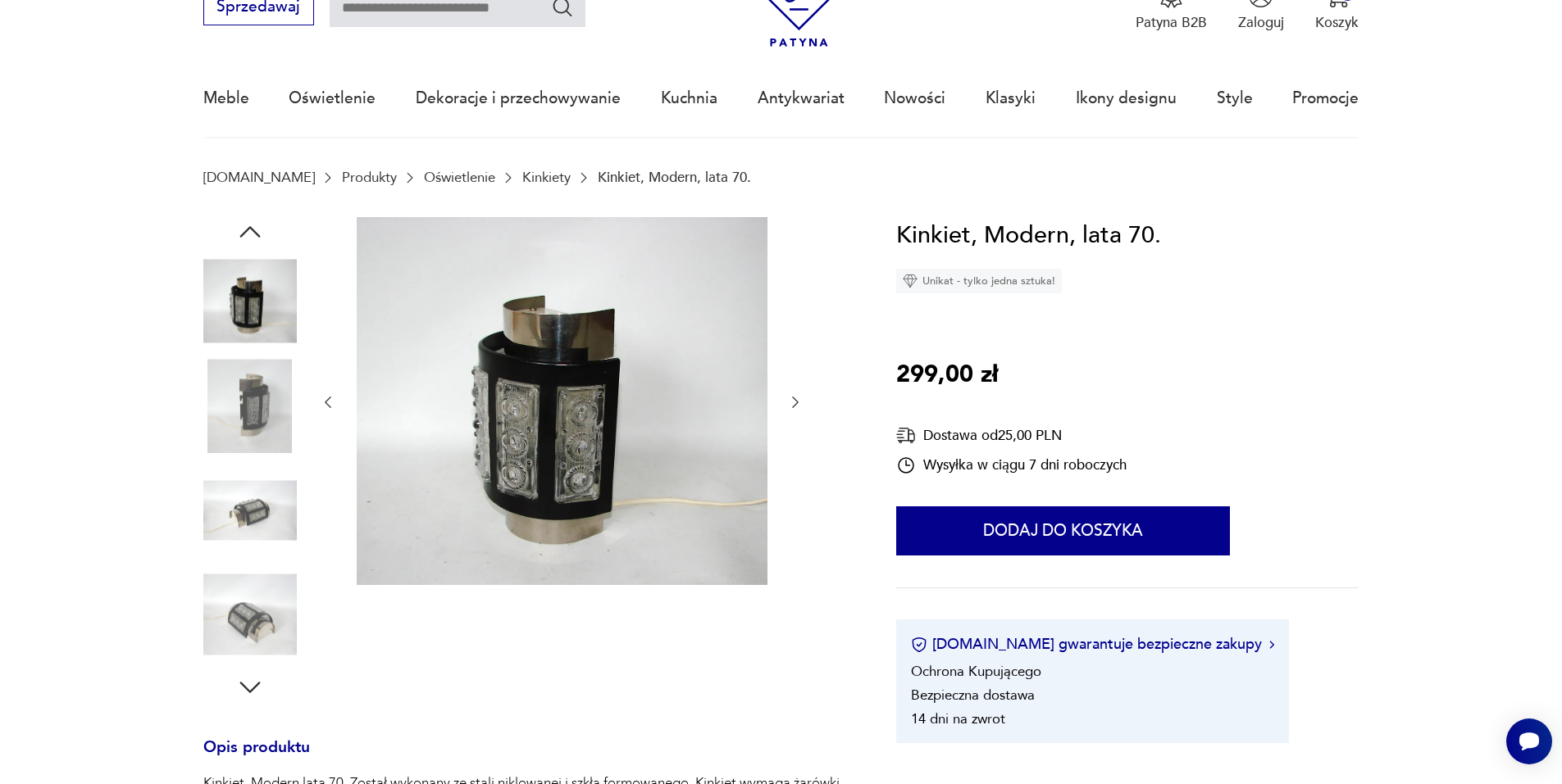
click at [328, 407] on icon "button" at bounding box center [328, 403] width 16 height 16
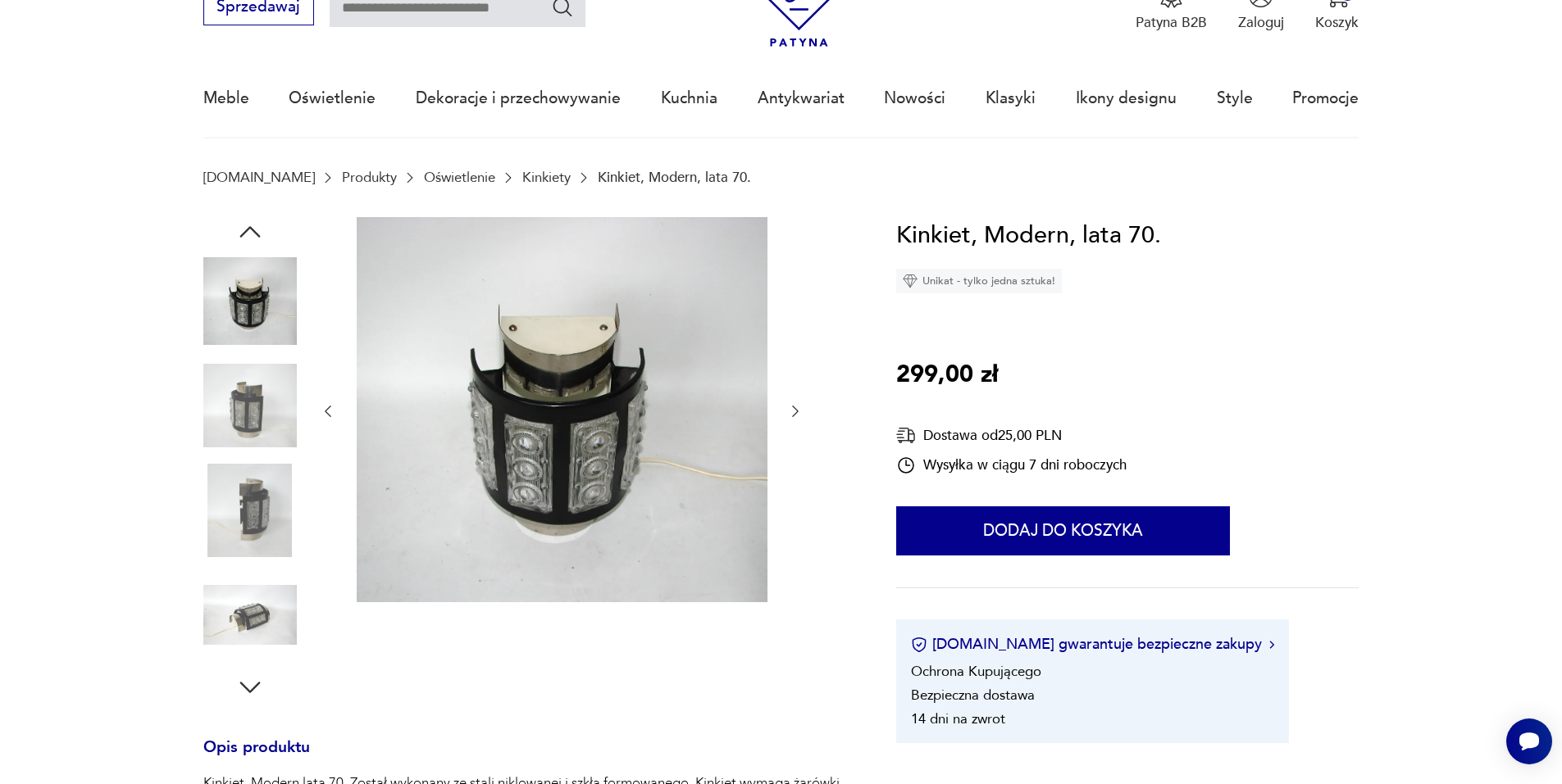
click at [330, 418] on icon "button" at bounding box center [328, 412] width 16 height 16
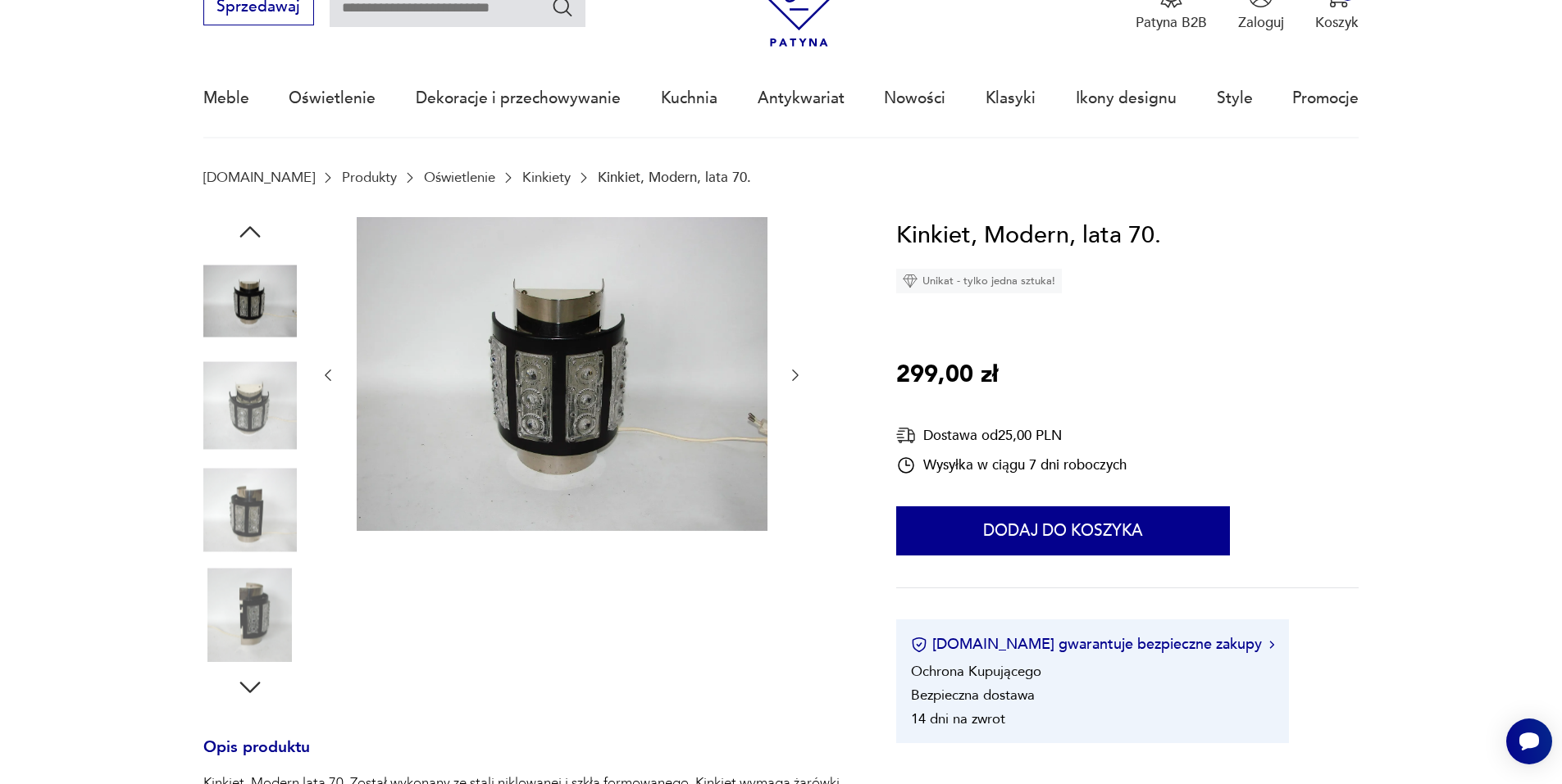
click at [338, 367] on div at bounding box center [562, 375] width 484 height 317
click at [332, 383] on icon "button" at bounding box center [328, 375] width 16 height 16
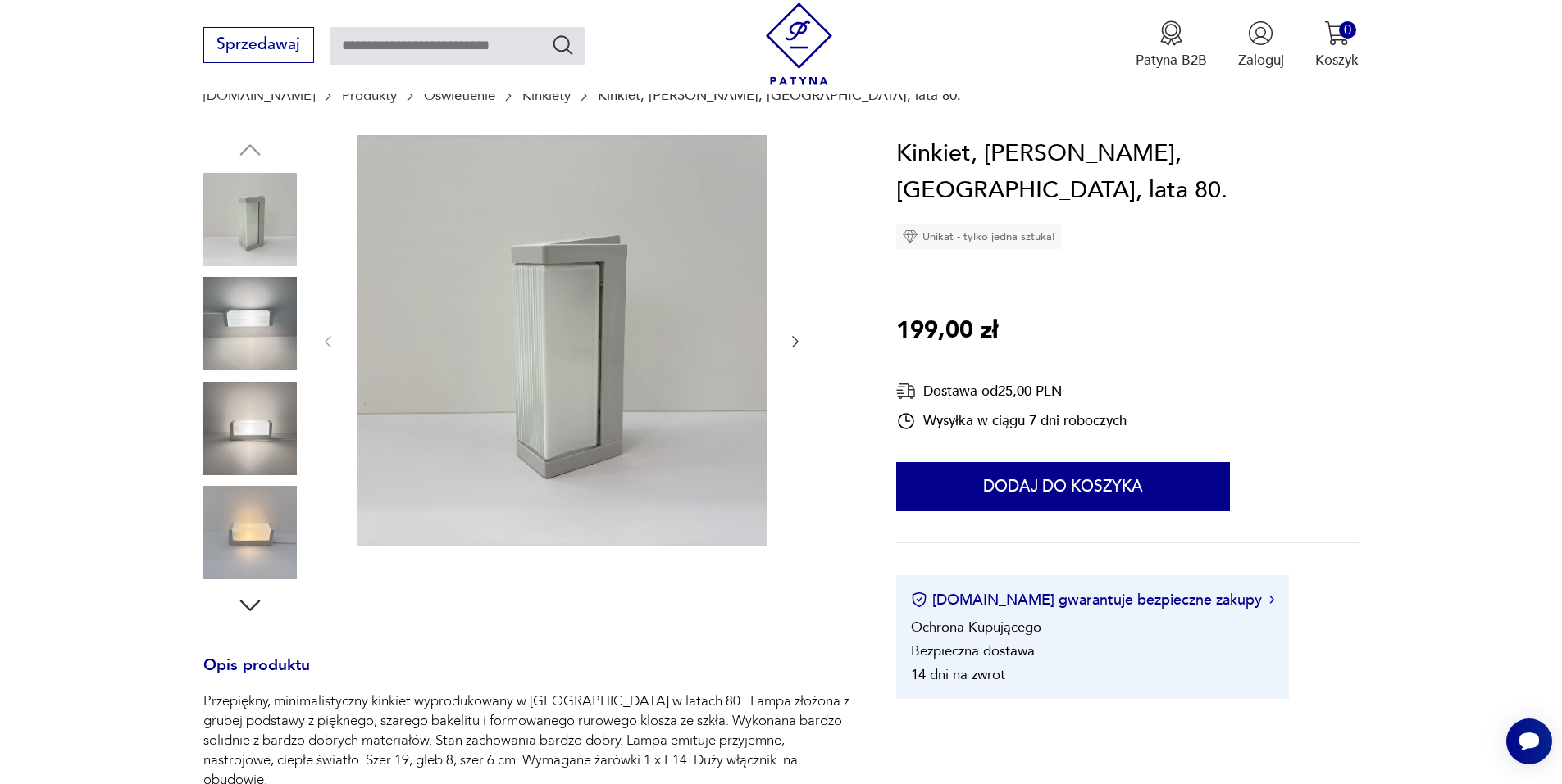
click at [276, 340] on img at bounding box center [250, 324] width 93 height 93
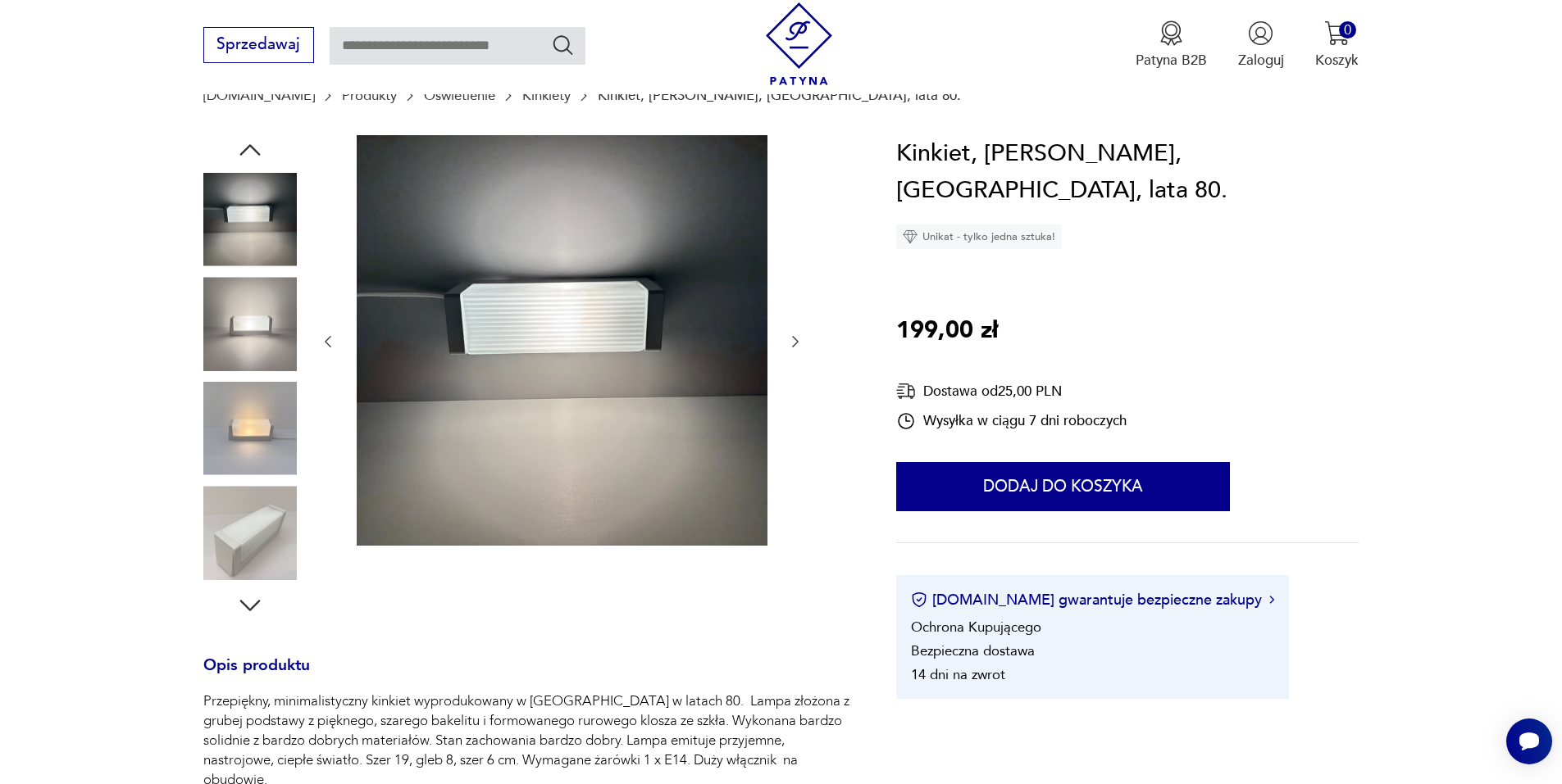
click at [274, 342] on img at bounding box center [250, 324] width 93 height 93
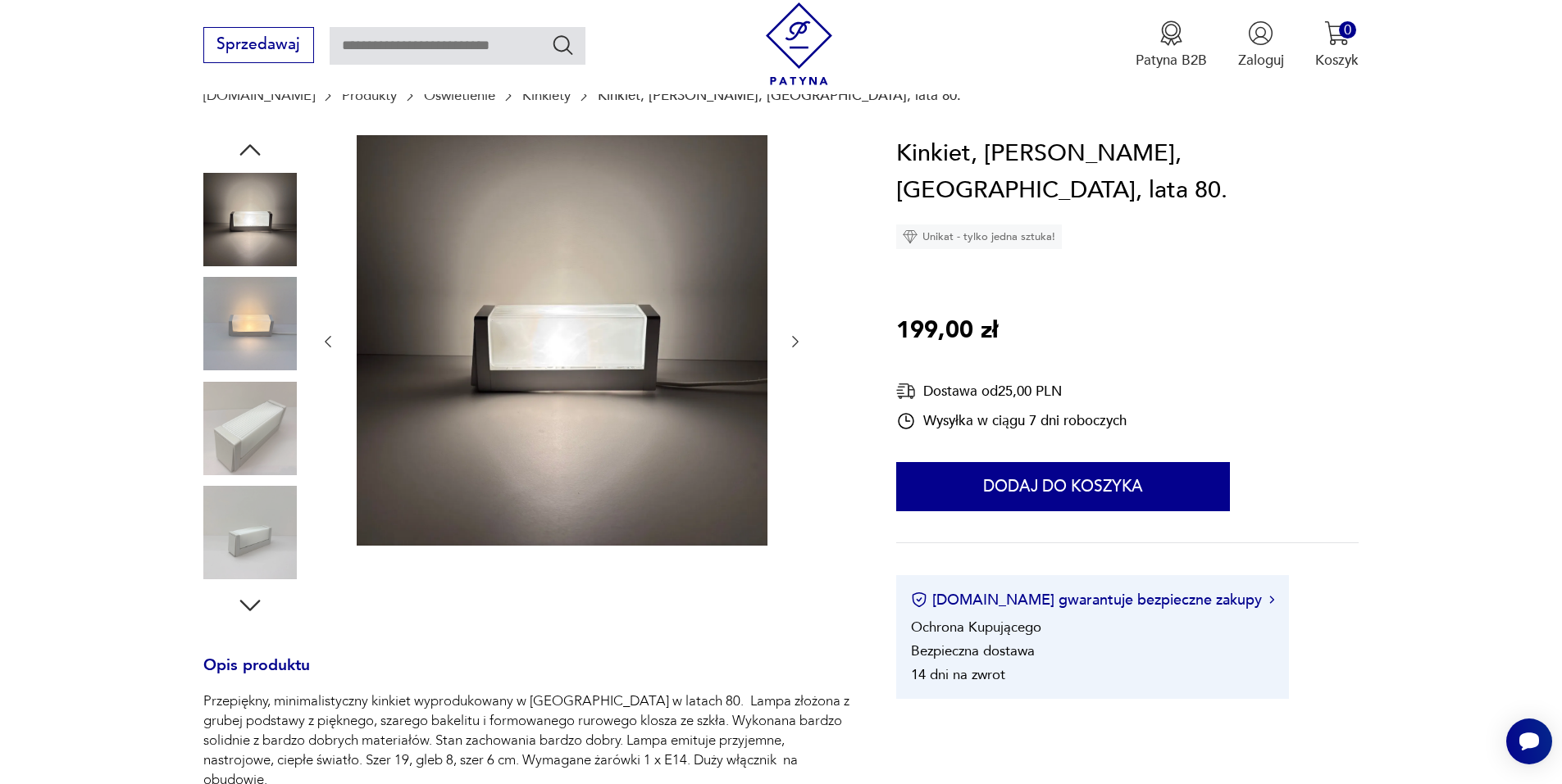
click at [265, 373] on div at bounding box center [250, 378] width 93 height 410
click at [247, 407] on img at bounding box center [250, 428] width 93 height 93
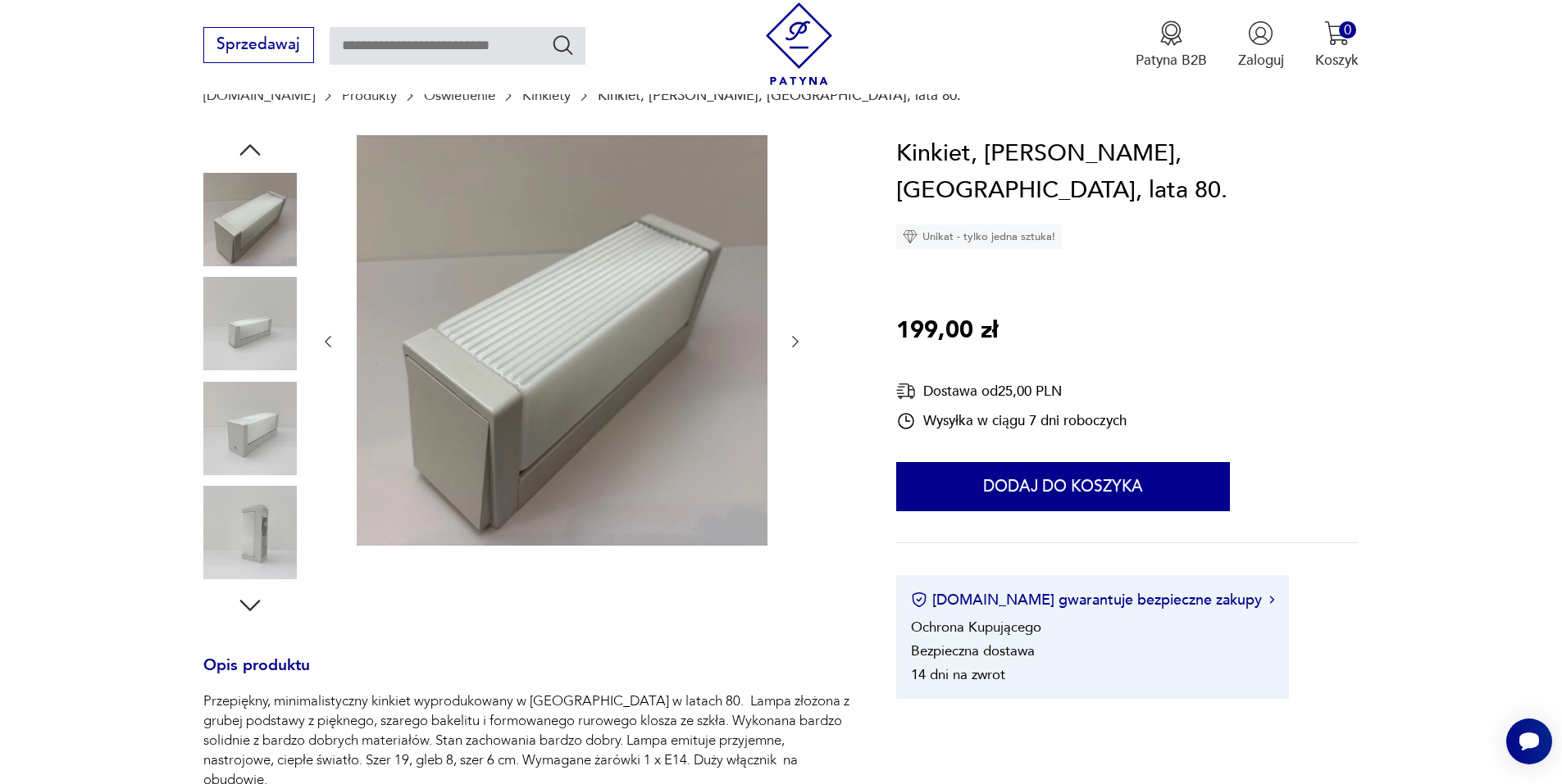
click at [257, 420] on img at bounding box center [250, 428] width 93 height 93
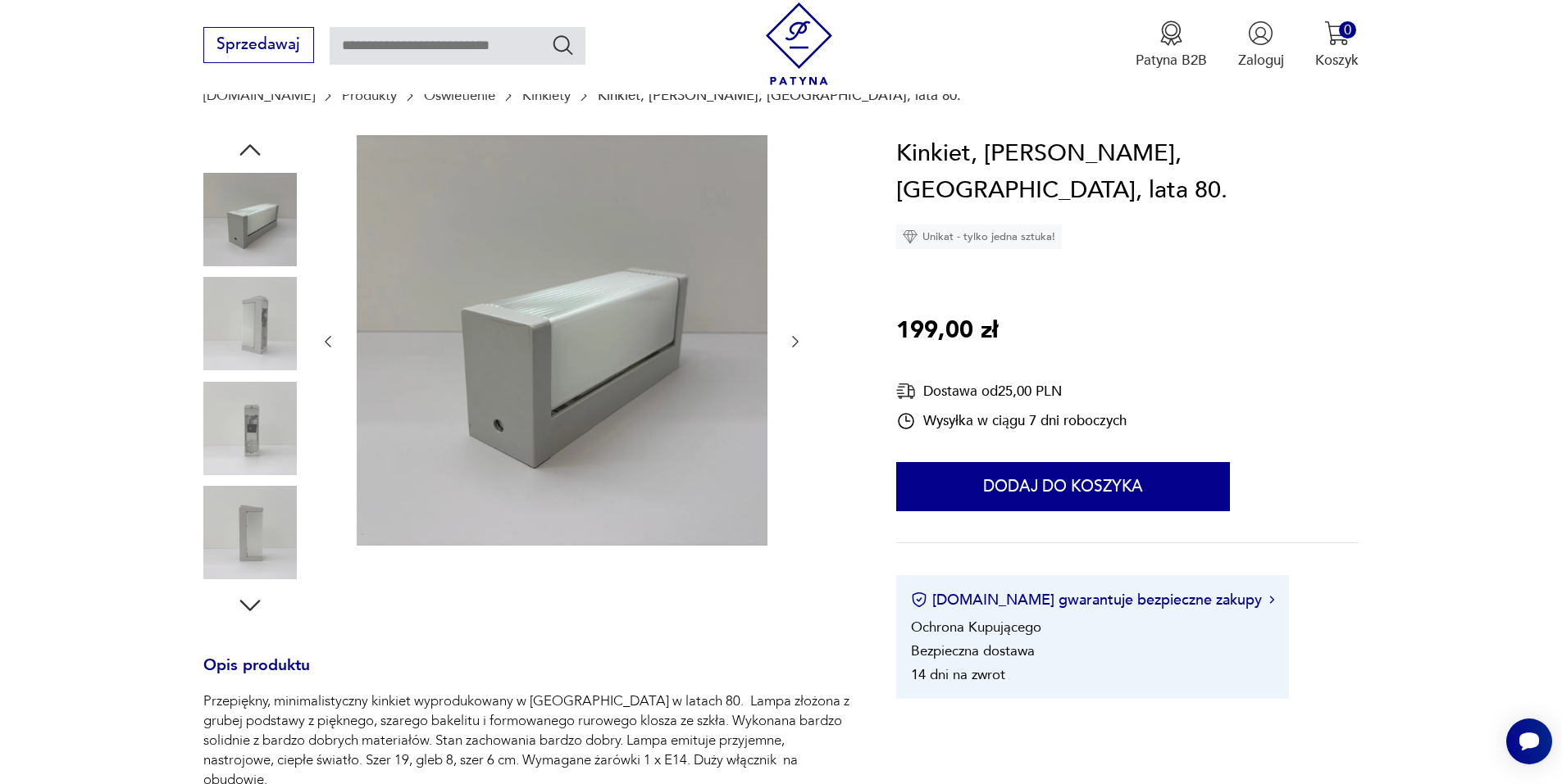
click at [257, 420] on img at bounding box center [250, 428] width 93 height 93
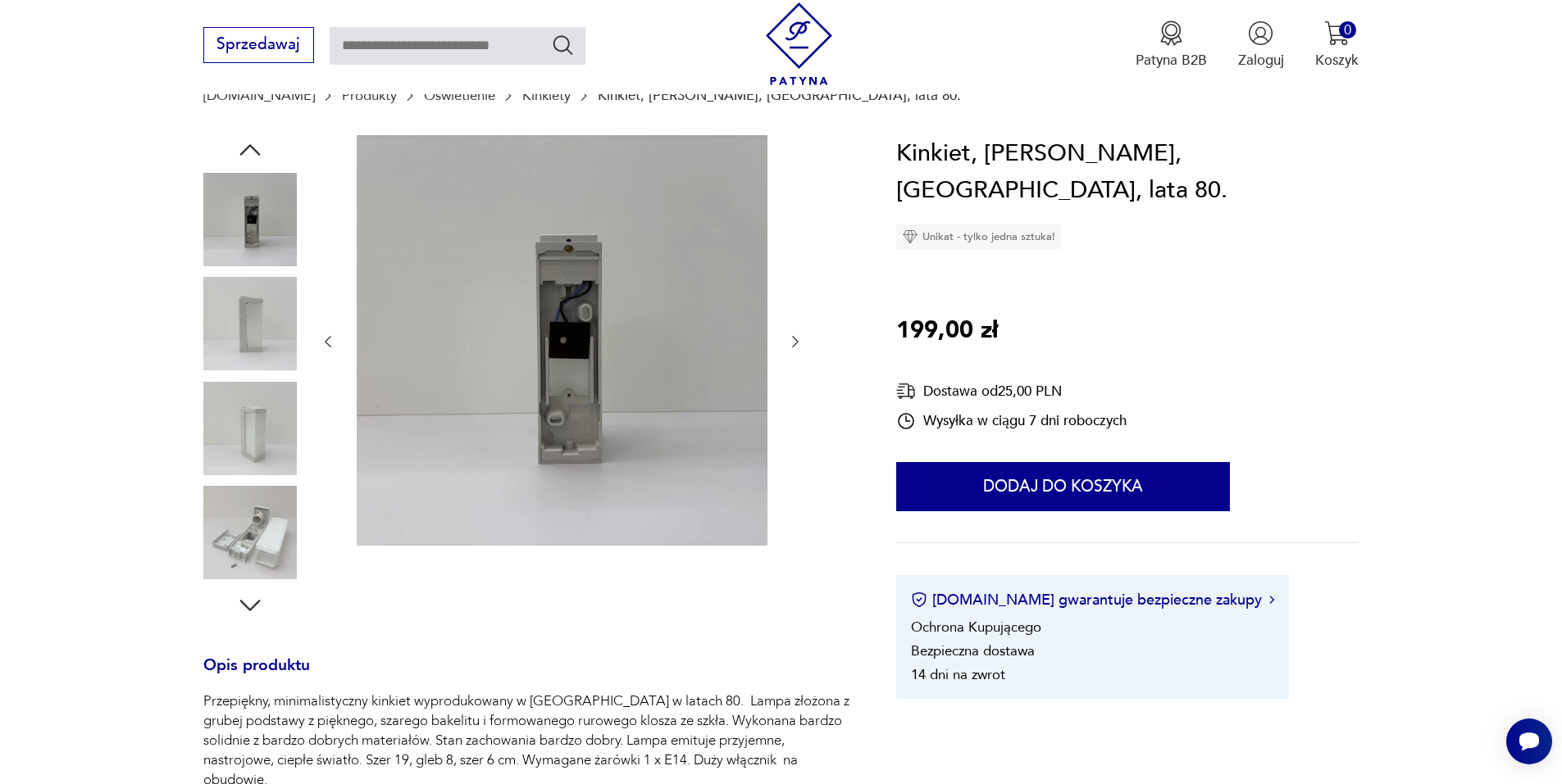
click at [257, 420] on img at bounding box center [250, 428] width 93 height 93
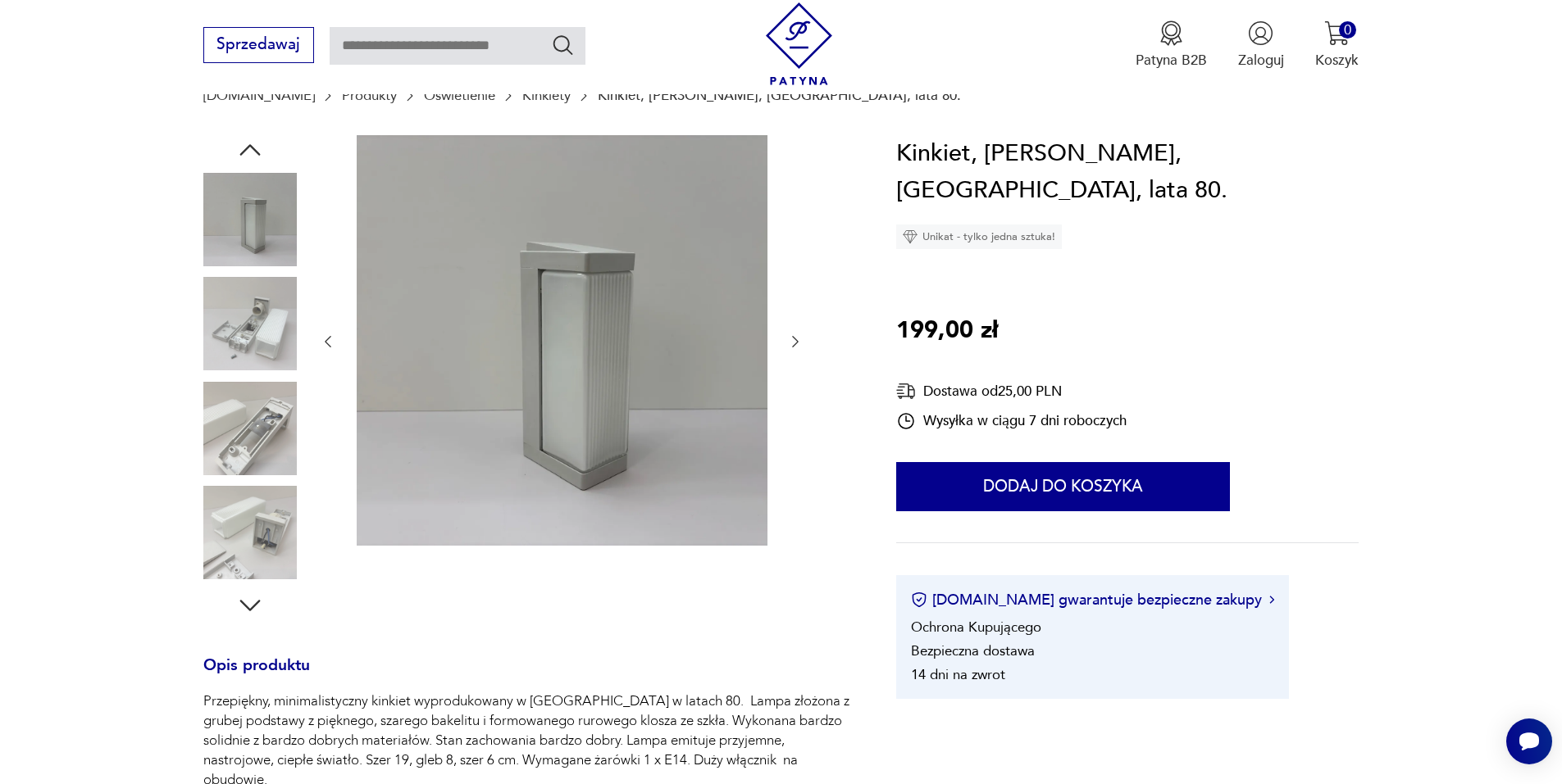
click at [257, 420] on img at bounding box center [250, 428] width 93 height 93
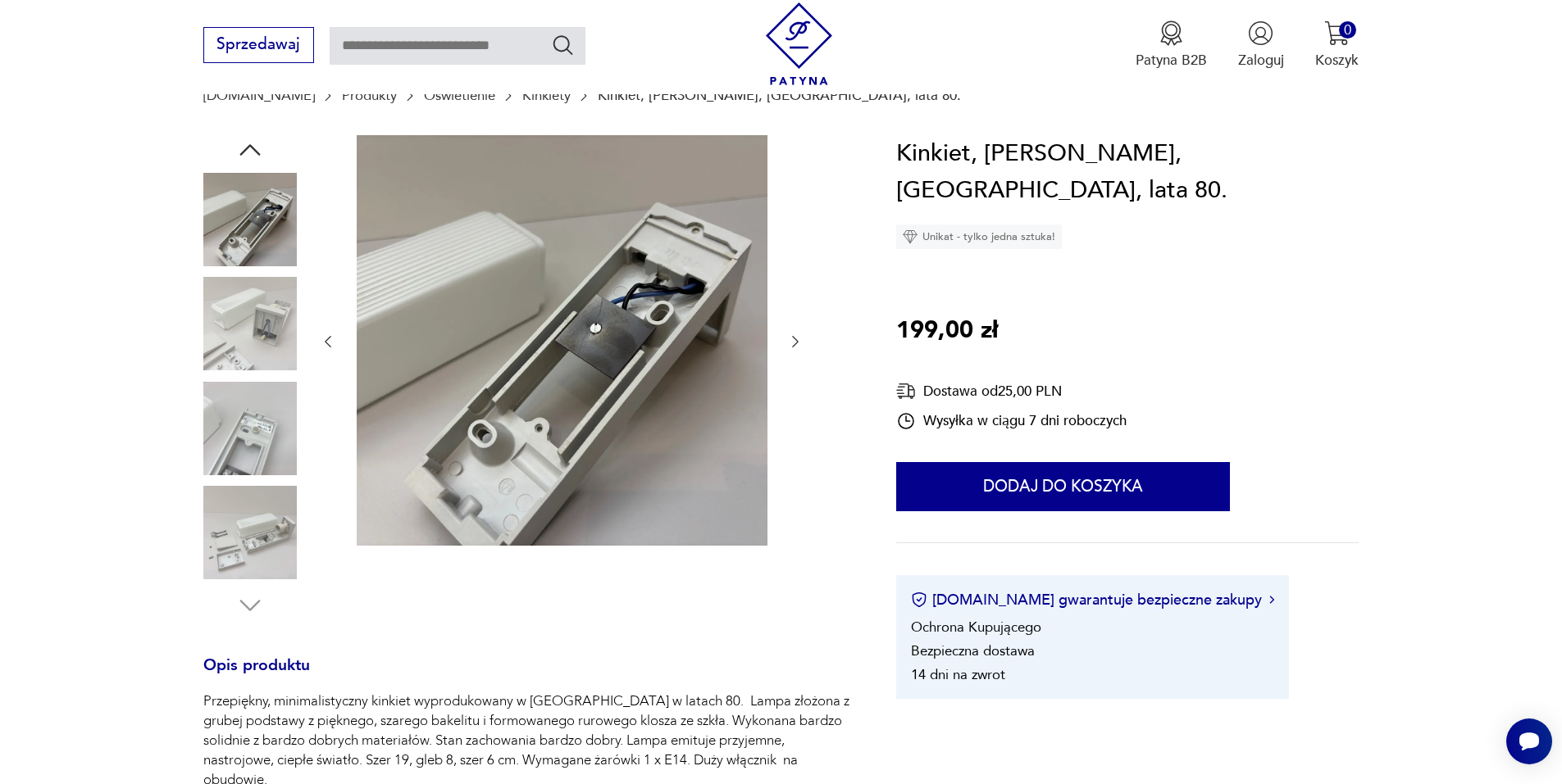
click at [257, 420] on img at bounding box center [250, 428] width 93 height 93
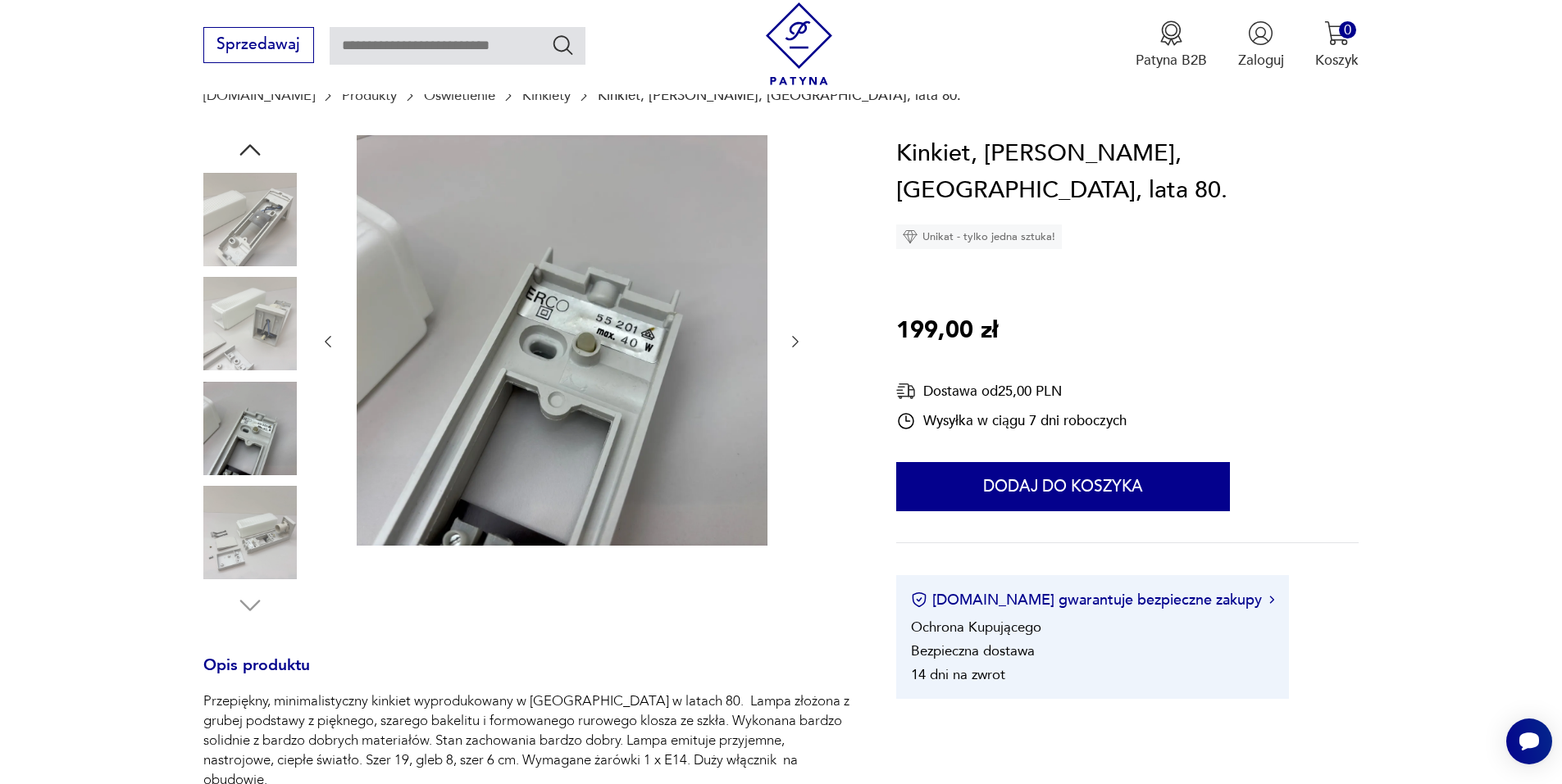
click at [255, 435] on img at bounding box center [250, 428] width 93 height 93
click at [272, 518] on img at bounding box center [250, 532] width 93 height 93
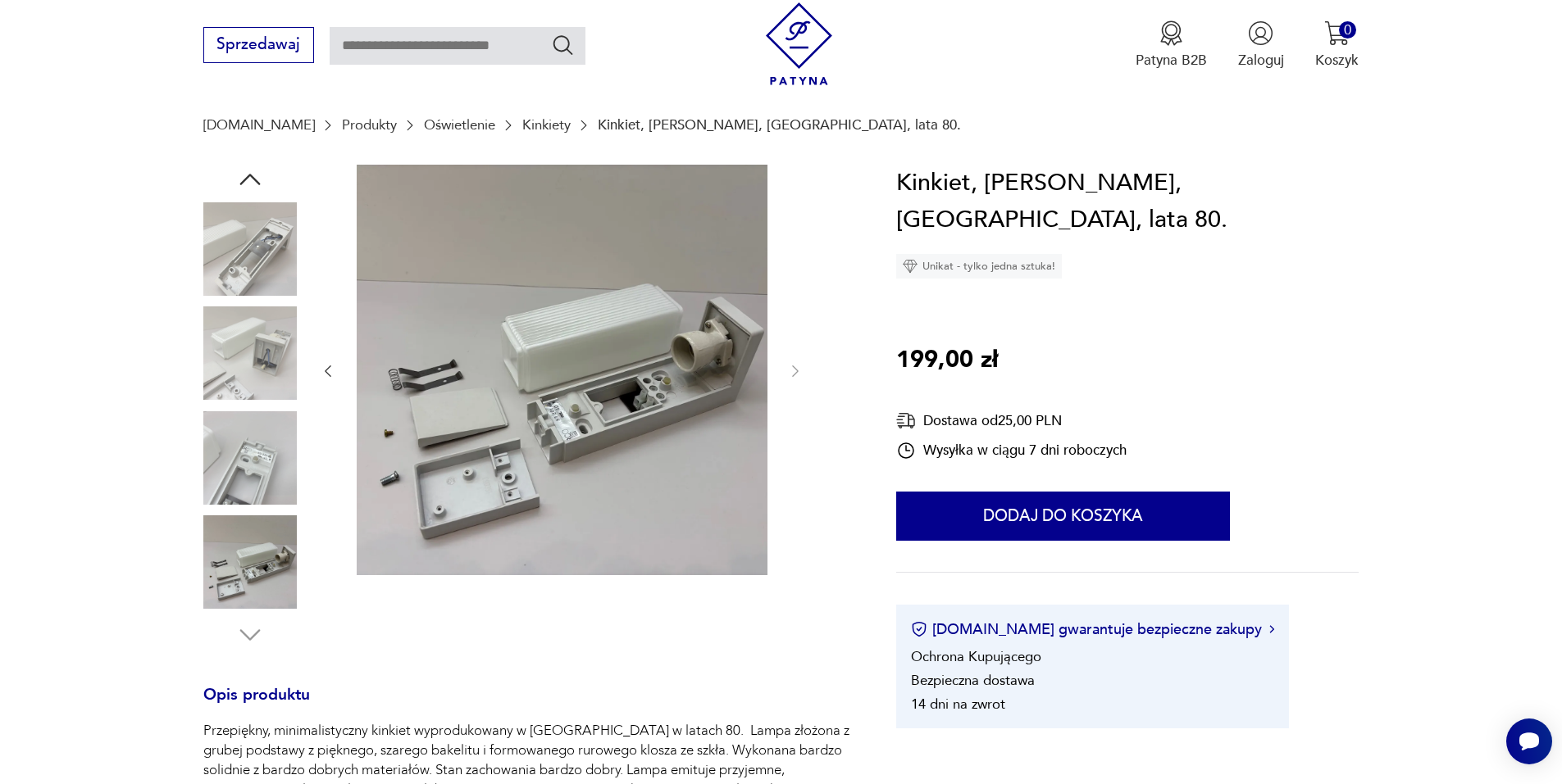
scroll to position [82, 0]
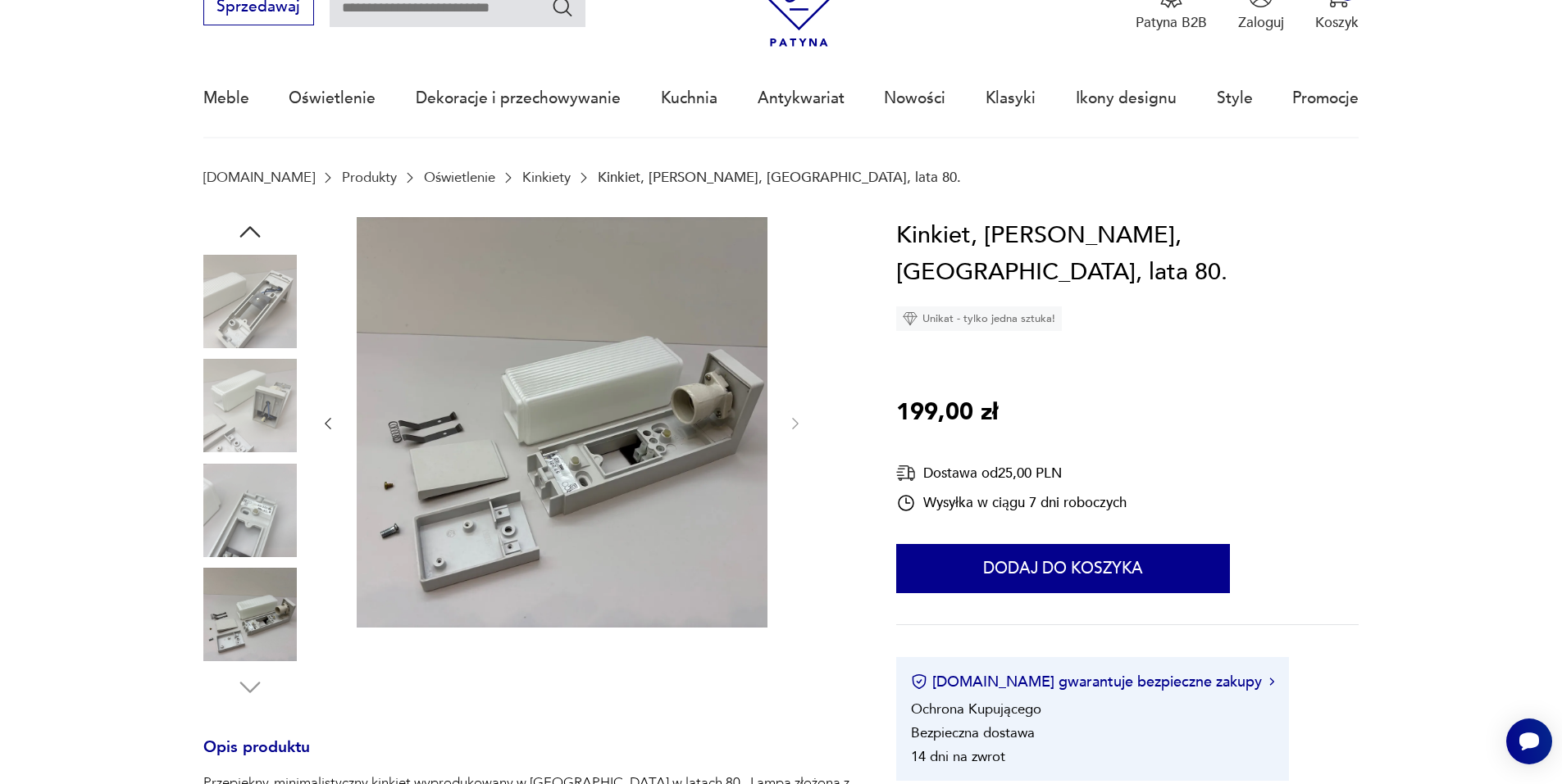
click at [255, 230] on icon "button" at bounding box center [250, 231] width 29 height 29
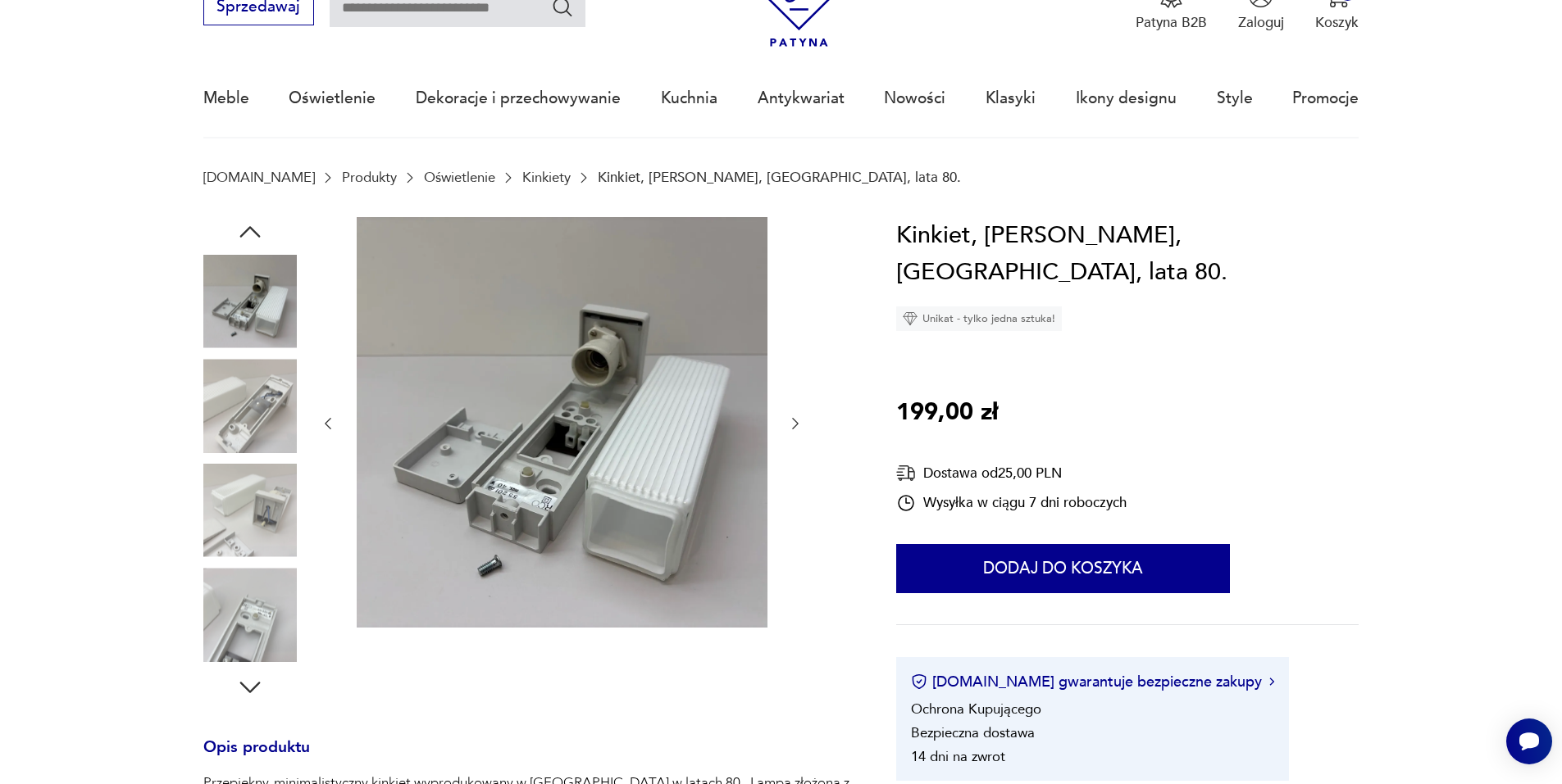
click at [255, 230] on icon "button" at bounding box center [250, 231] width 29 height 29
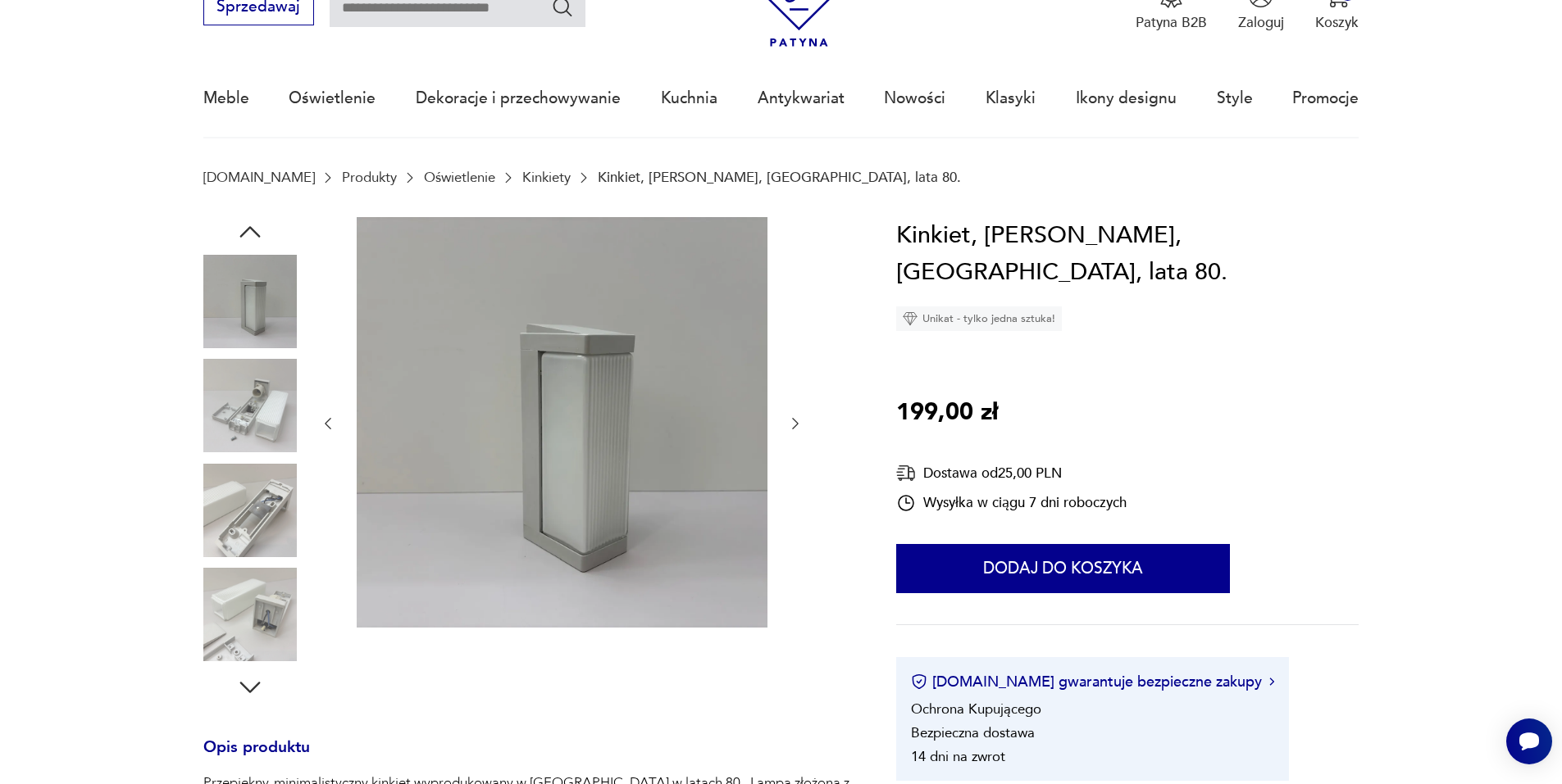
click at [255, 230] on icon "button" at bounding box center [250, 231] width 29 height 29
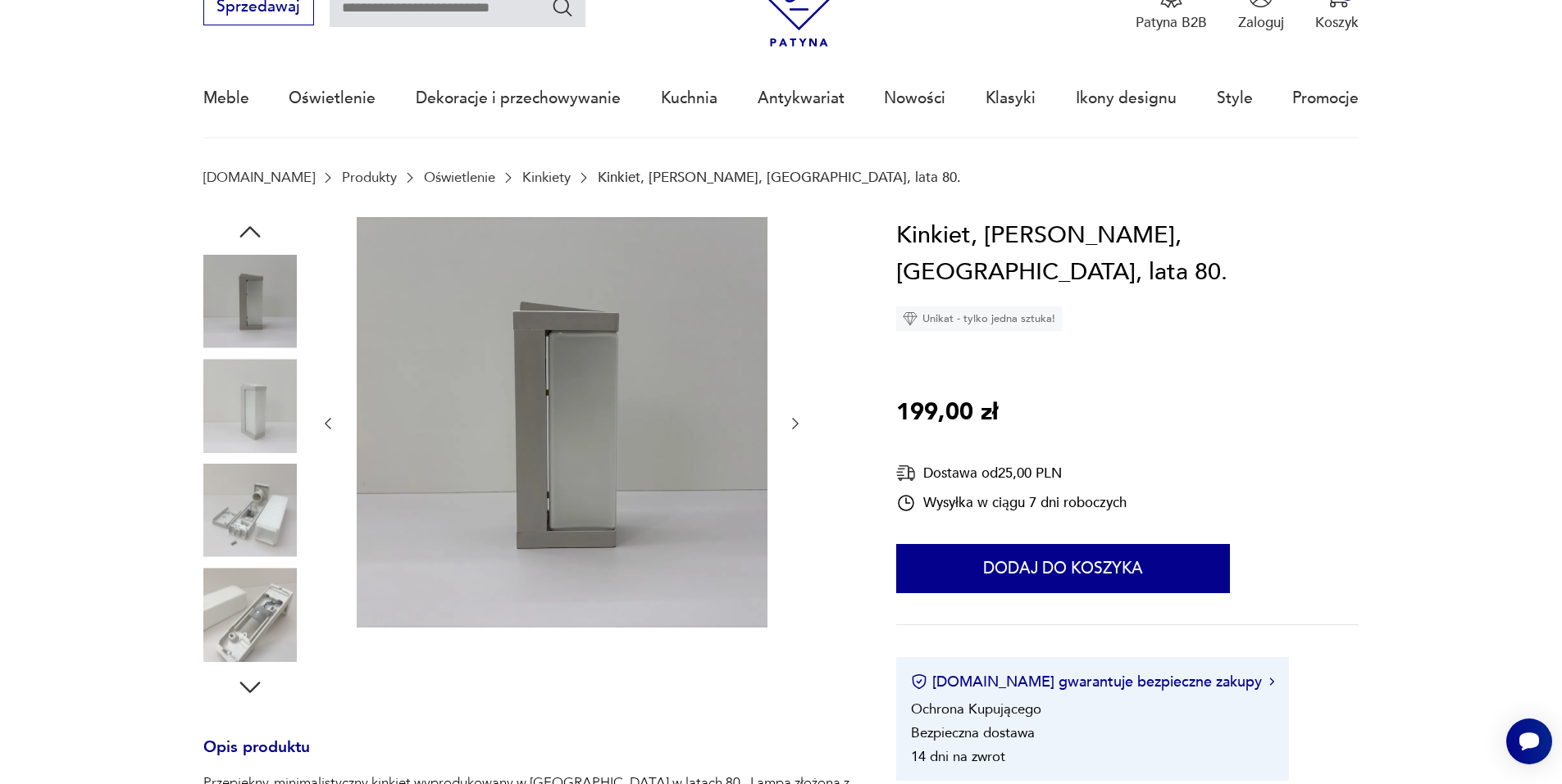
click at [254, 233] on icon "button" at bounding box center [250, 231] width 29 height 29
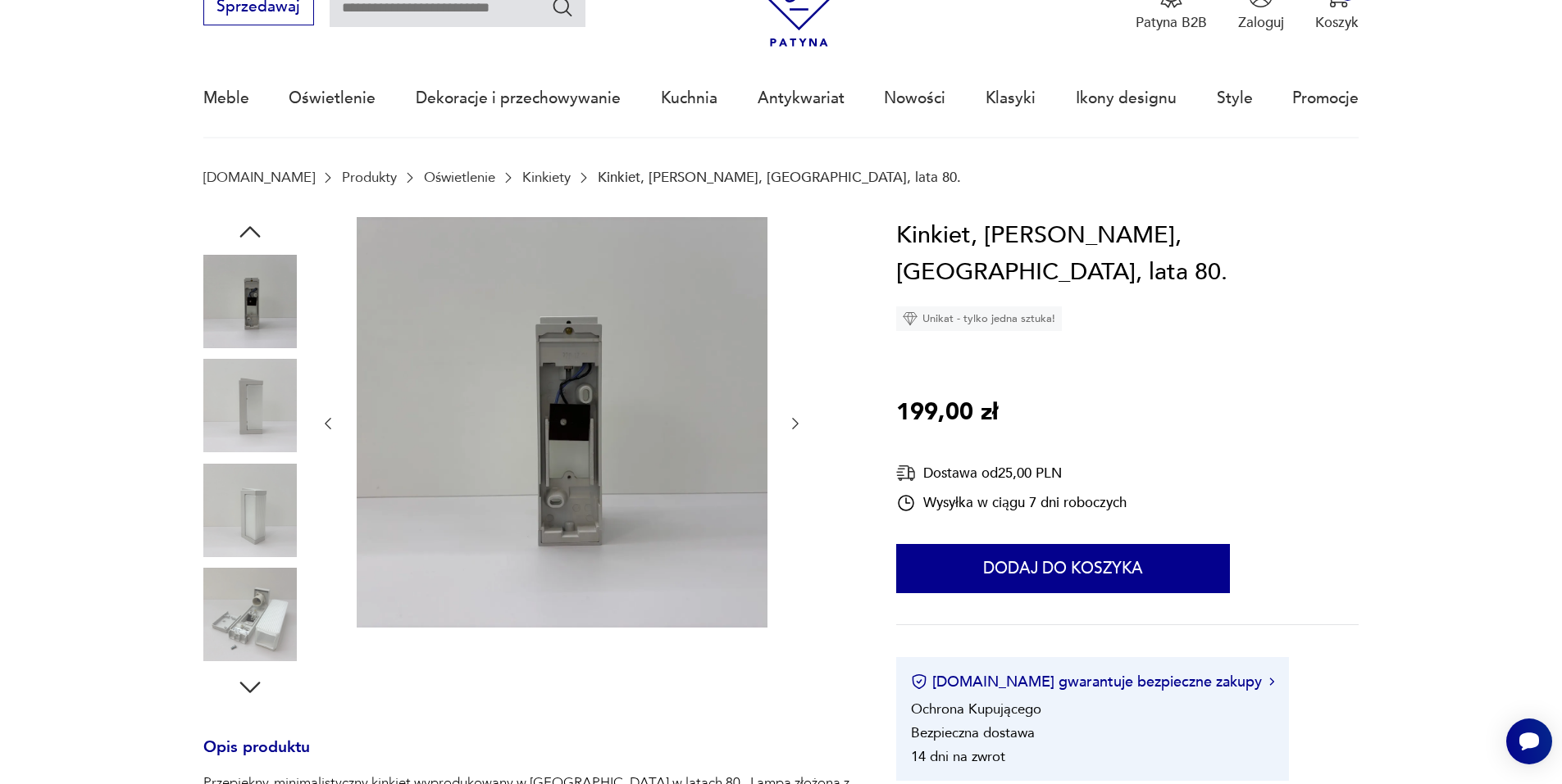
click at [244, 355] on div at bounding box center [250, 460] width 93 height 410
click at [260, 223] on icon "button" at bounding box center [250, 231] width 29 height 29
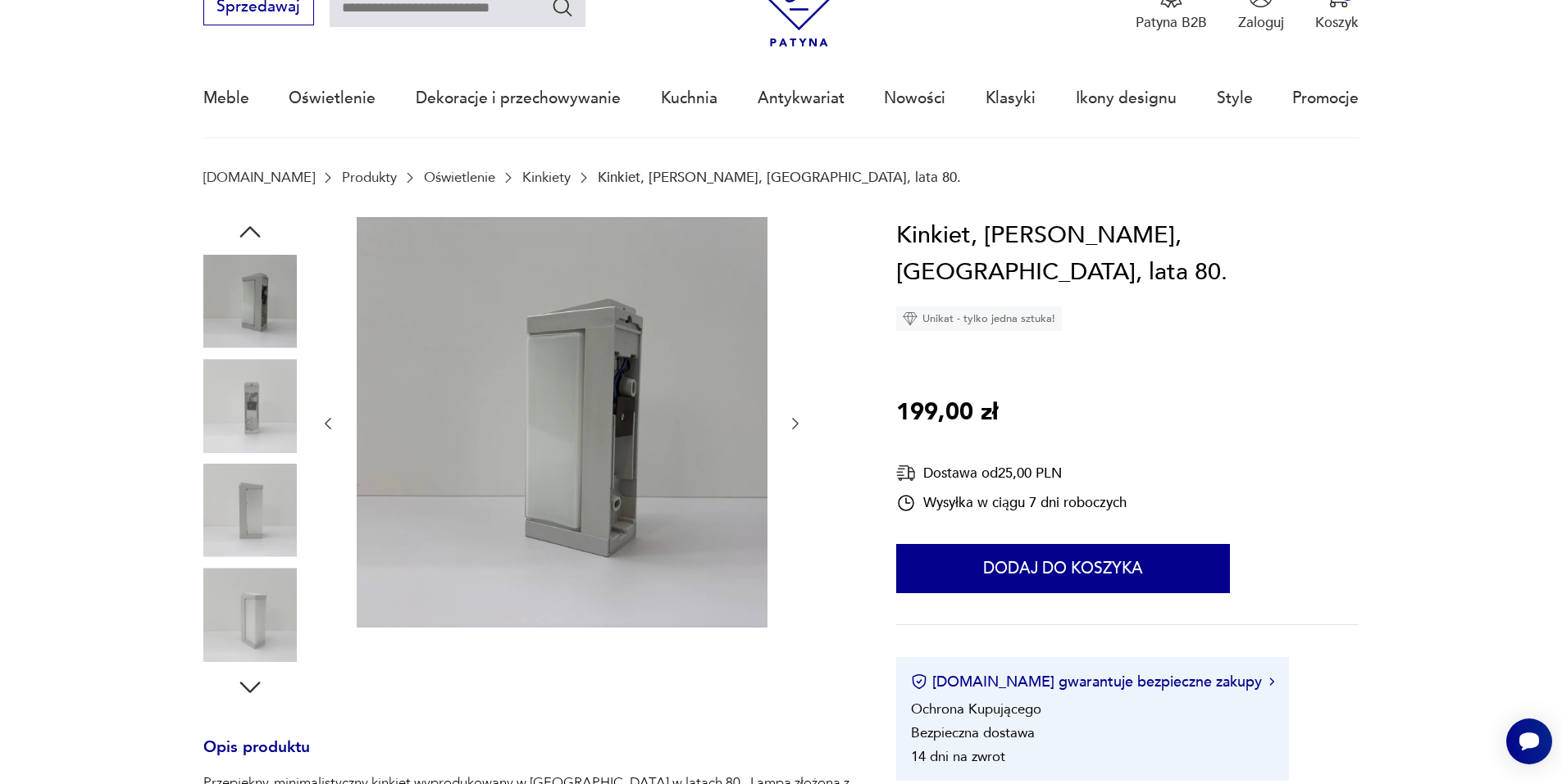
click at [255, 231] on icon "button" at bounding box center [249, 231] width 20 height 12
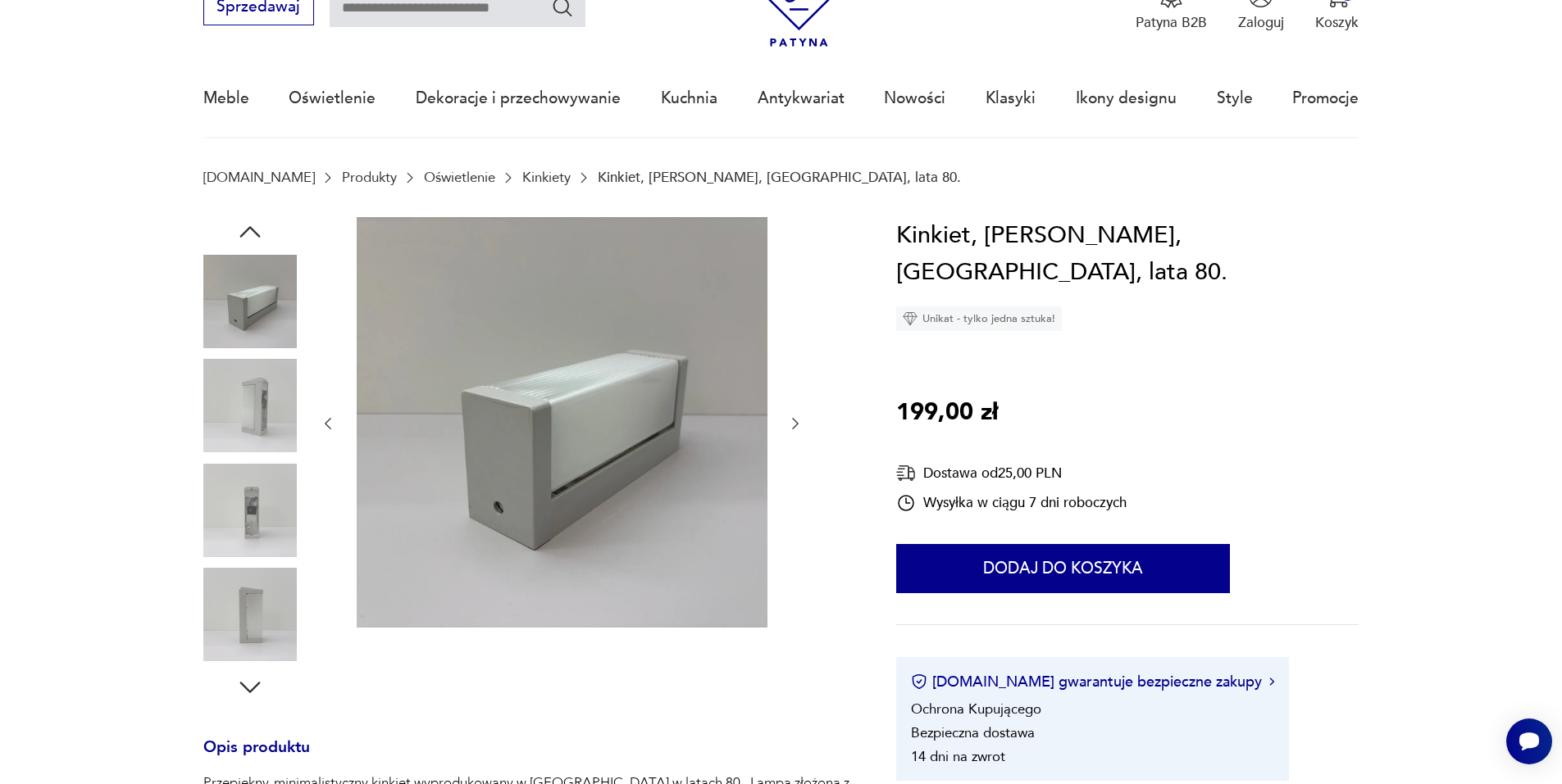
click at [255, 231] on icon "button" at bounding box center [249, 231] width 20 height 12
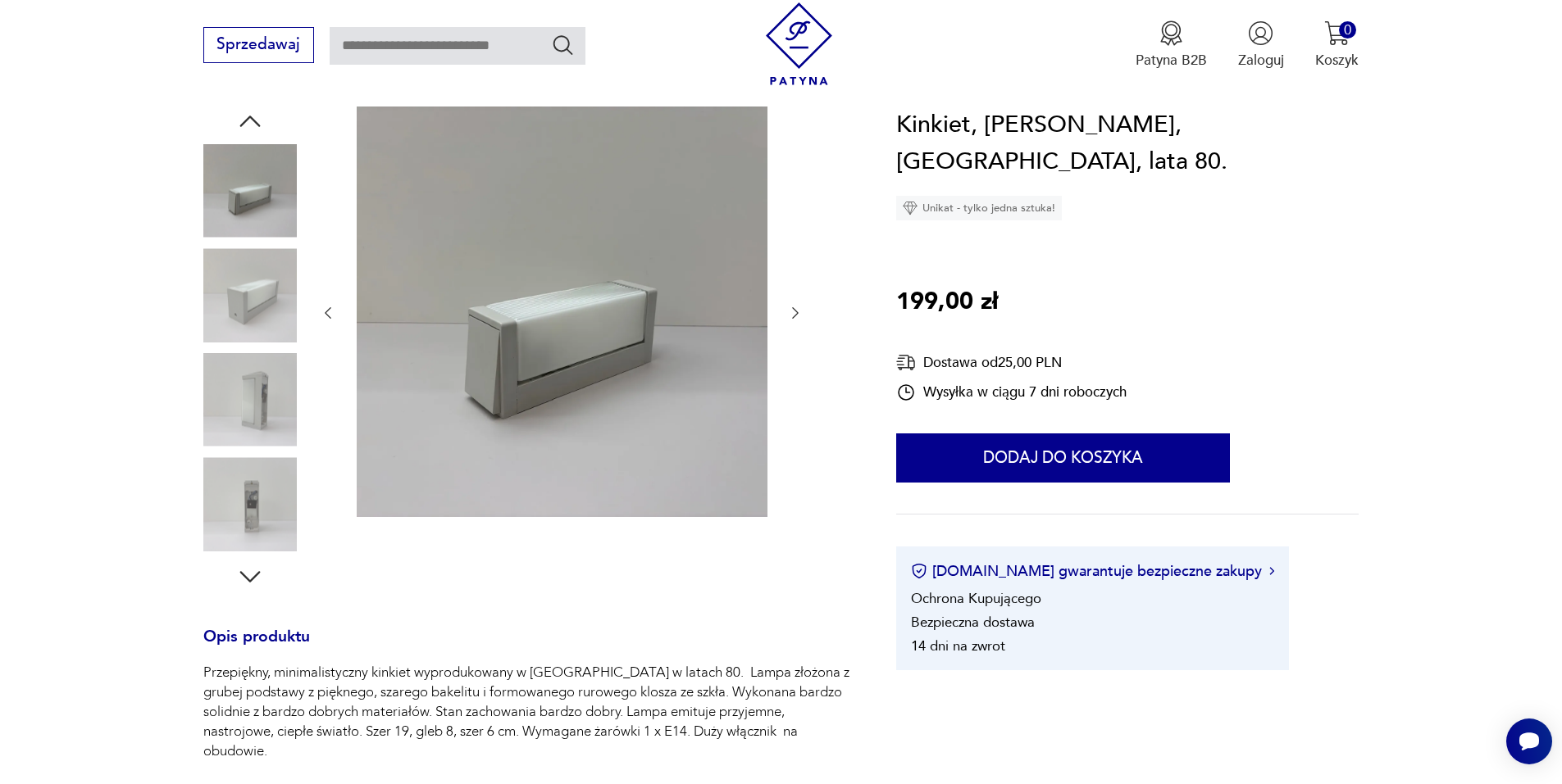
scroll to position [164, 0]
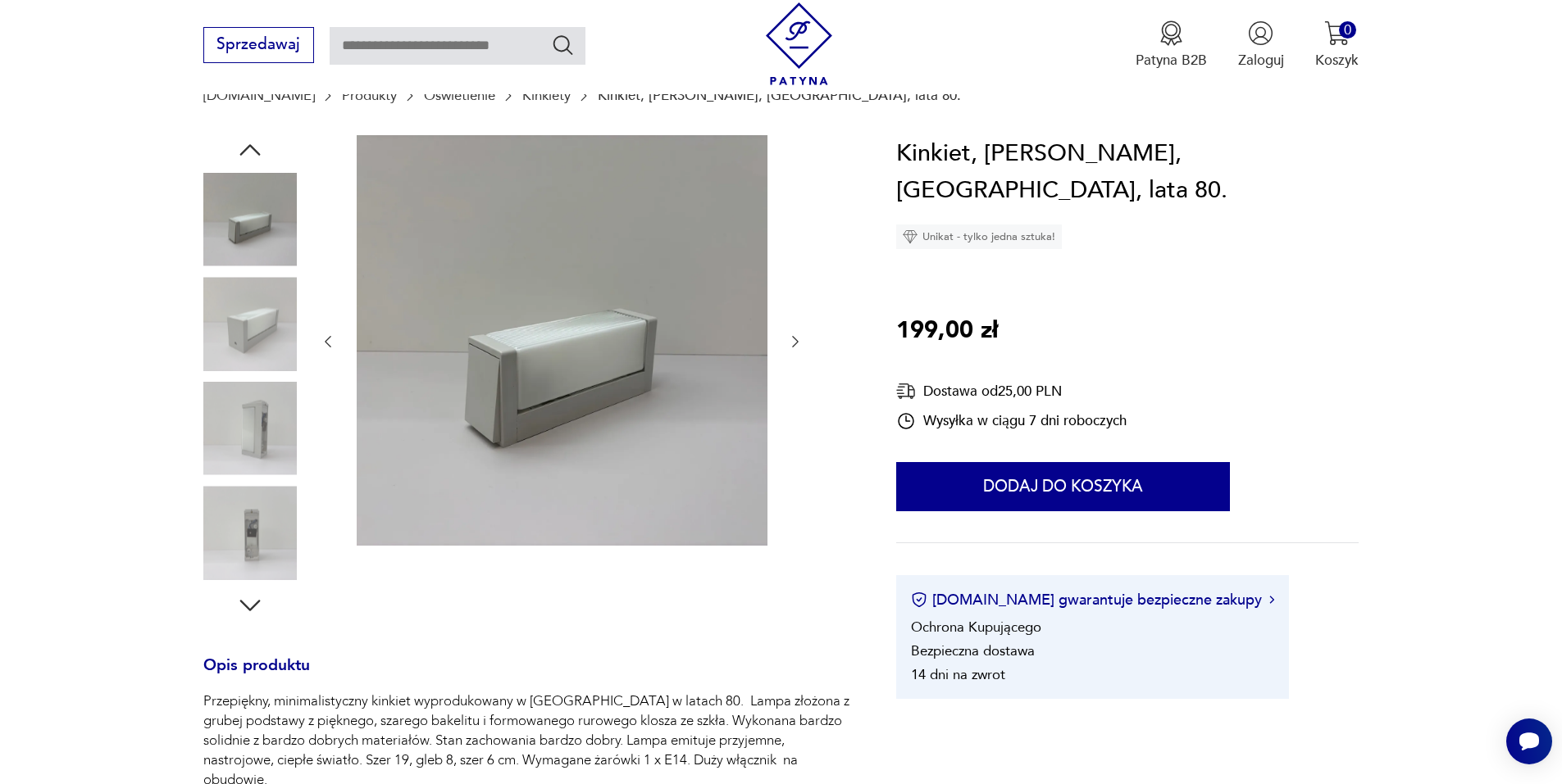
click at [255, 244] on img at bounding box center [250, 220] width 93 height 93
click at [262, 301] on img at bounding box center [250, 324] width 93 height 93
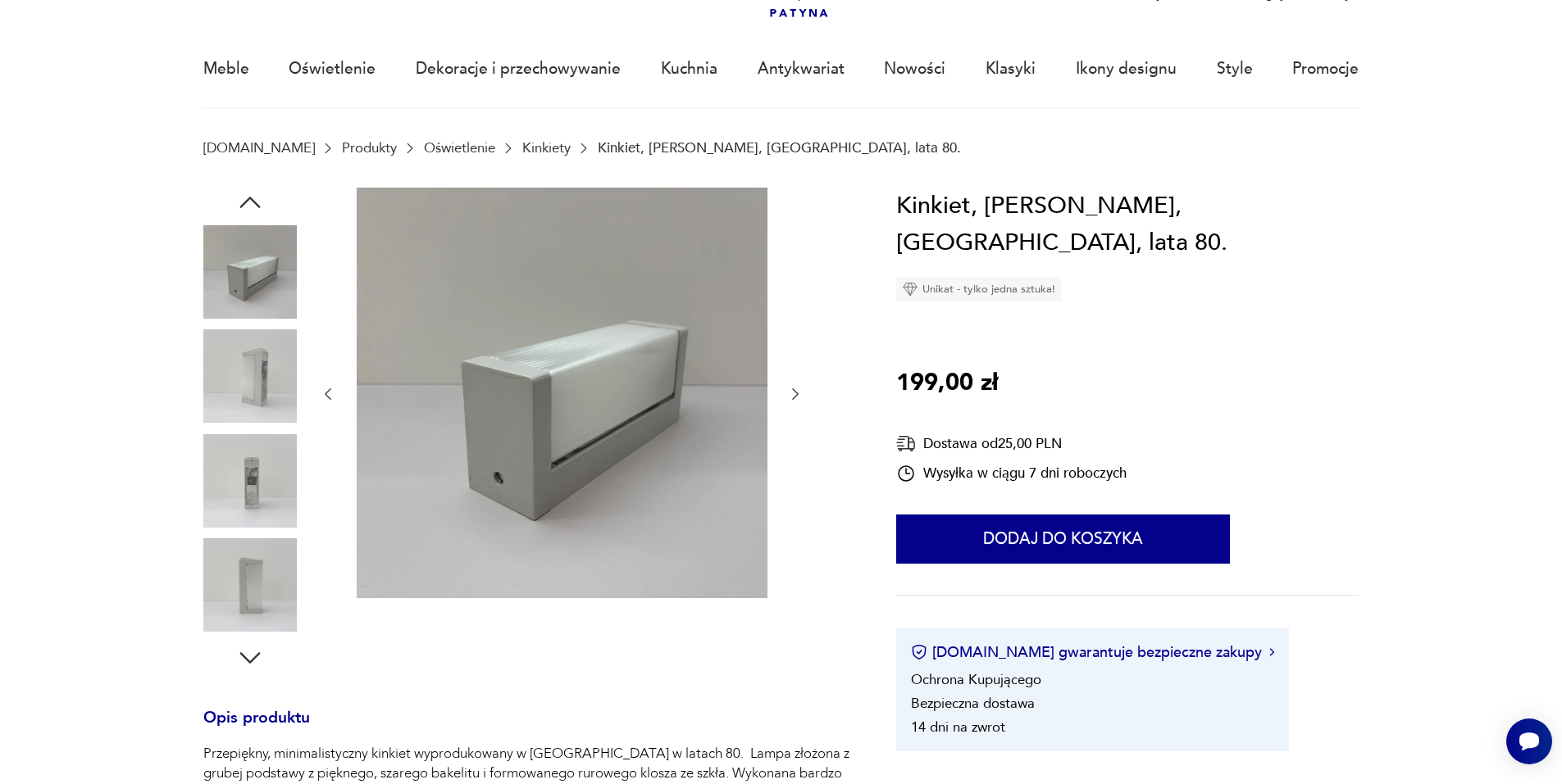
scroll to position [82, 0]
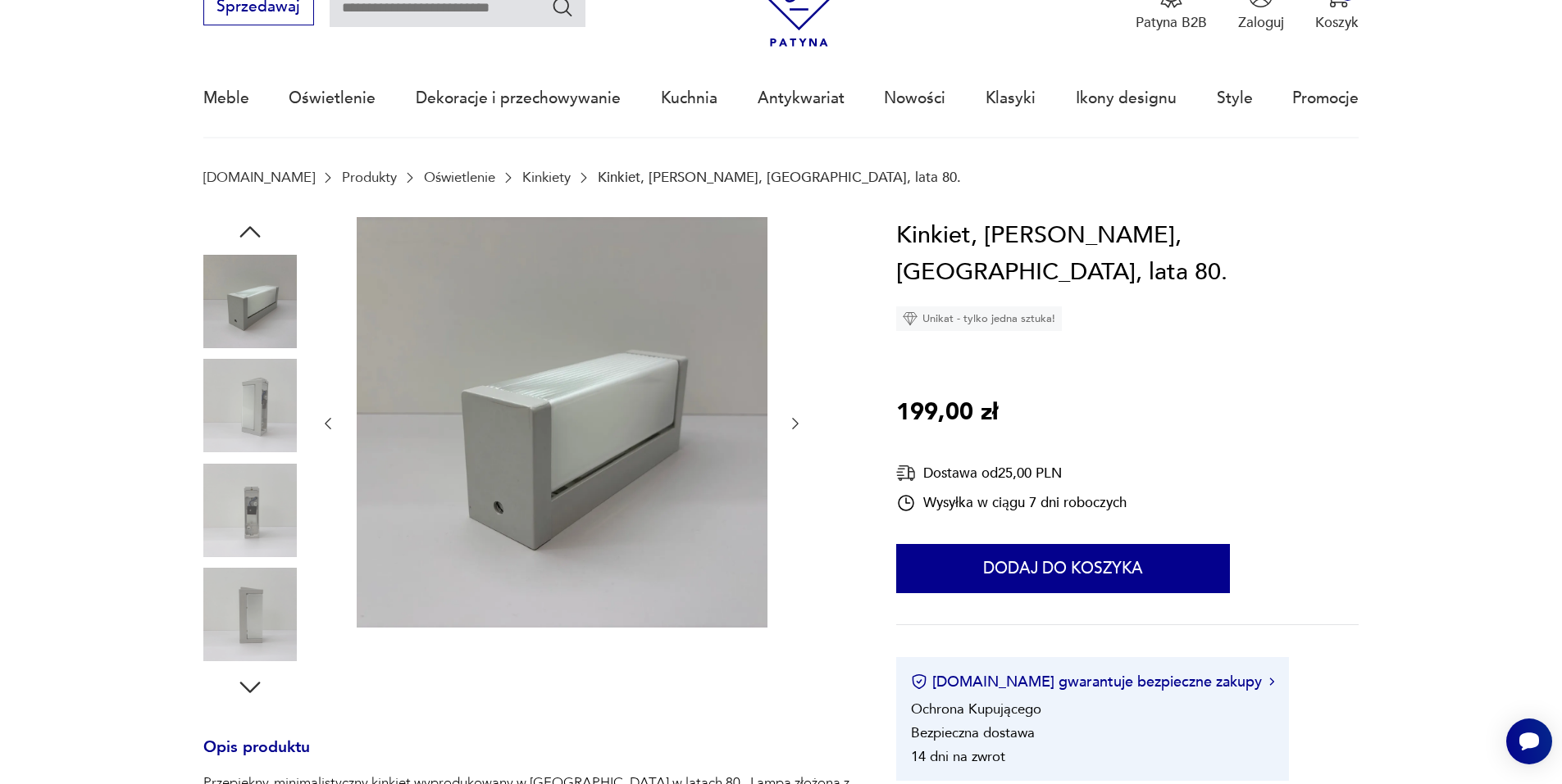
click at [247, 291] on img at bounding box center [250, 301] width 93 height 93
click at [252, 236] on icon "button" at bounding box center [250, 231] width 29 height 29
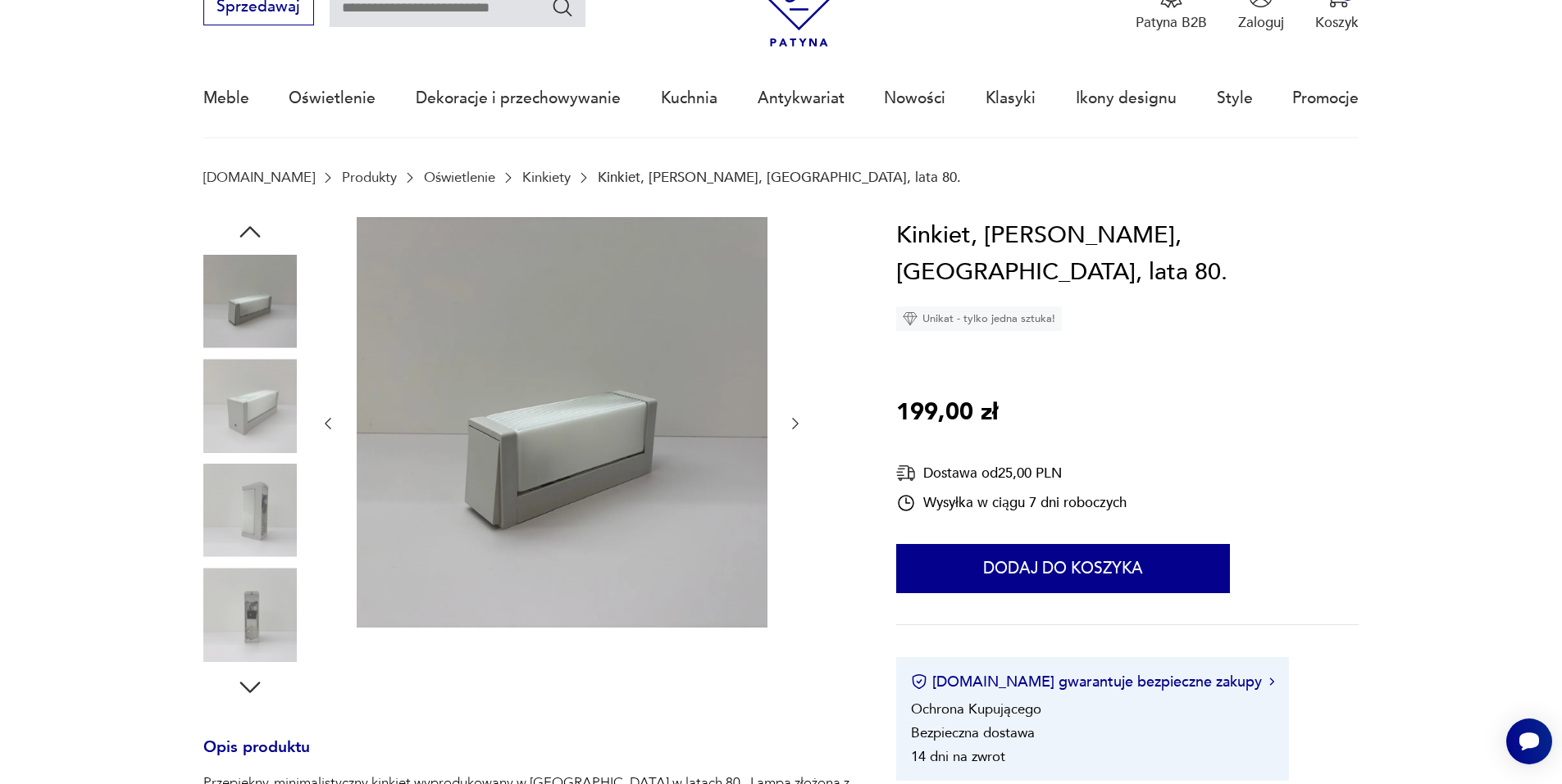
click at [267, 312] on img at bounding box center [250, 301] width 93 height 93
click at [333, 426] on icon "button" at bounding box center [328, 423] width 16 height 16
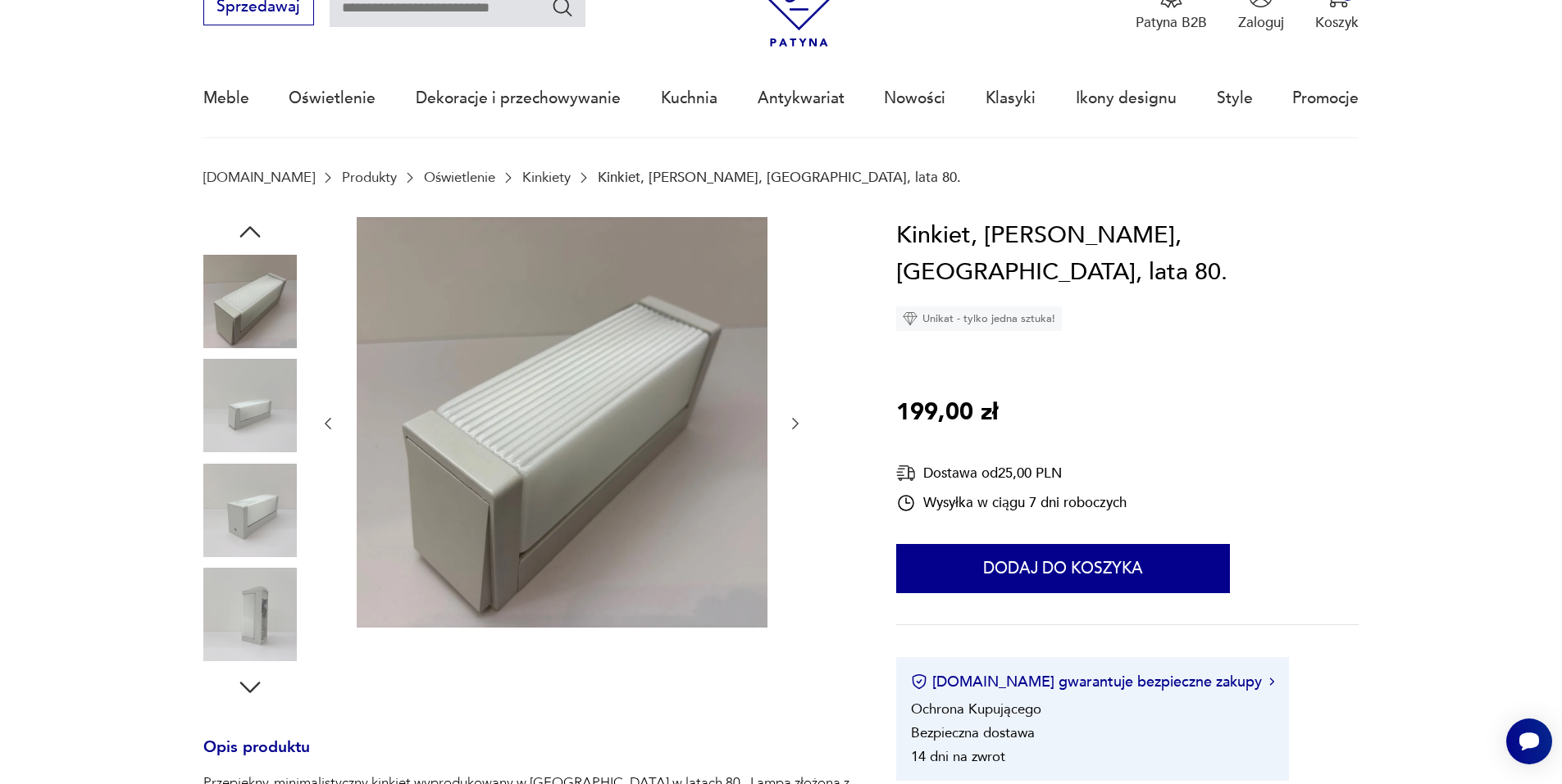
click at [333, 426] on icon "button" at bounding box center [328, 423] width 16 height 16
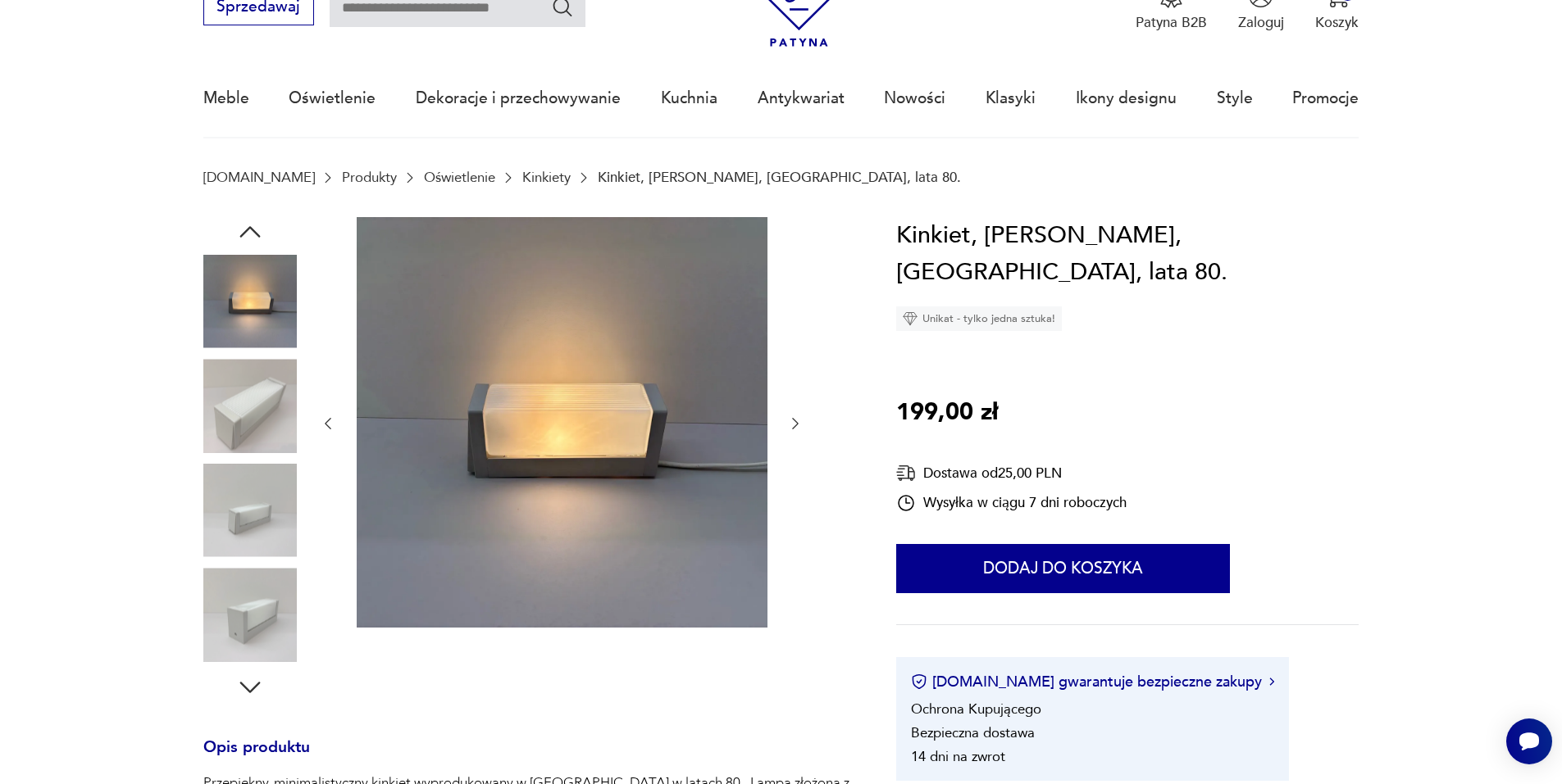
click at [333, 426] on icon "button" at bounding box center [328, 423] width 16 height 16
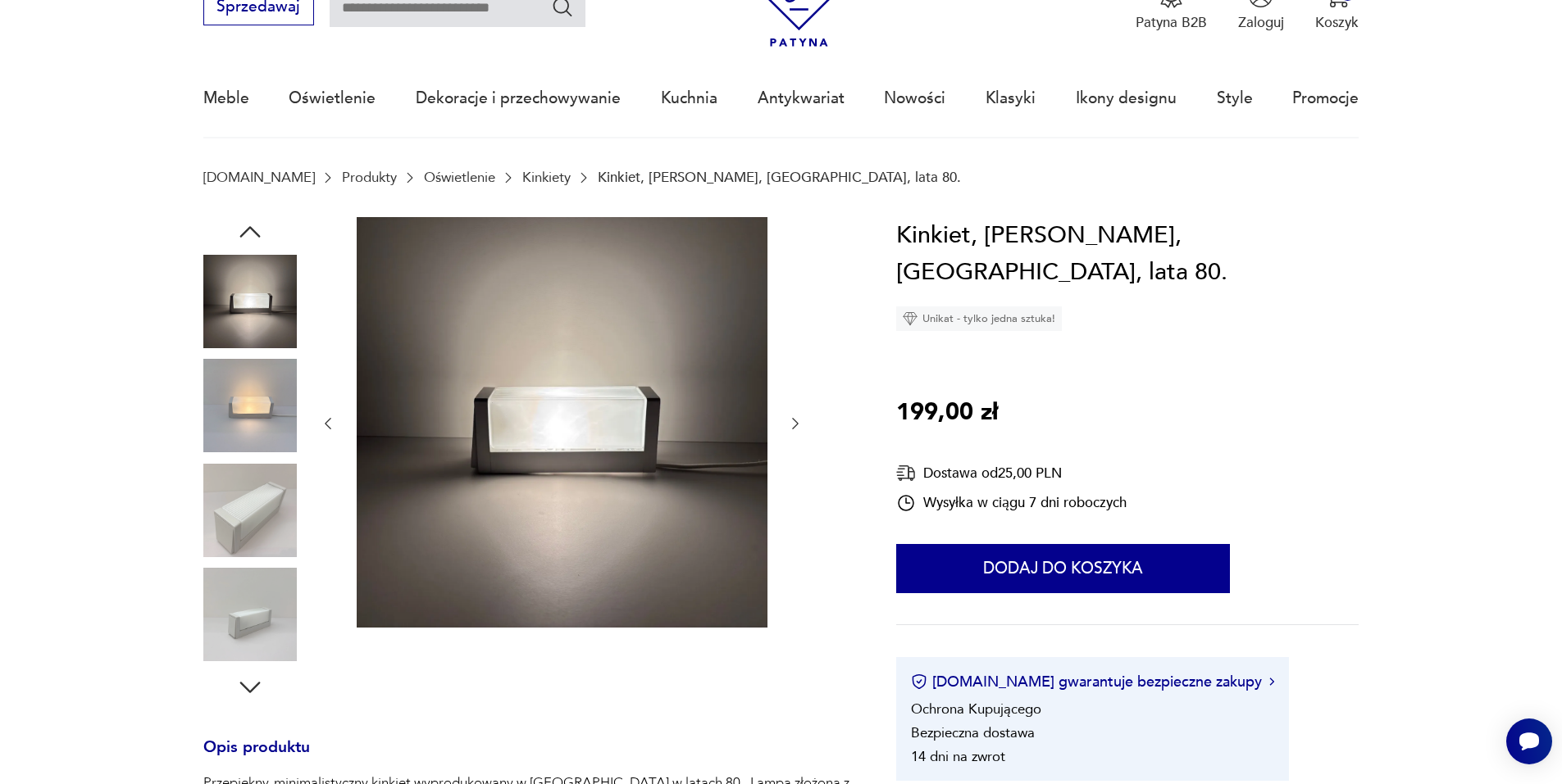
click at [332, 428] on icon "button" at bounding box center [328, 423] width 16 height 16
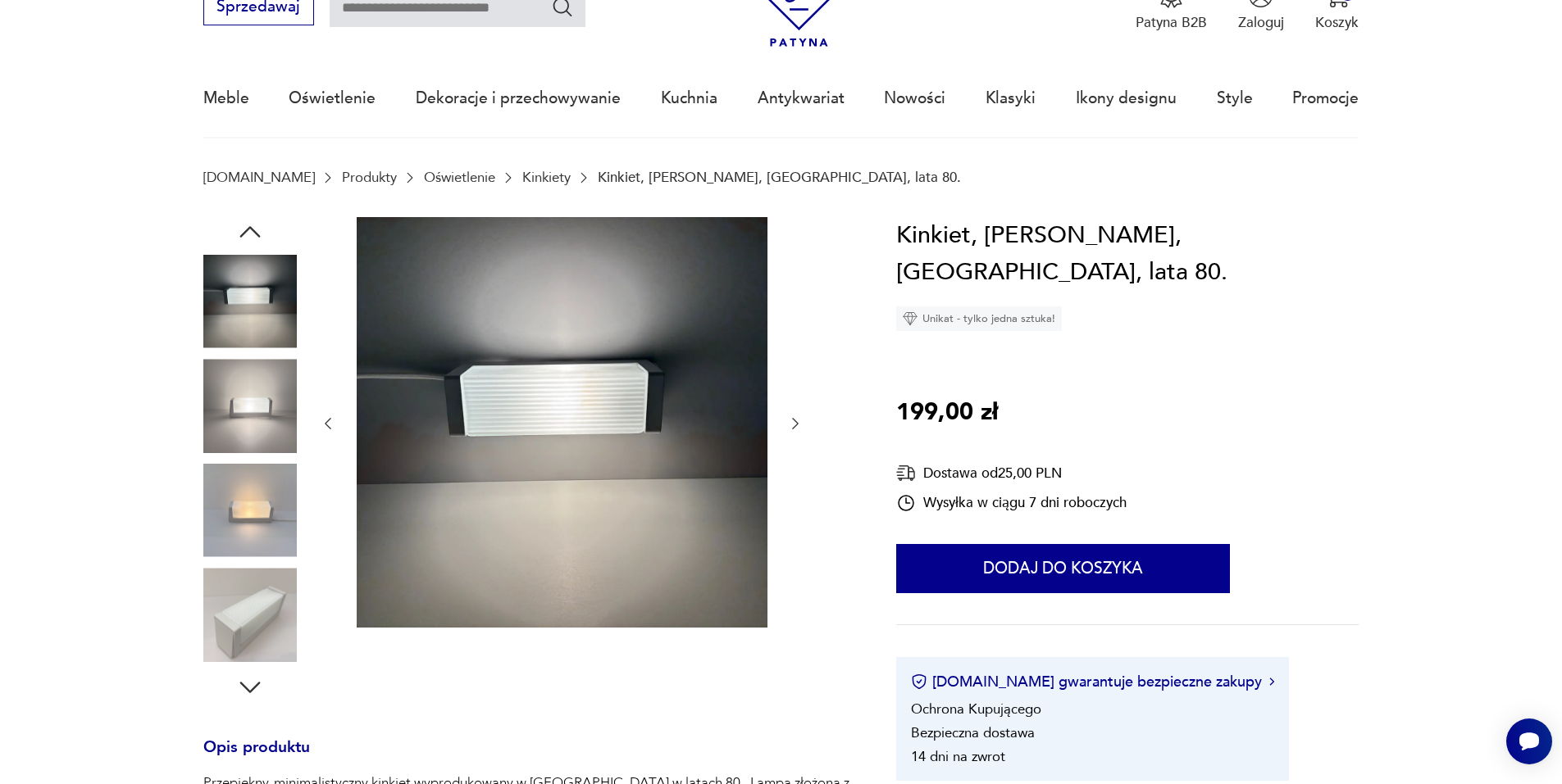
click at [332, 427] on icon "button" at bounding box center [328, 423] width 16 height 16
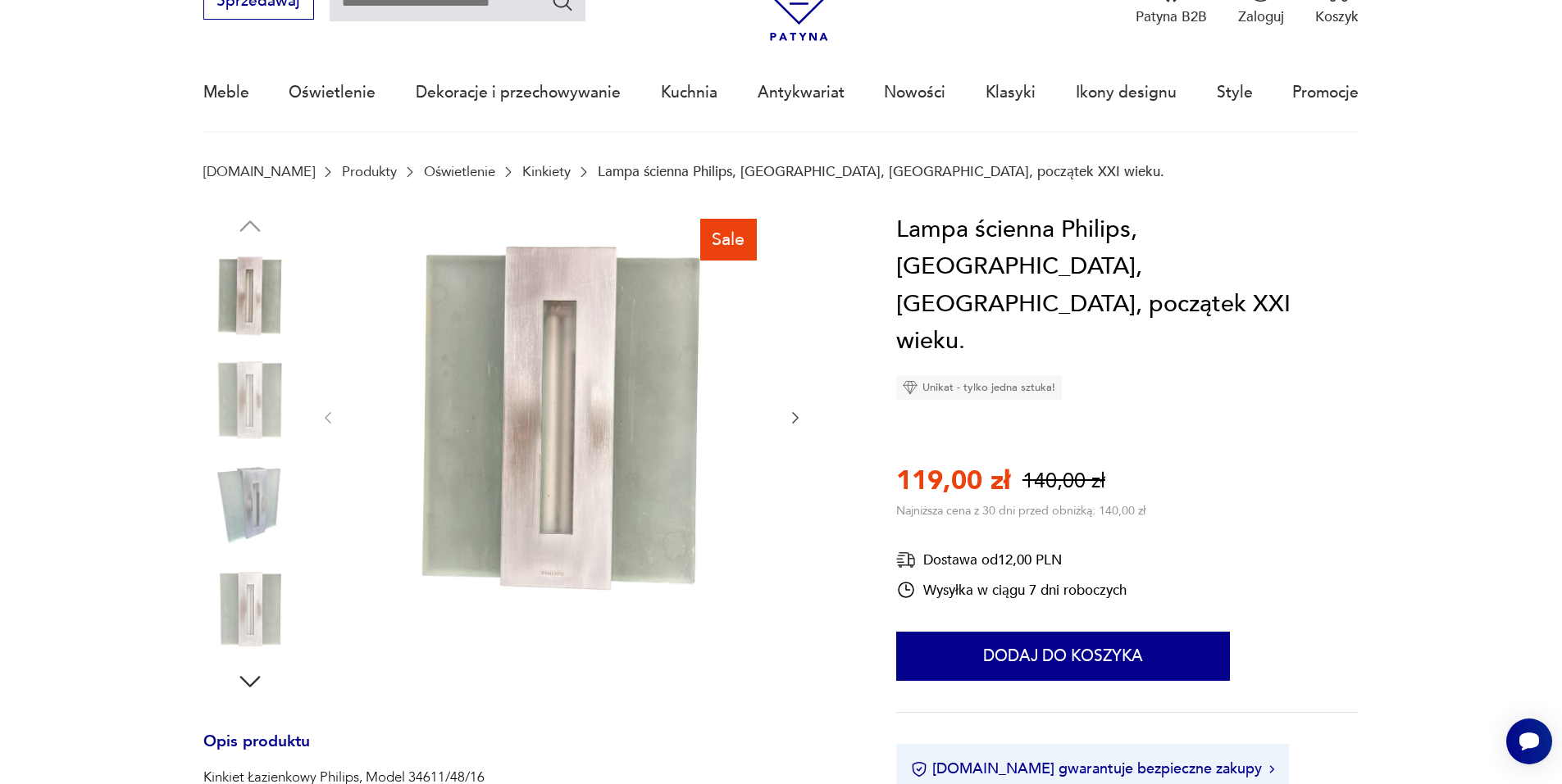
scroll to position [164, 0]
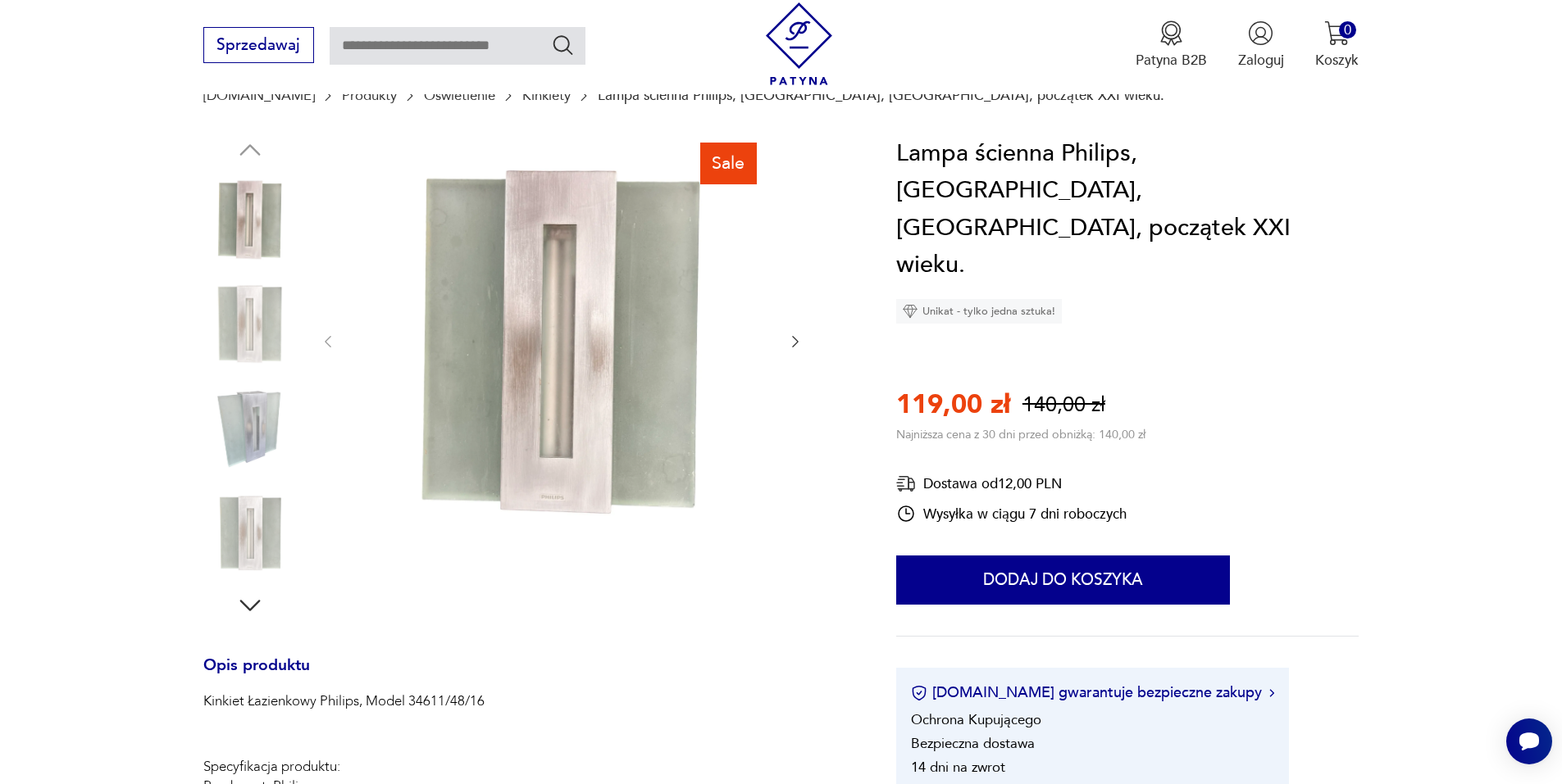
click at [786, 344] on div at bounding box center [562, 342] width 484 height 414
click at [795, 344] on icon "button" at bounding box center [795, 341] width 16 height 16
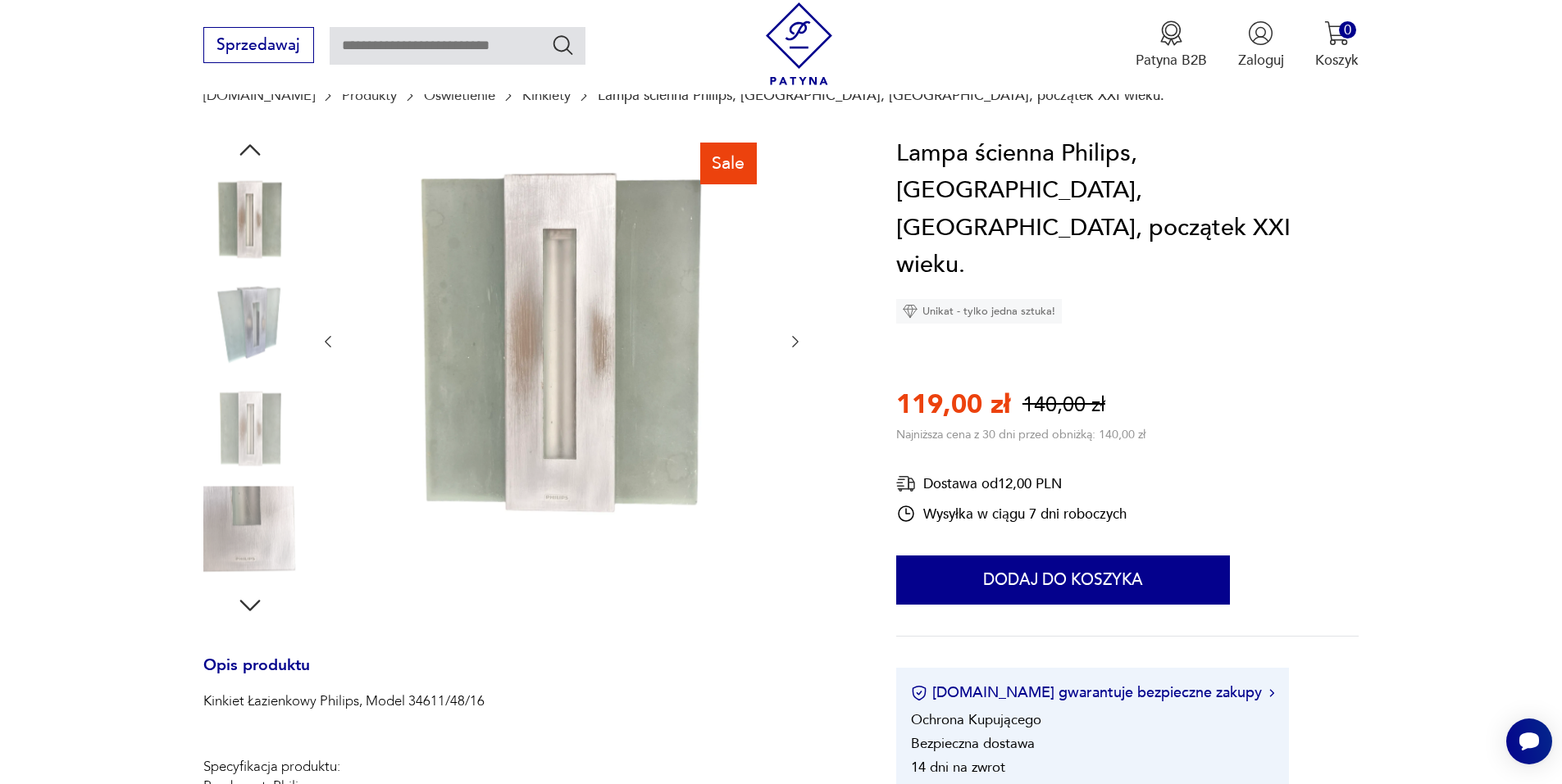
click at [795, 344] on icon "button" at bounding box center [795, 341] width 16 height 16
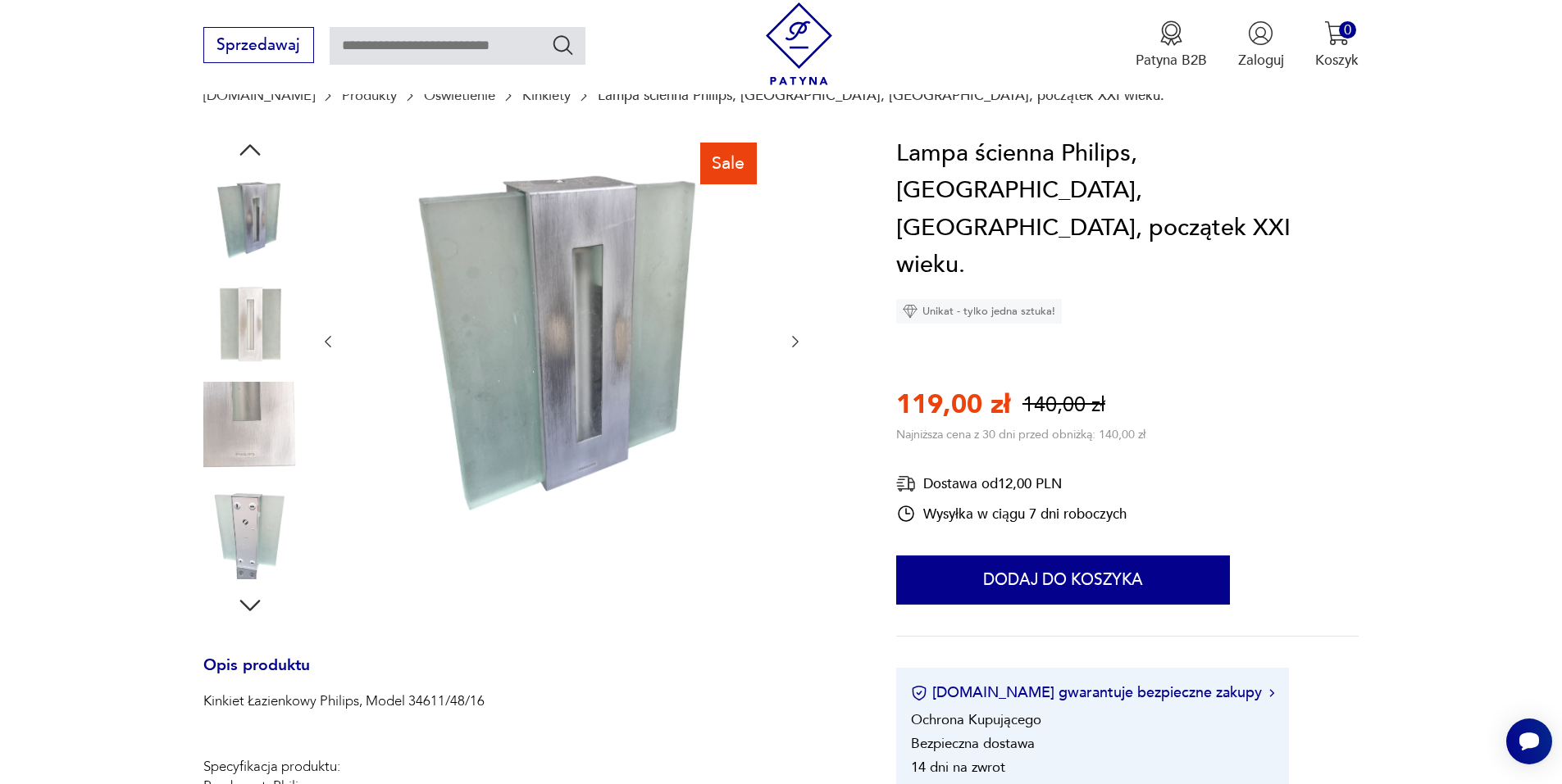
click at [795, 344] on icon "button" at bounding box center [795, 341] width 16 height 16
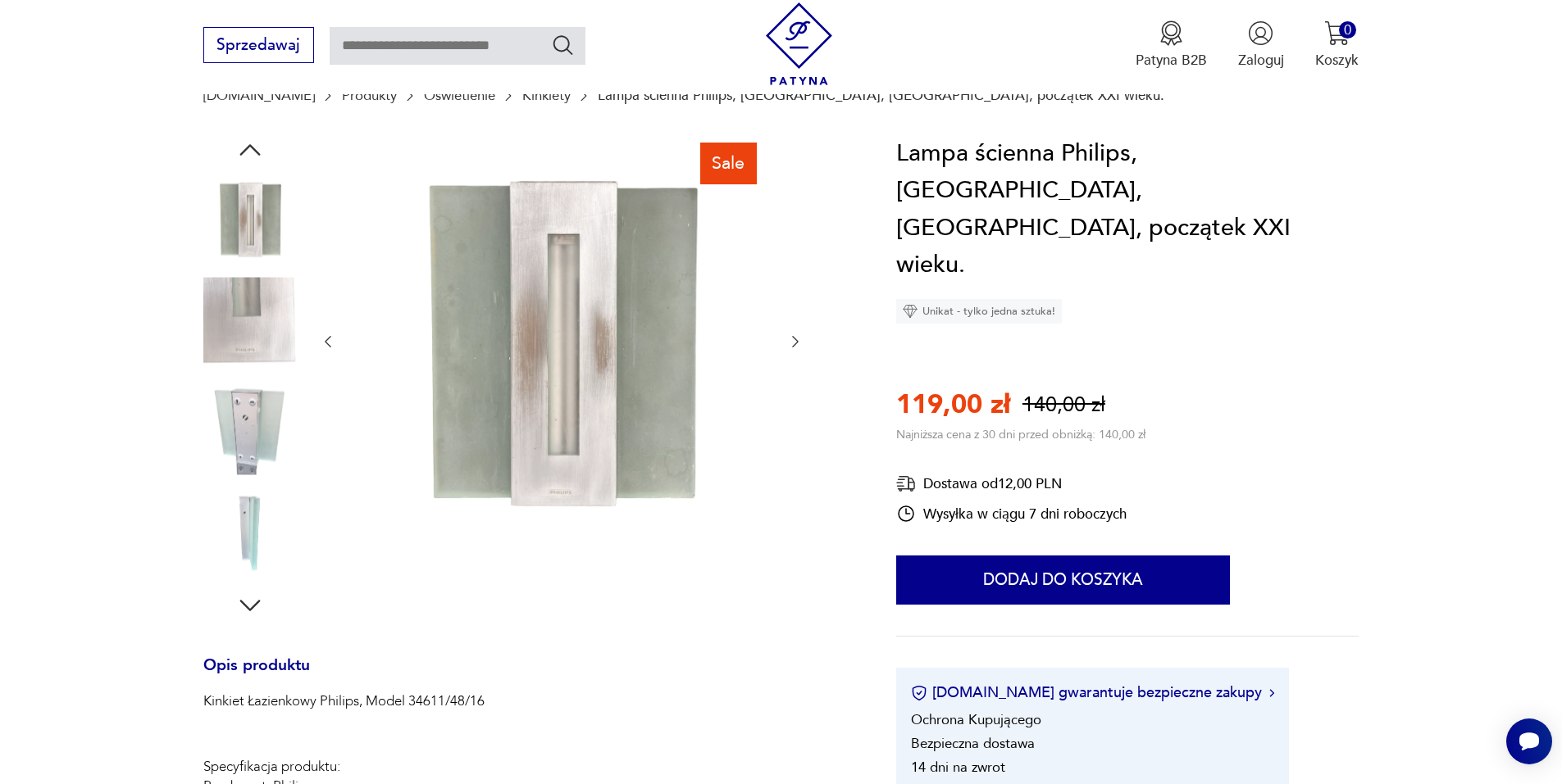
click at [795, 344] on icon "button" at bounding box center [795, 341] width 16 height 16
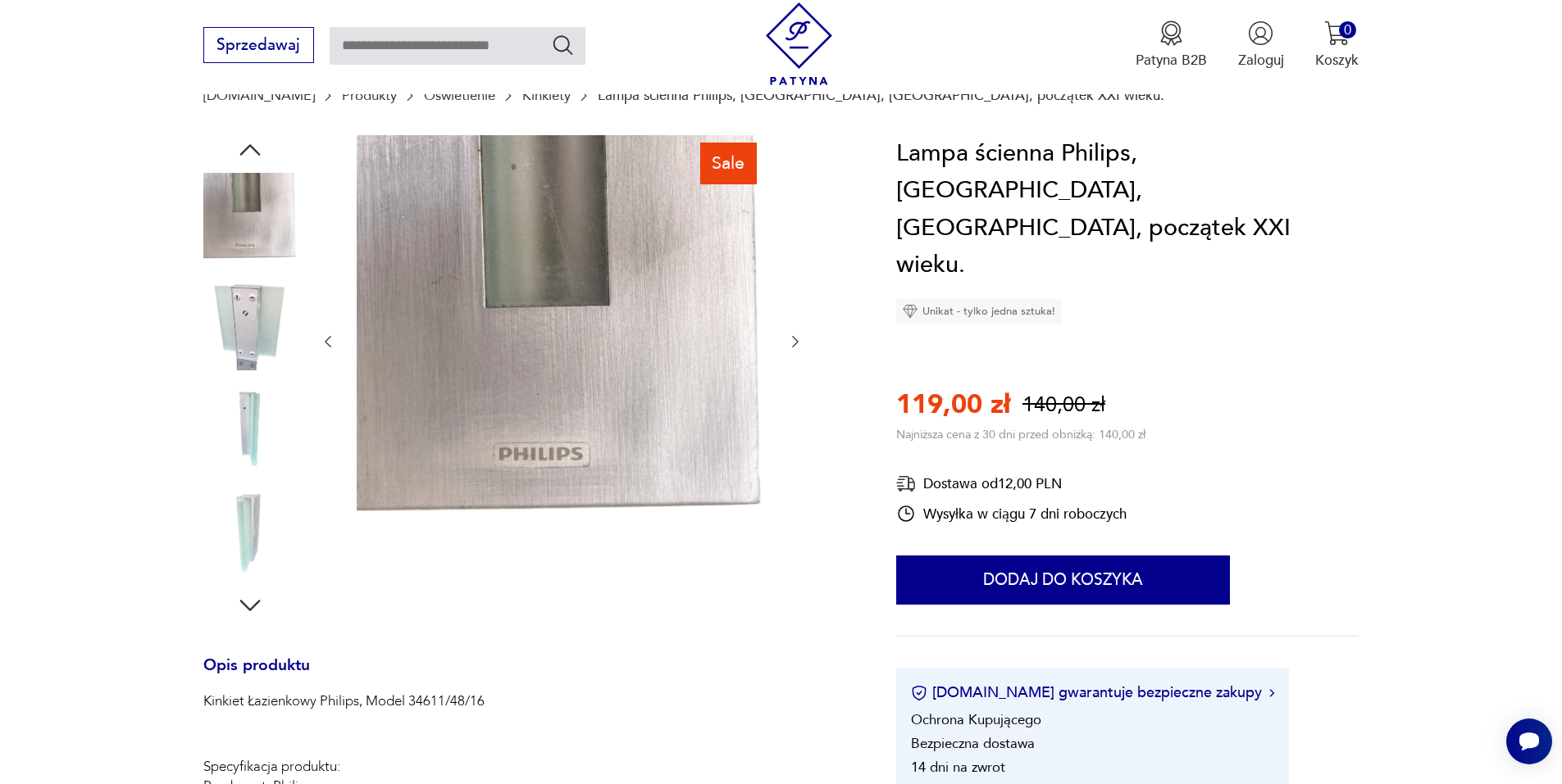
click at [795, 344] on icon "button" at bounding box center [795, 341] width 16 height 16
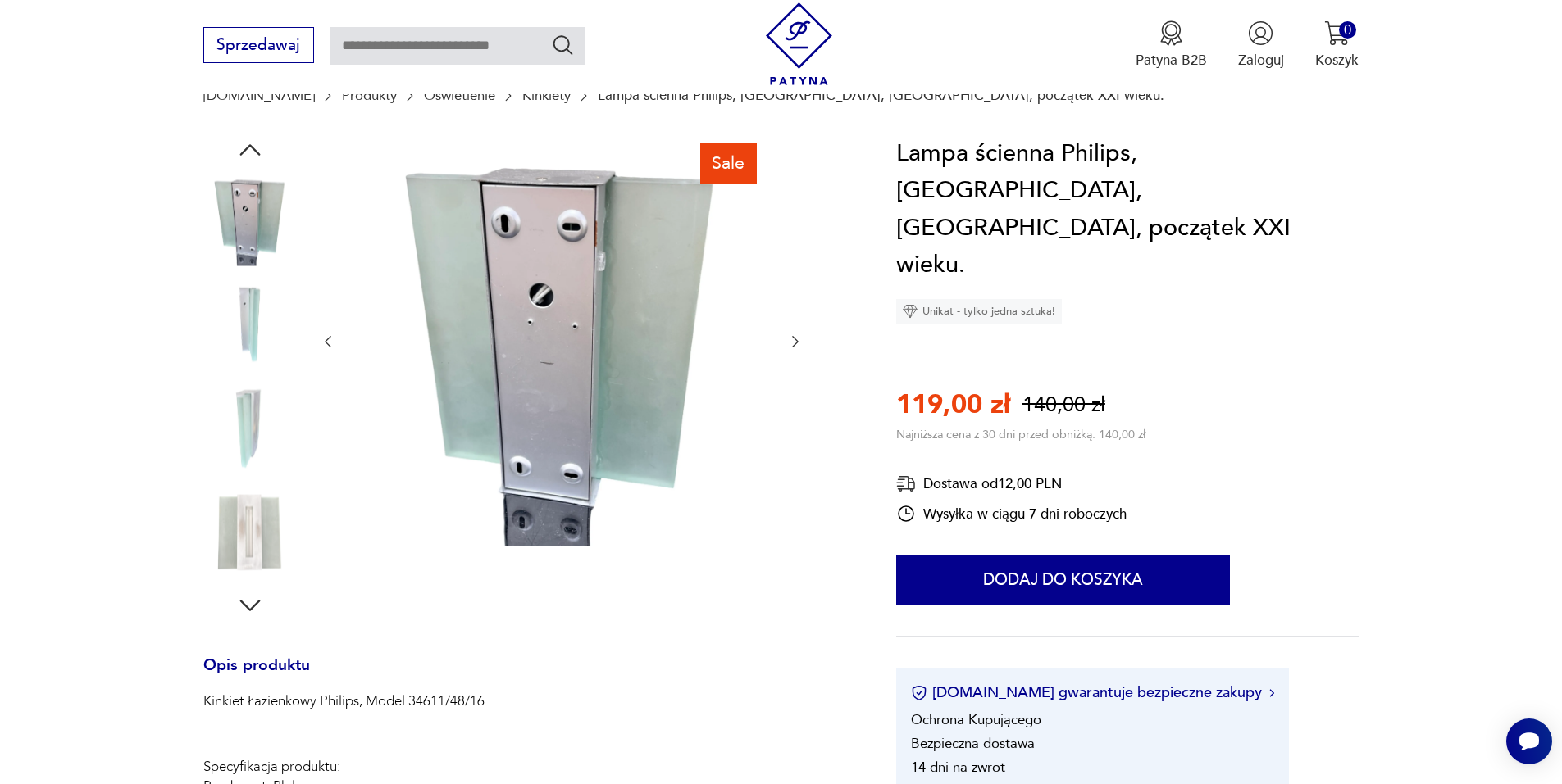
click at [795, 344] on icon "button" at bounding box center [795, 341] width 16 height 16
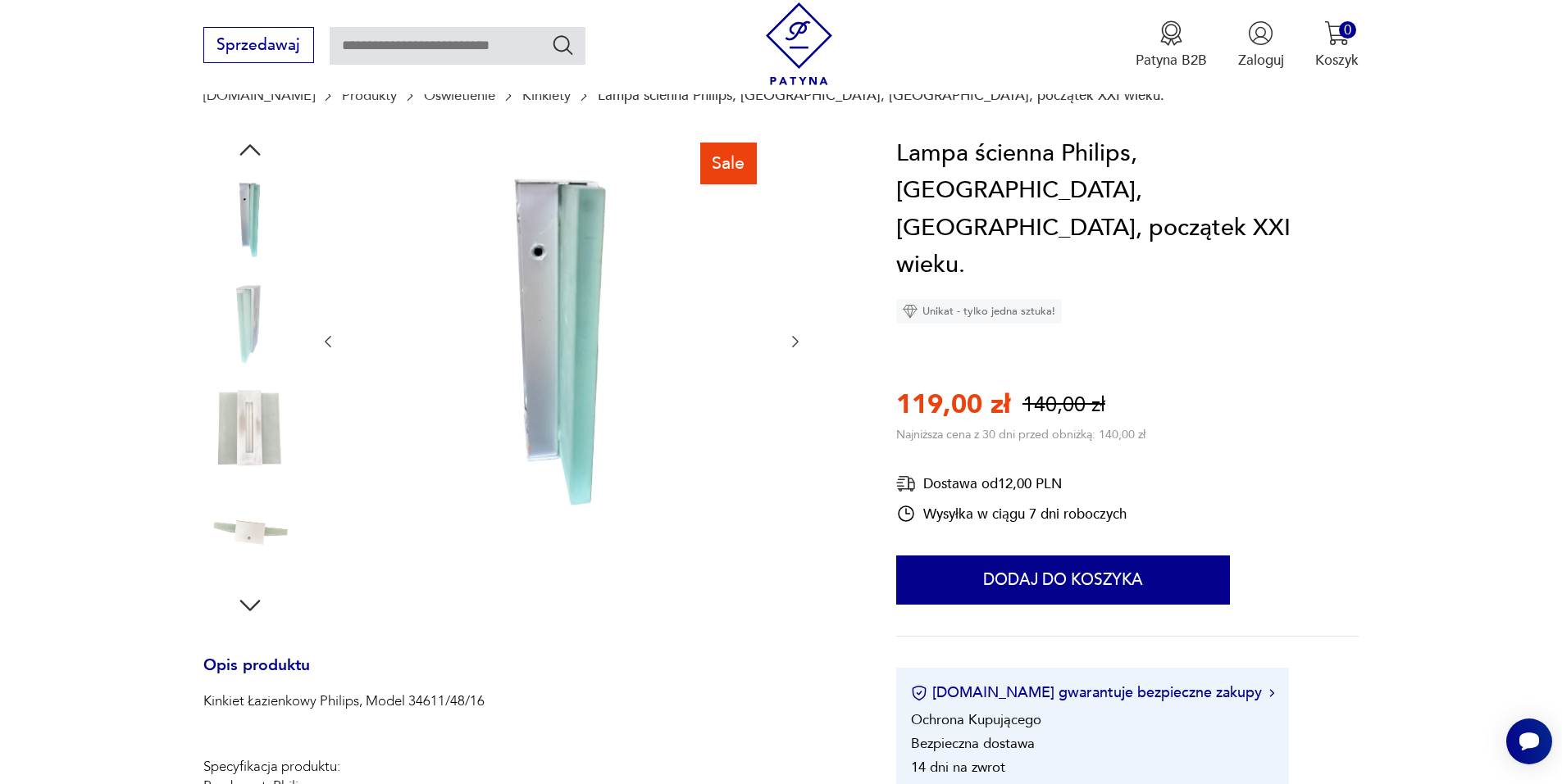
click at [795, 344] on icon "button" at bounding box center [795, 341] width 16 height 16
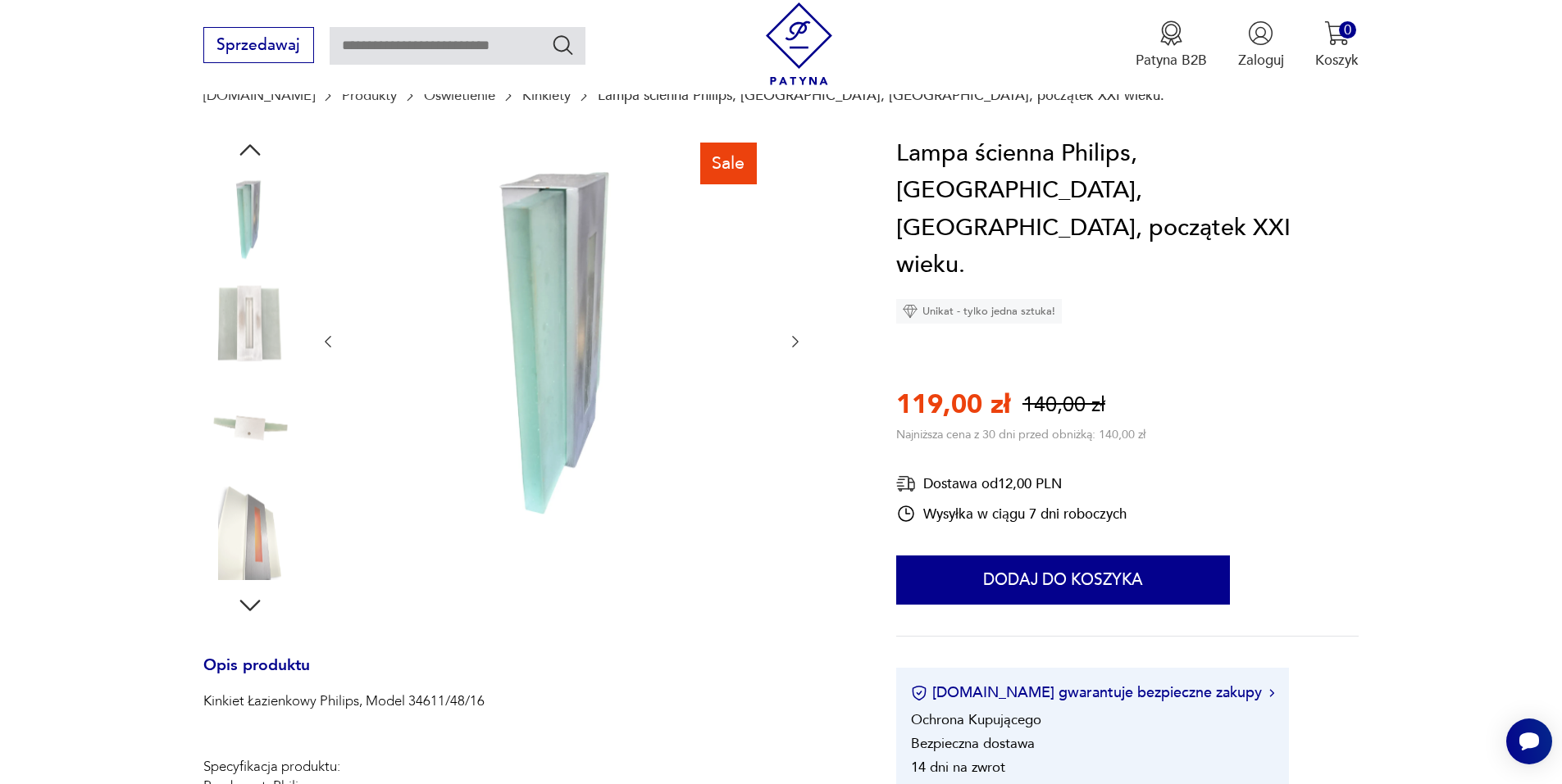
click at [795, 344] on icon "button" at bounding box center [795, 341] width 16 height 16
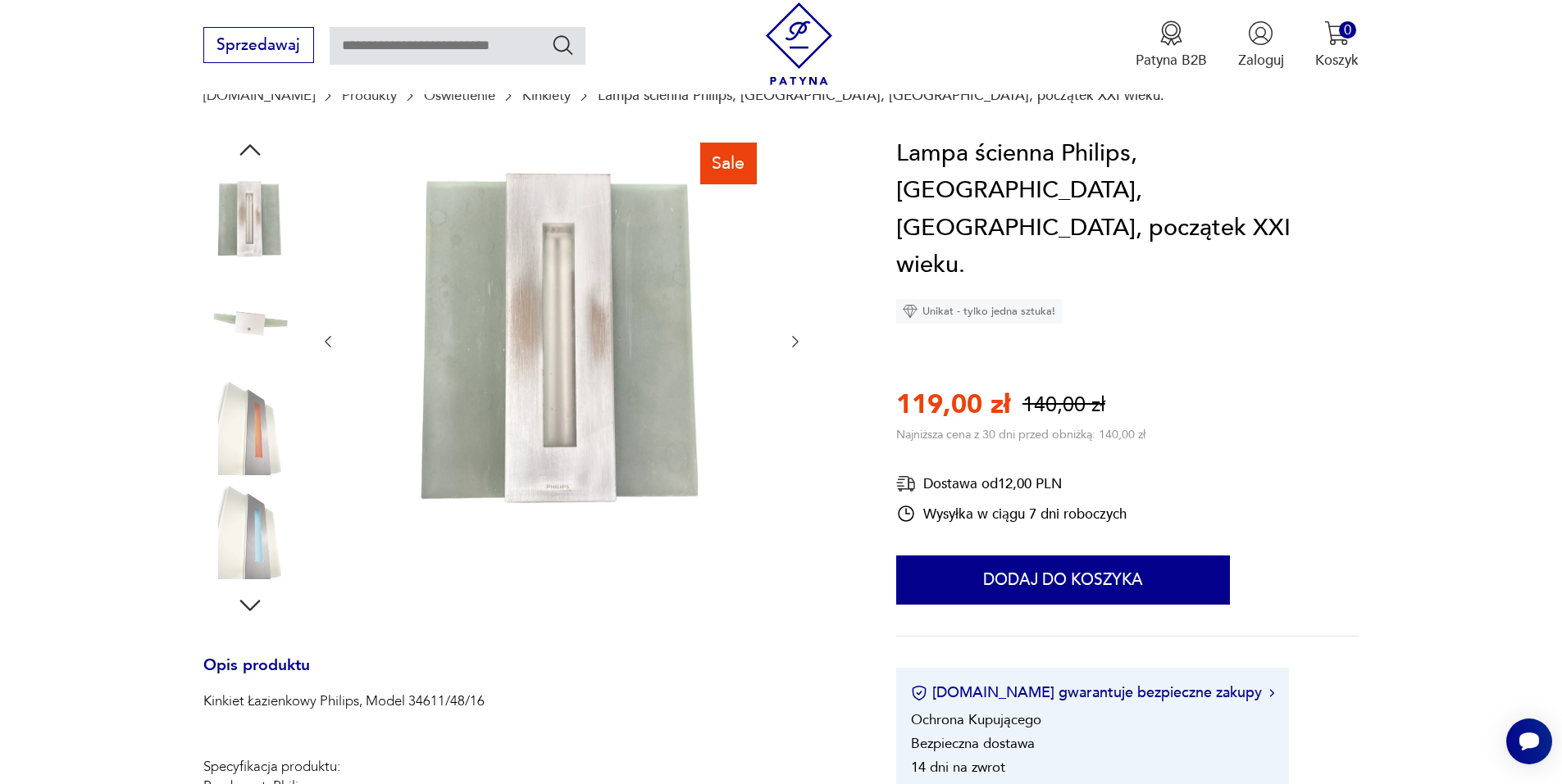
click at [795, 344] on icon "button" at bounding box center [795, 341] width 16 height 16
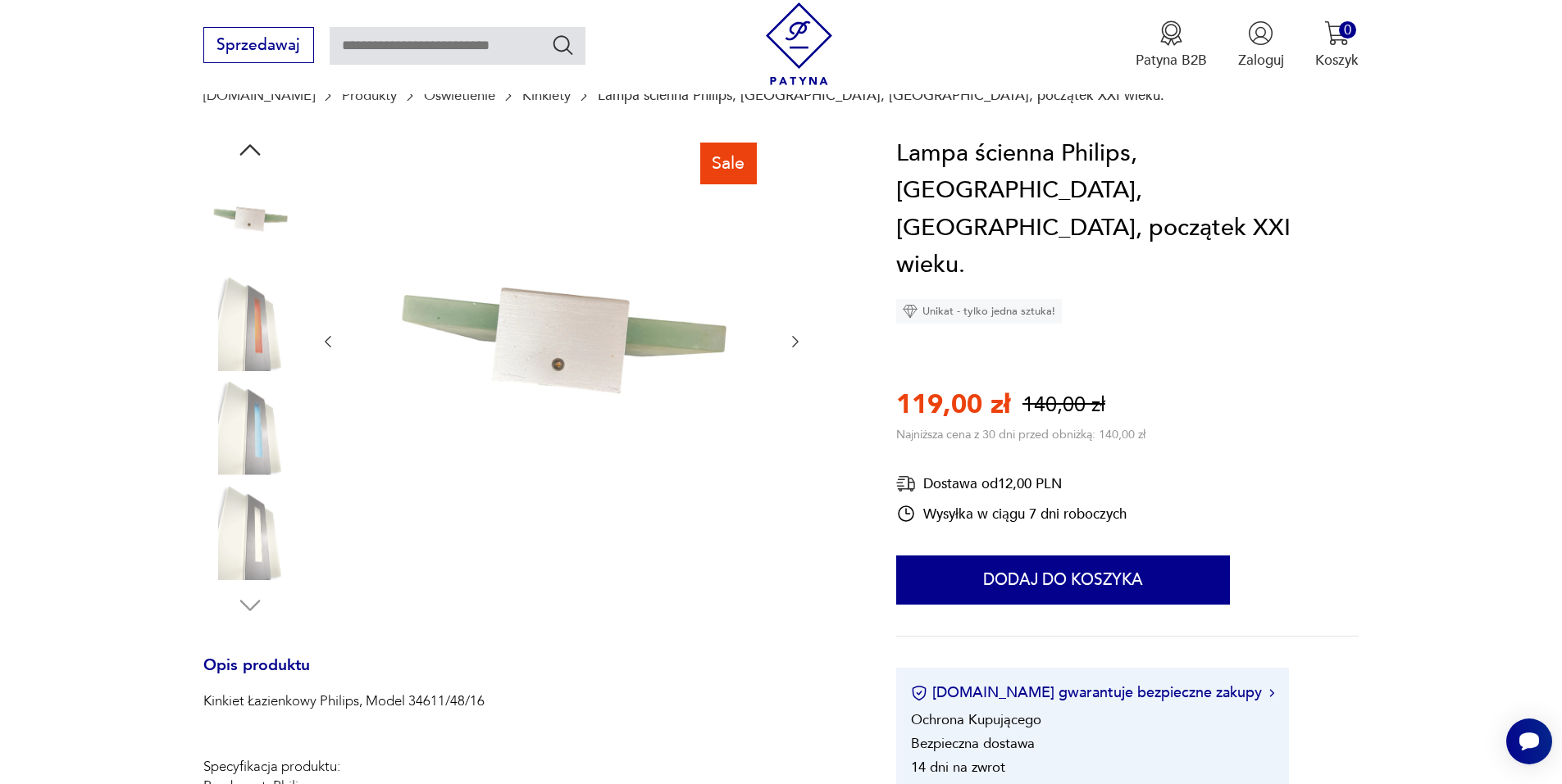
click at [795, 344] on icon "button" at bounding box center [795, 341] width 16 height 16
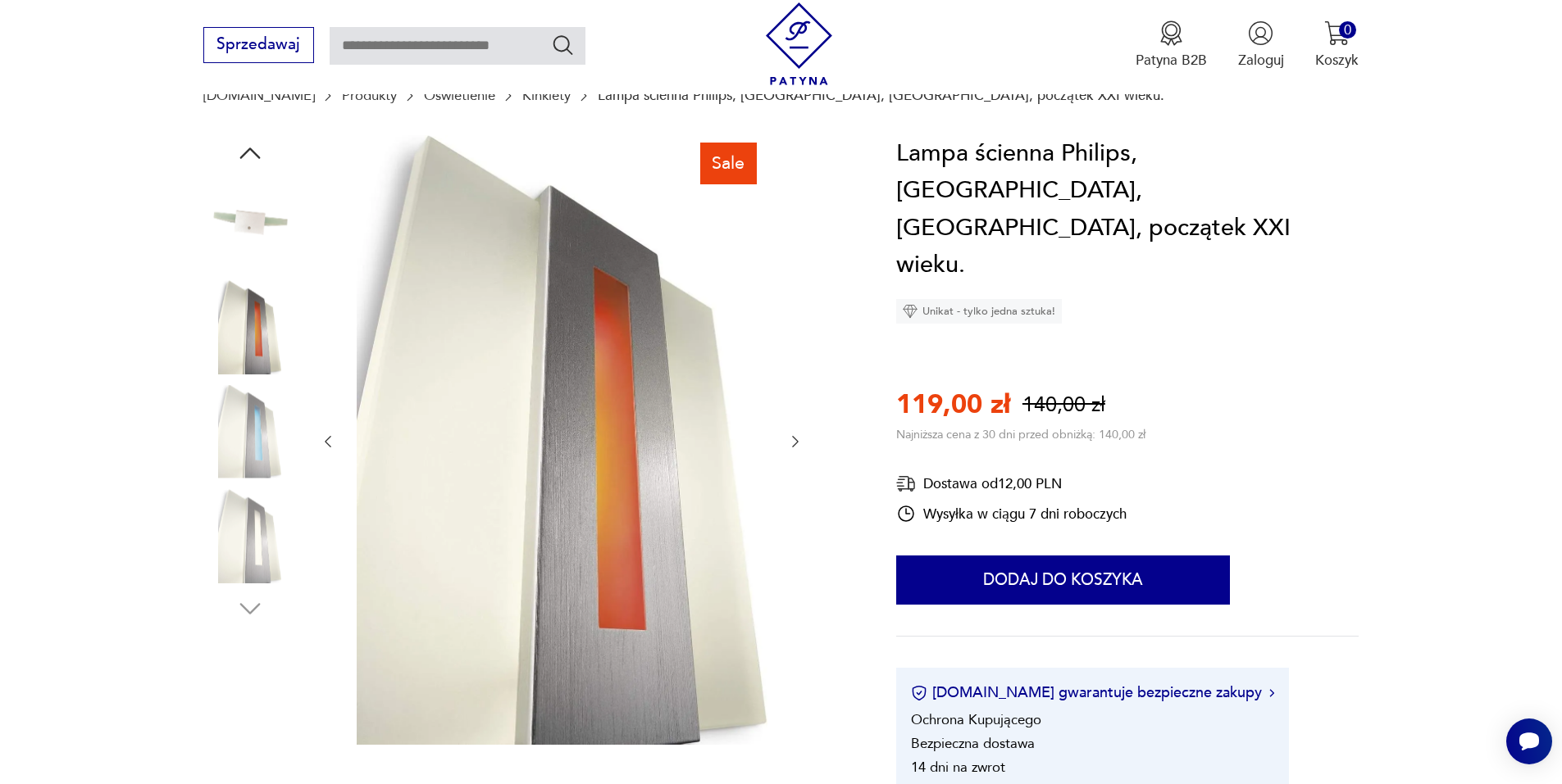
click at [800, 446] on icon "button" at bounding box center [795, 442] width 16 height 16
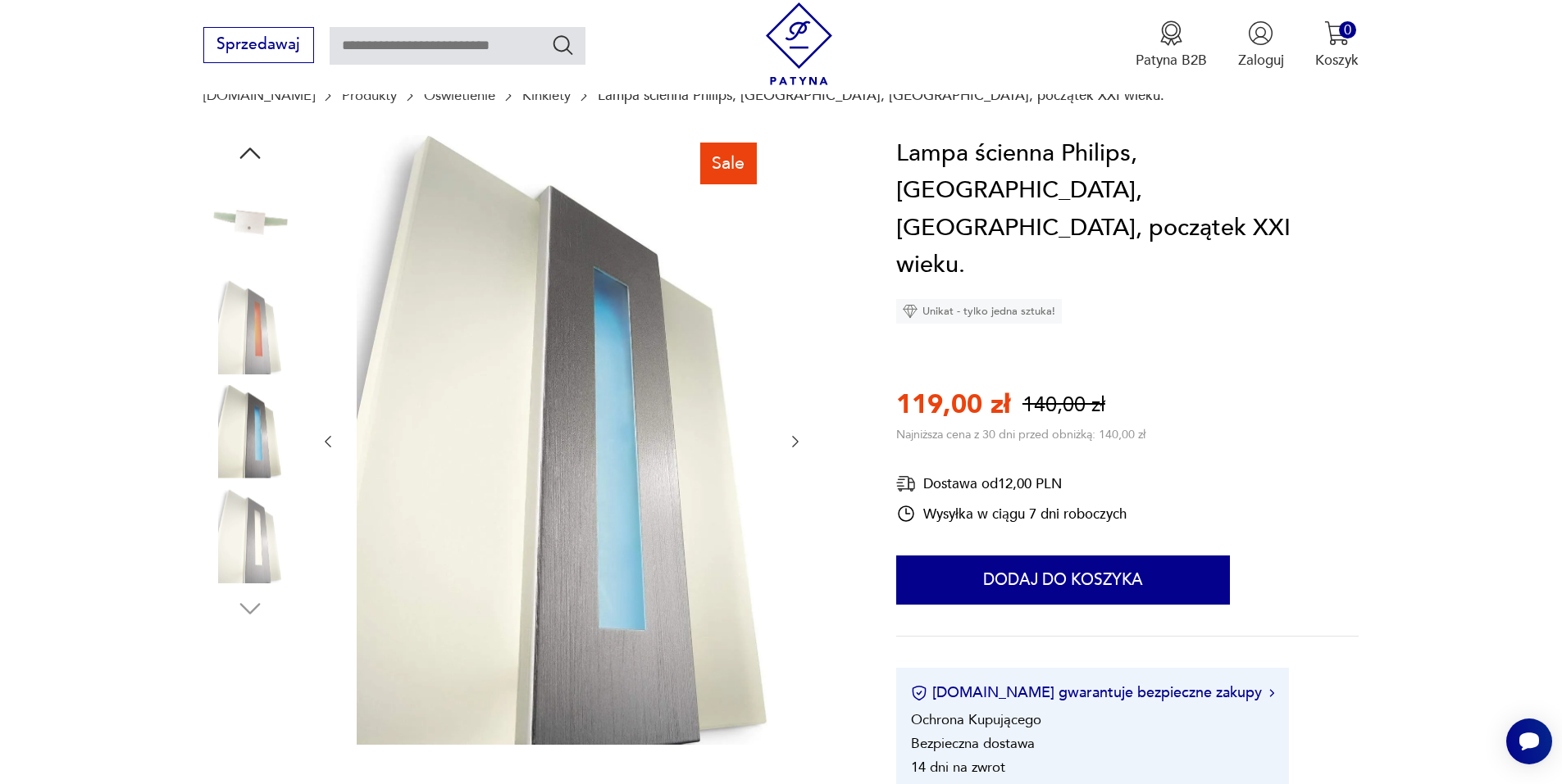
click at [801, 444] on icon "button" at bounding box center [795, 442] width 16 height 16
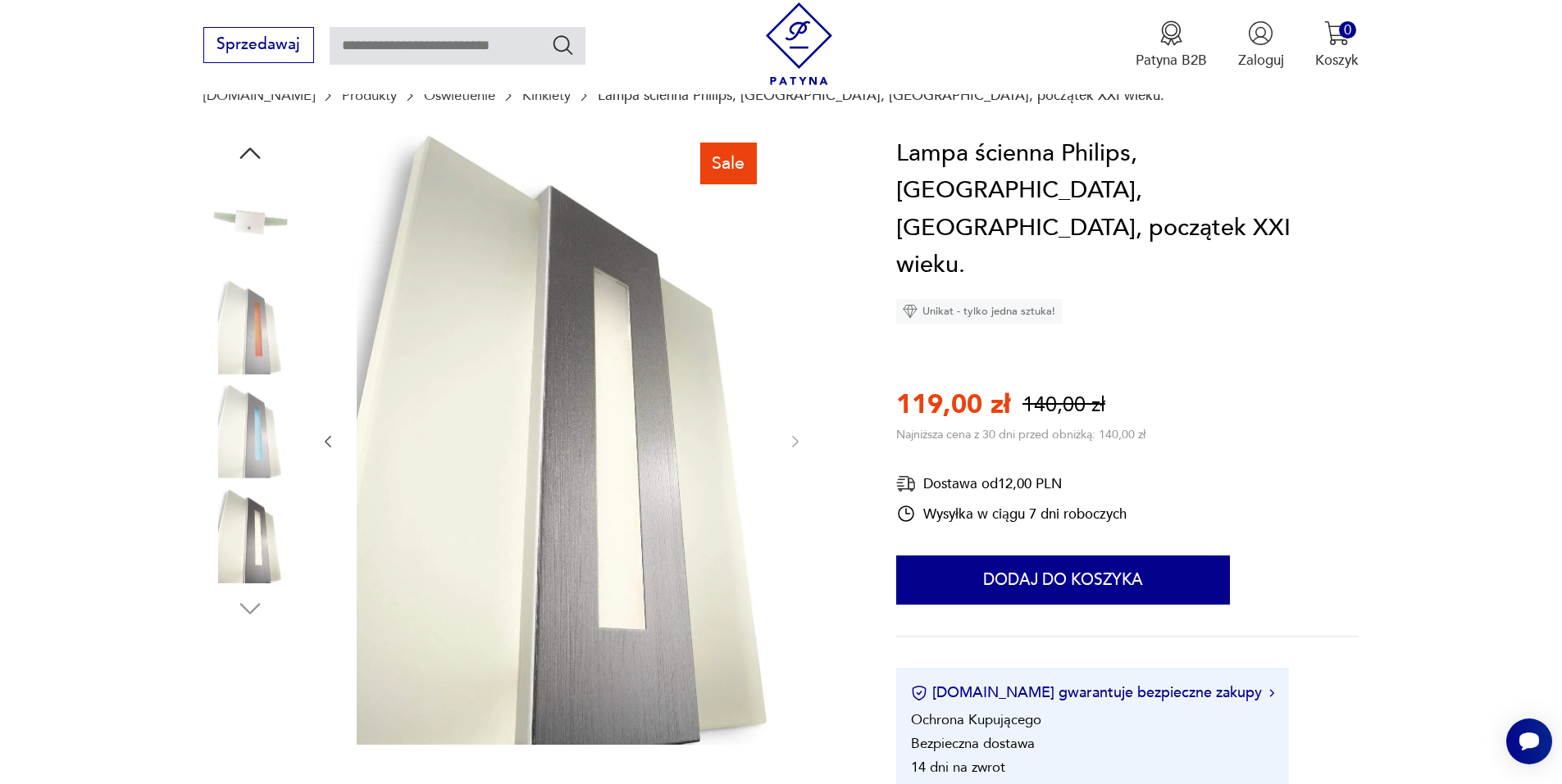
click at [330, 444] on icon "button" at bounding box center [328, 442] width 16 height 16
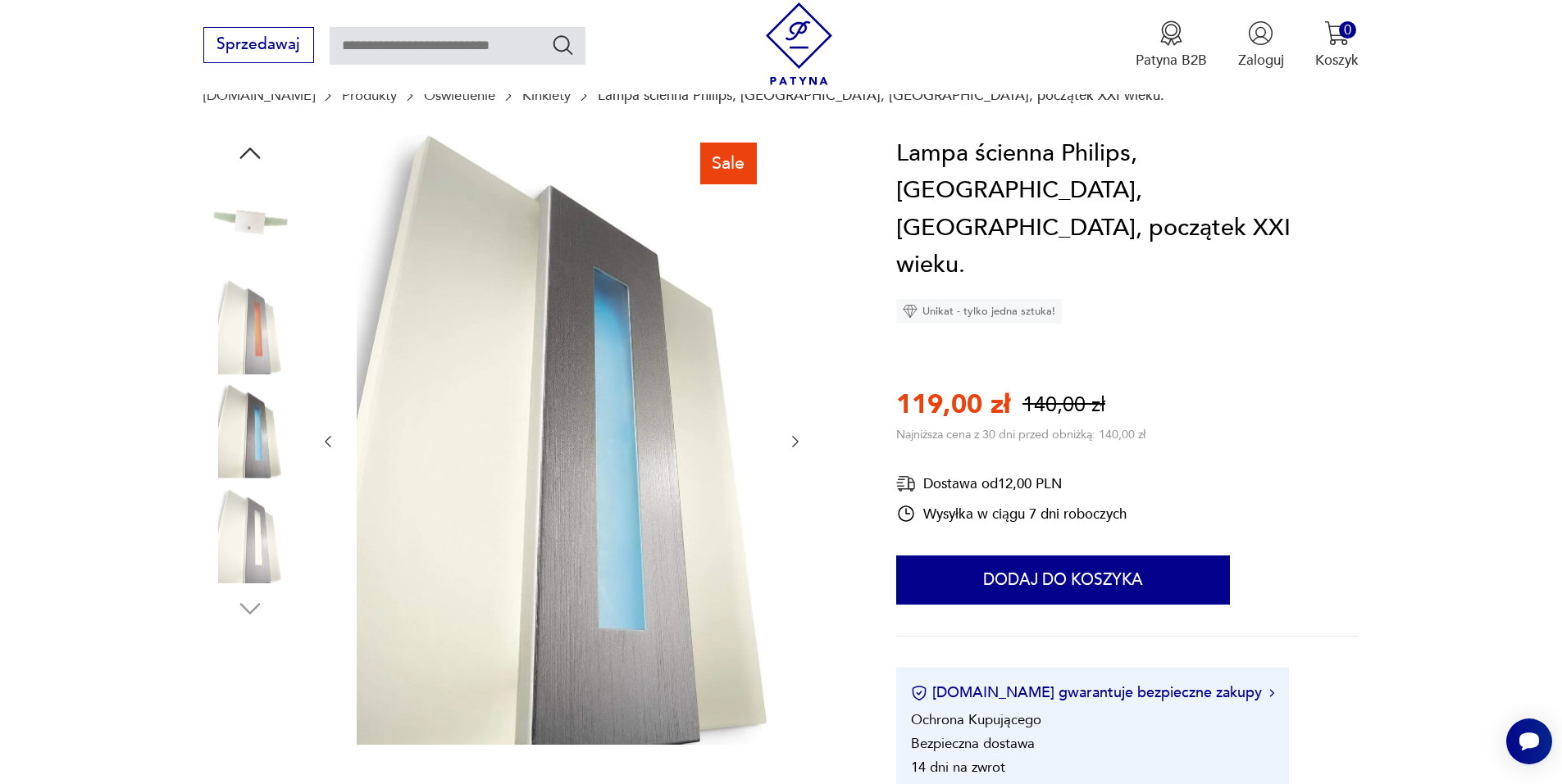
click at [330, 444] on icon "button" at bounding box center [328, 442] width 16 height 16
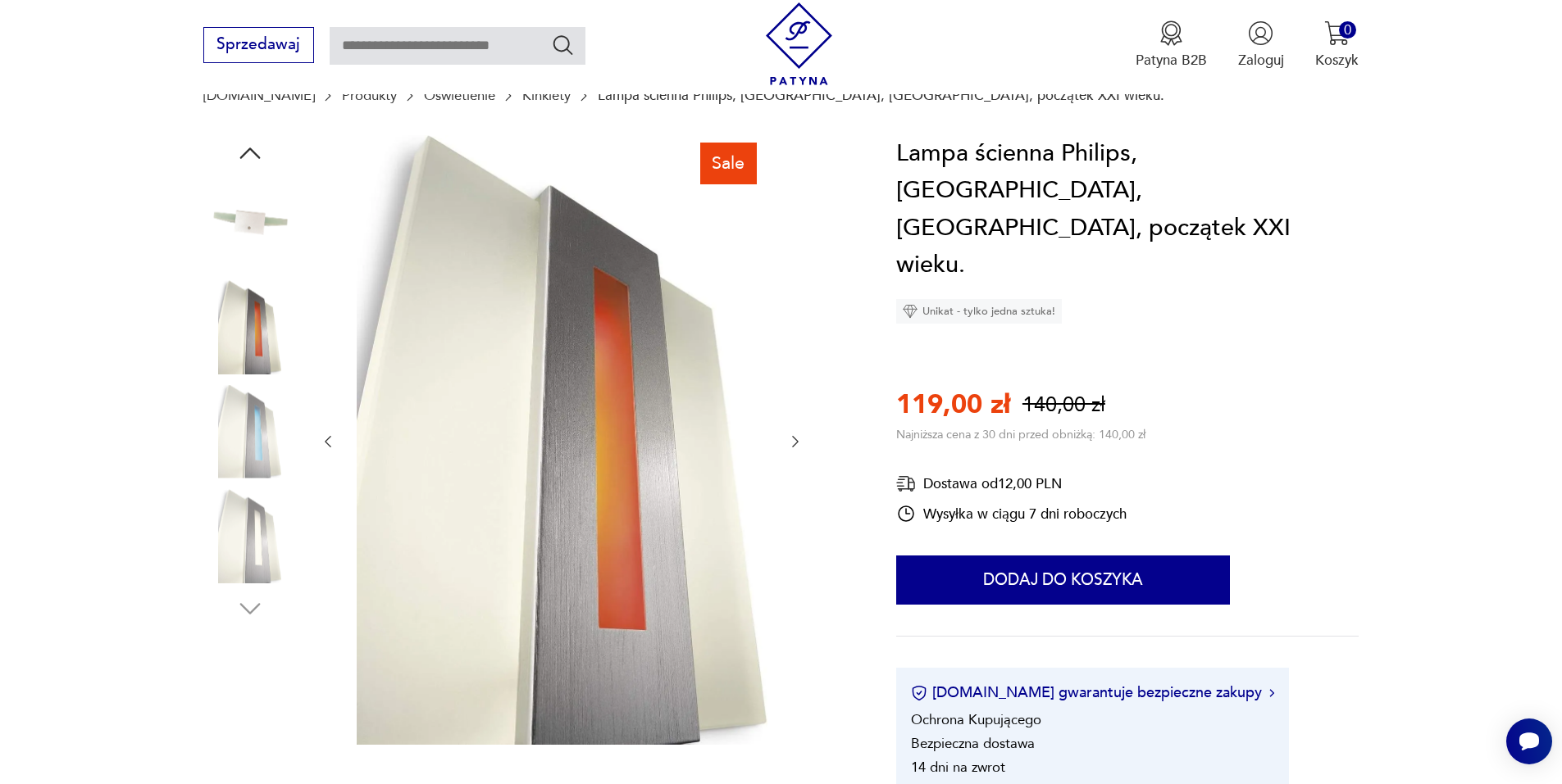
click at [330, 444] on icon "button" at bounding box center [328, 442] width 16 height 16
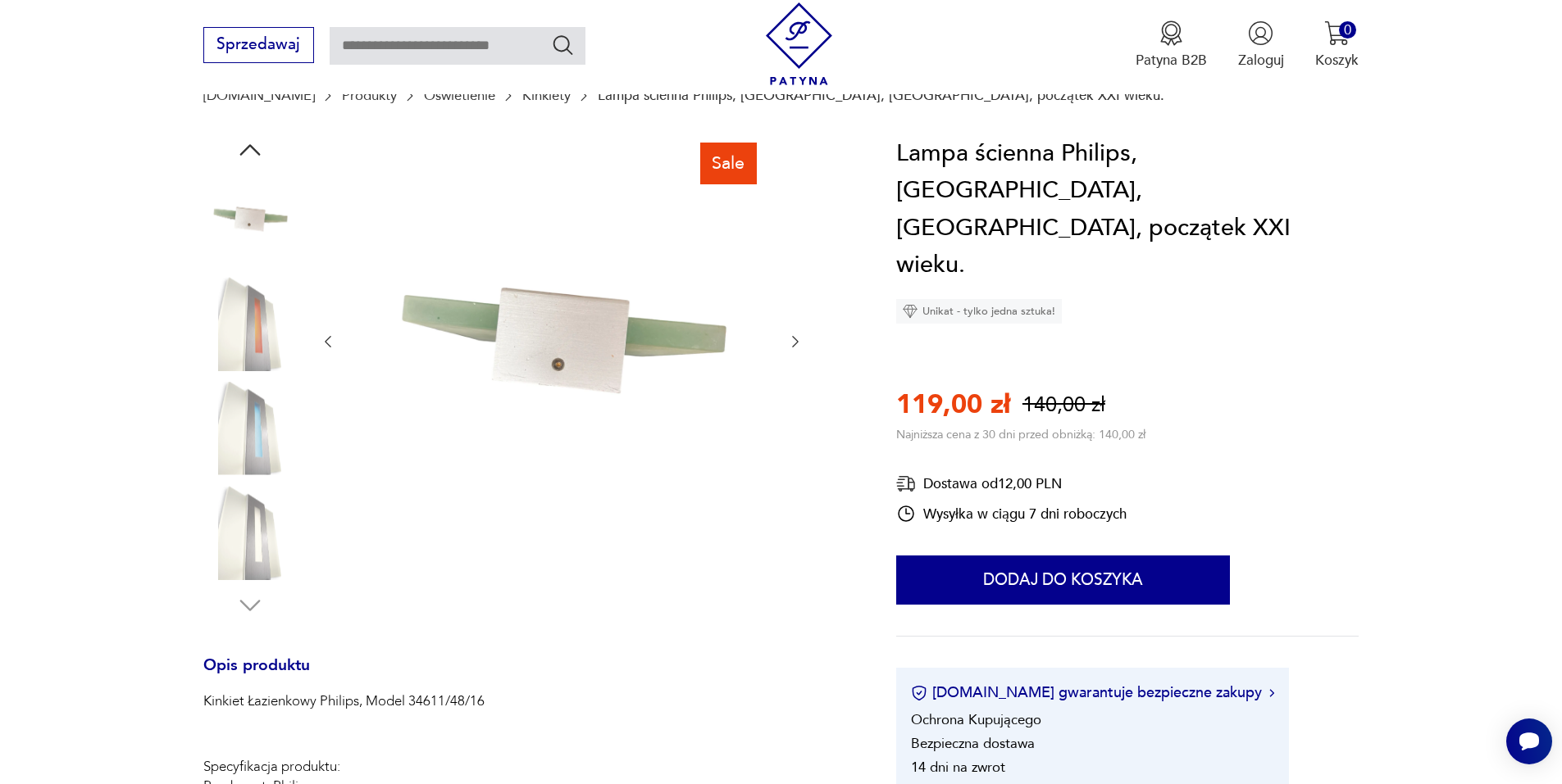
click at [332, 340] on icon "button" at bounding box center [328, 341] width 16 height 16
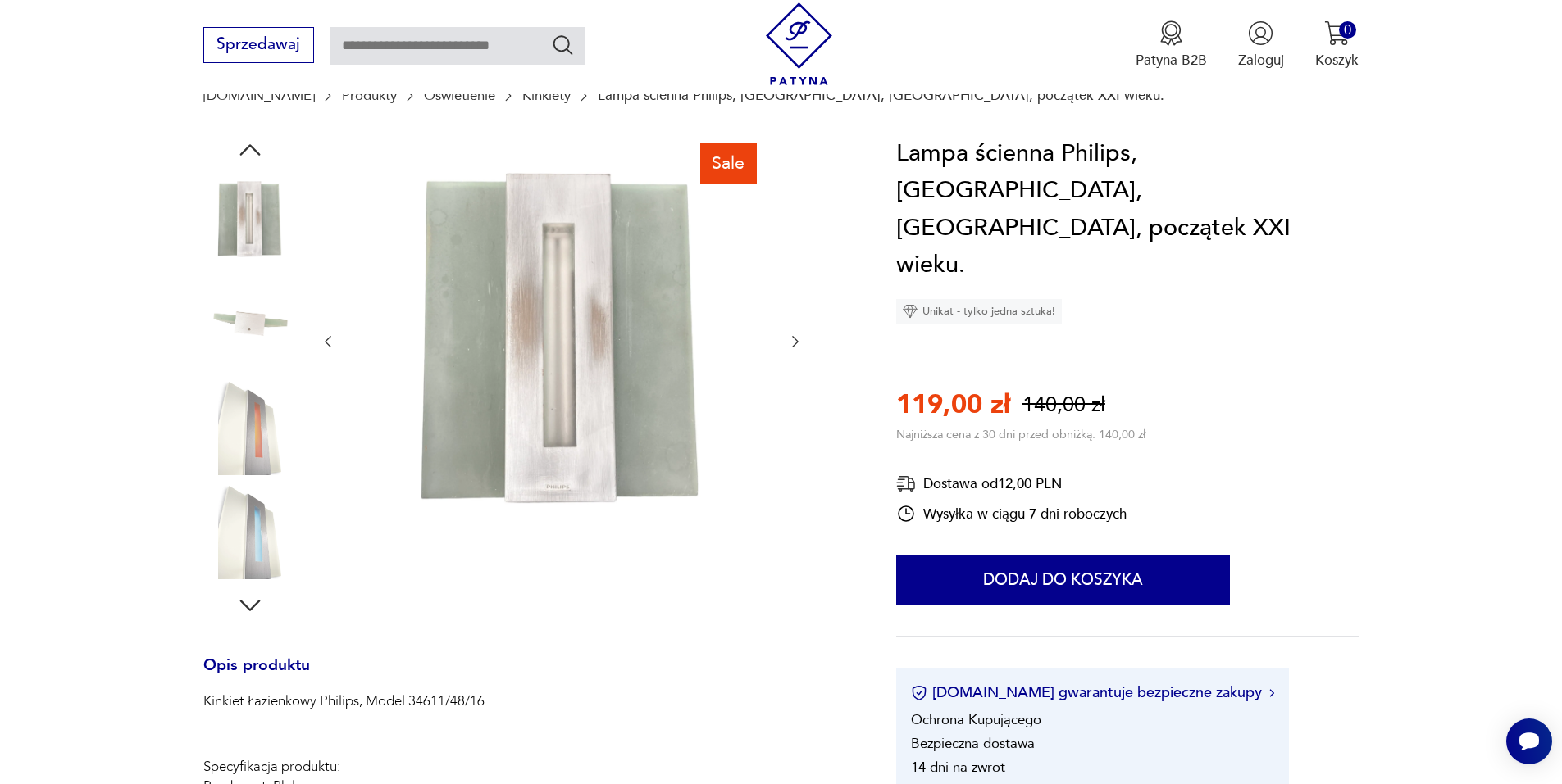
click at [335, 341] on icon "button" at bounding box center [328, 341] width 16 height 16
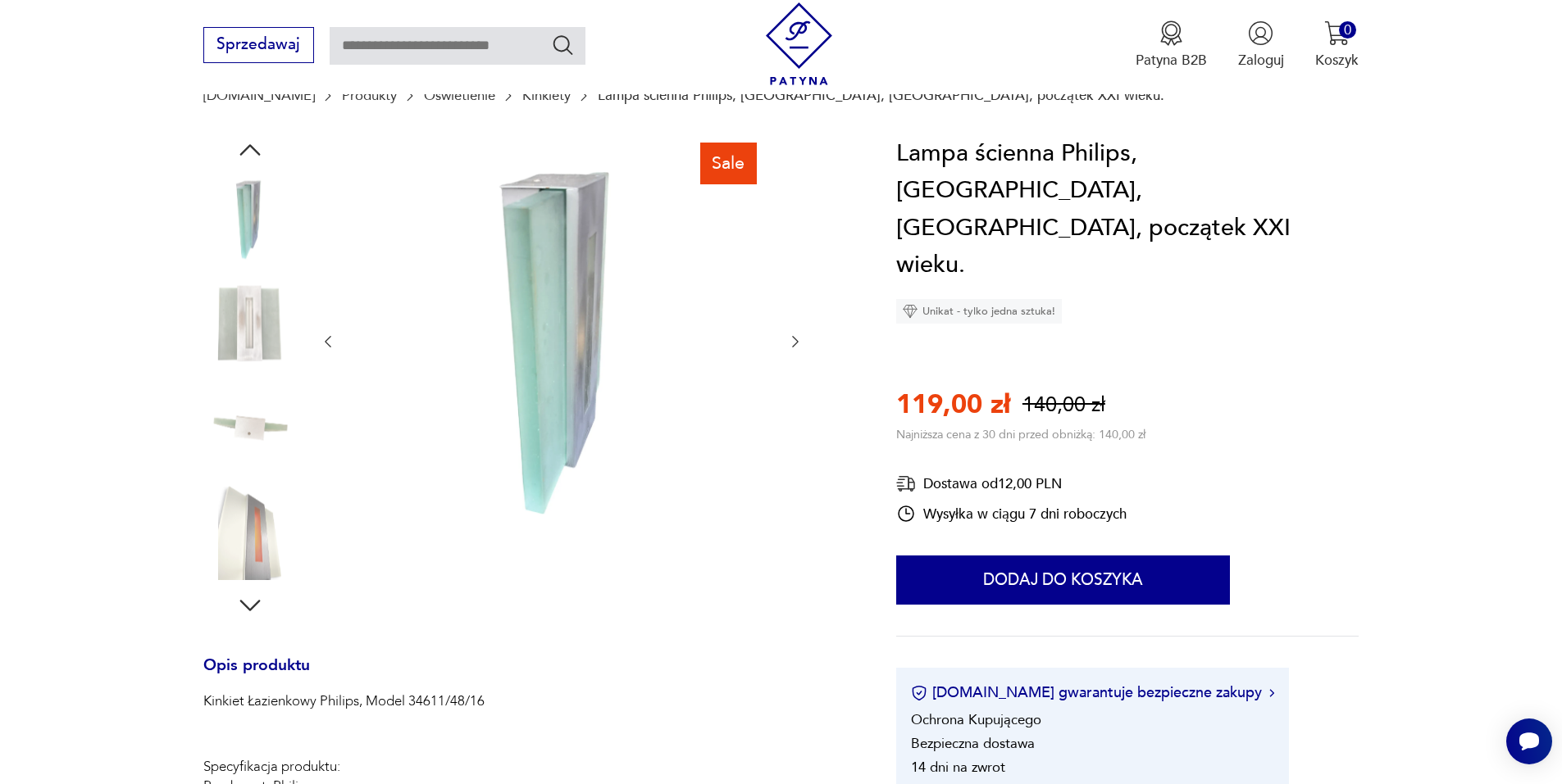
click at [335, 343] on icon "button" at bounding box center [328, 341] width 16 height 16
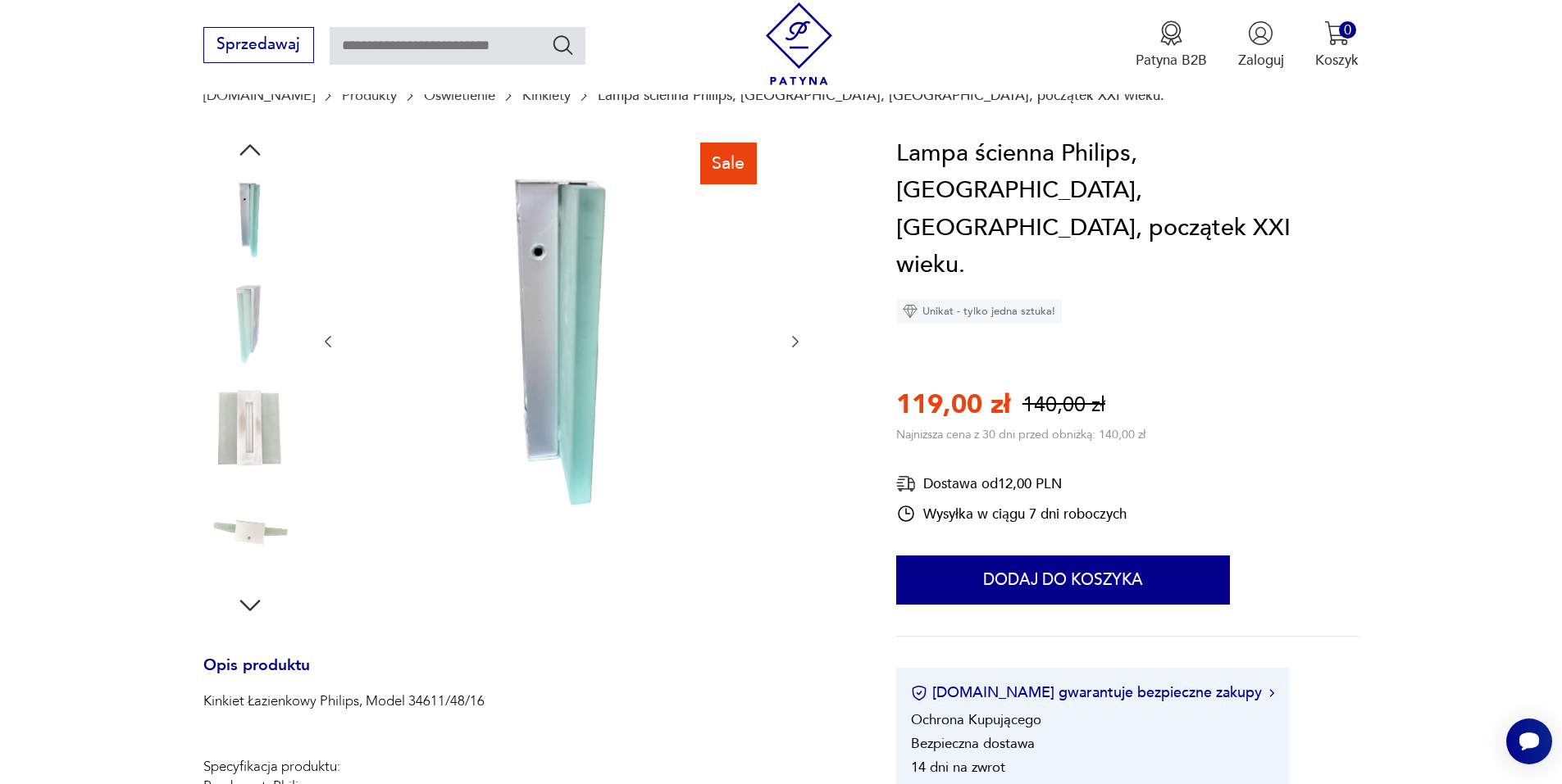
click at [335, 343] on icon "button" at bounding box center [328, 341] width 16 height 16
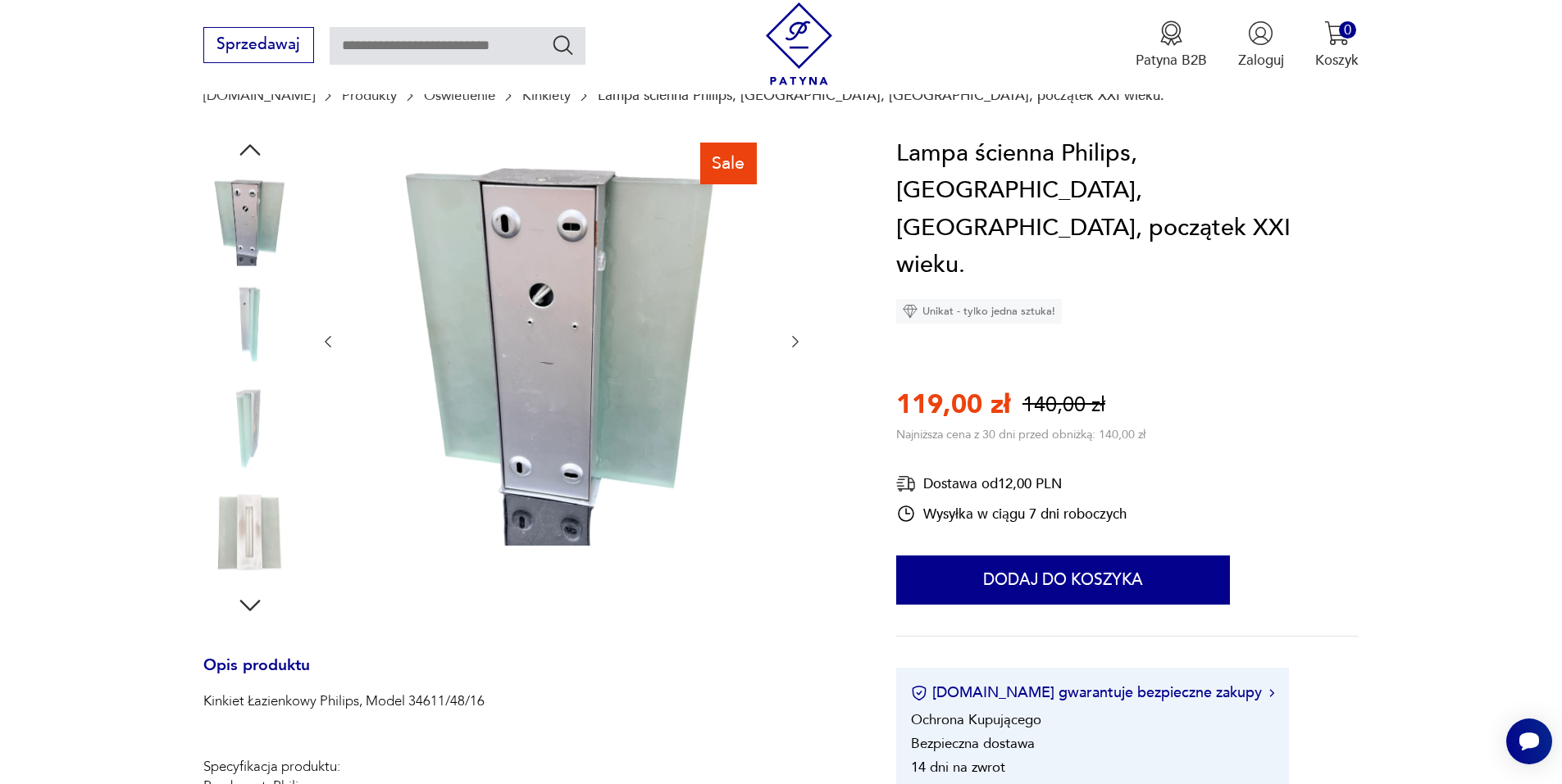
click at [335, 343] on icon "button" at bounding box center [328, 341] width 16 height 16
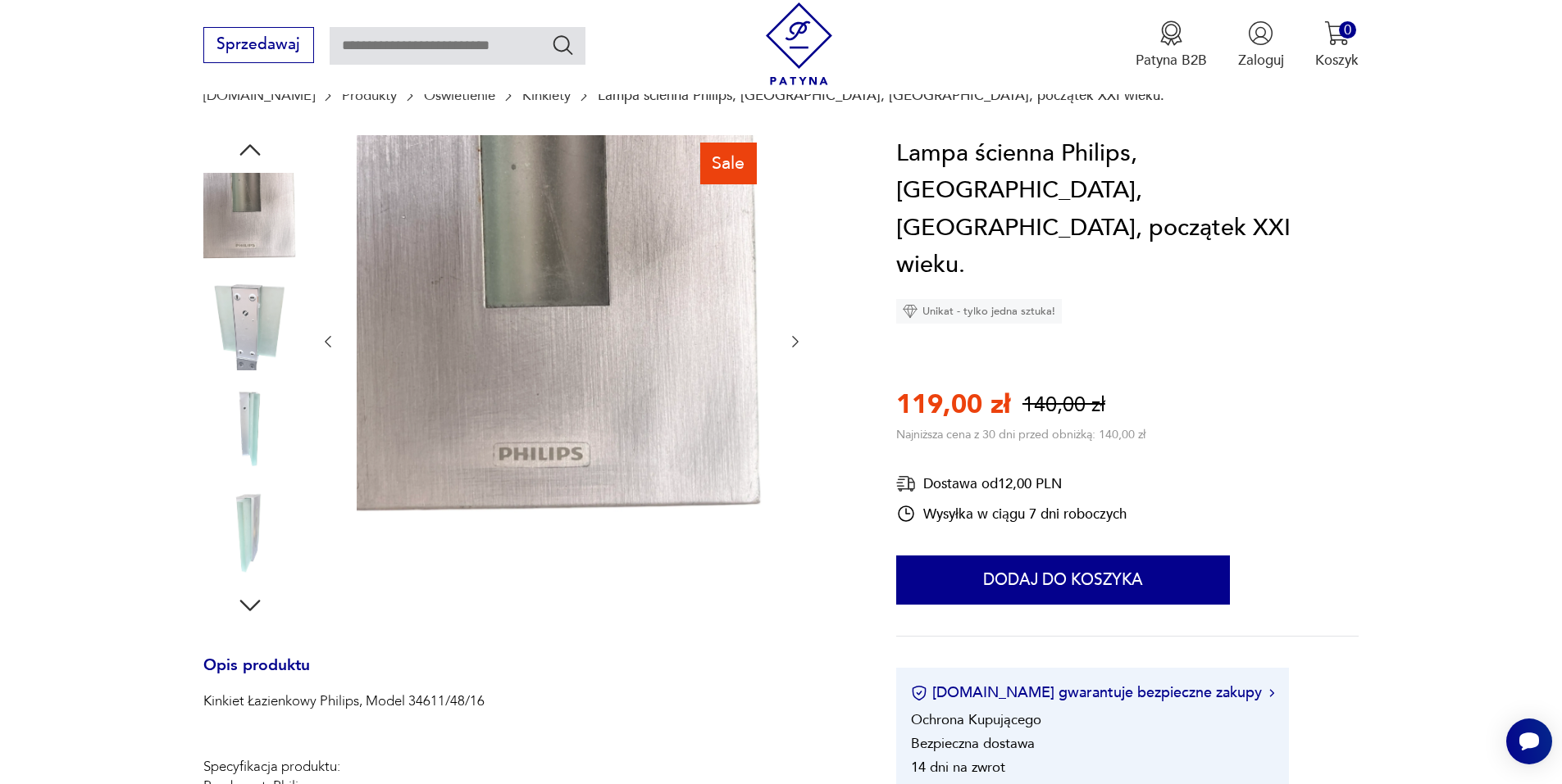
click at [322, 338] on icon "button" at bounding box center [328, 341] width 16 height 16
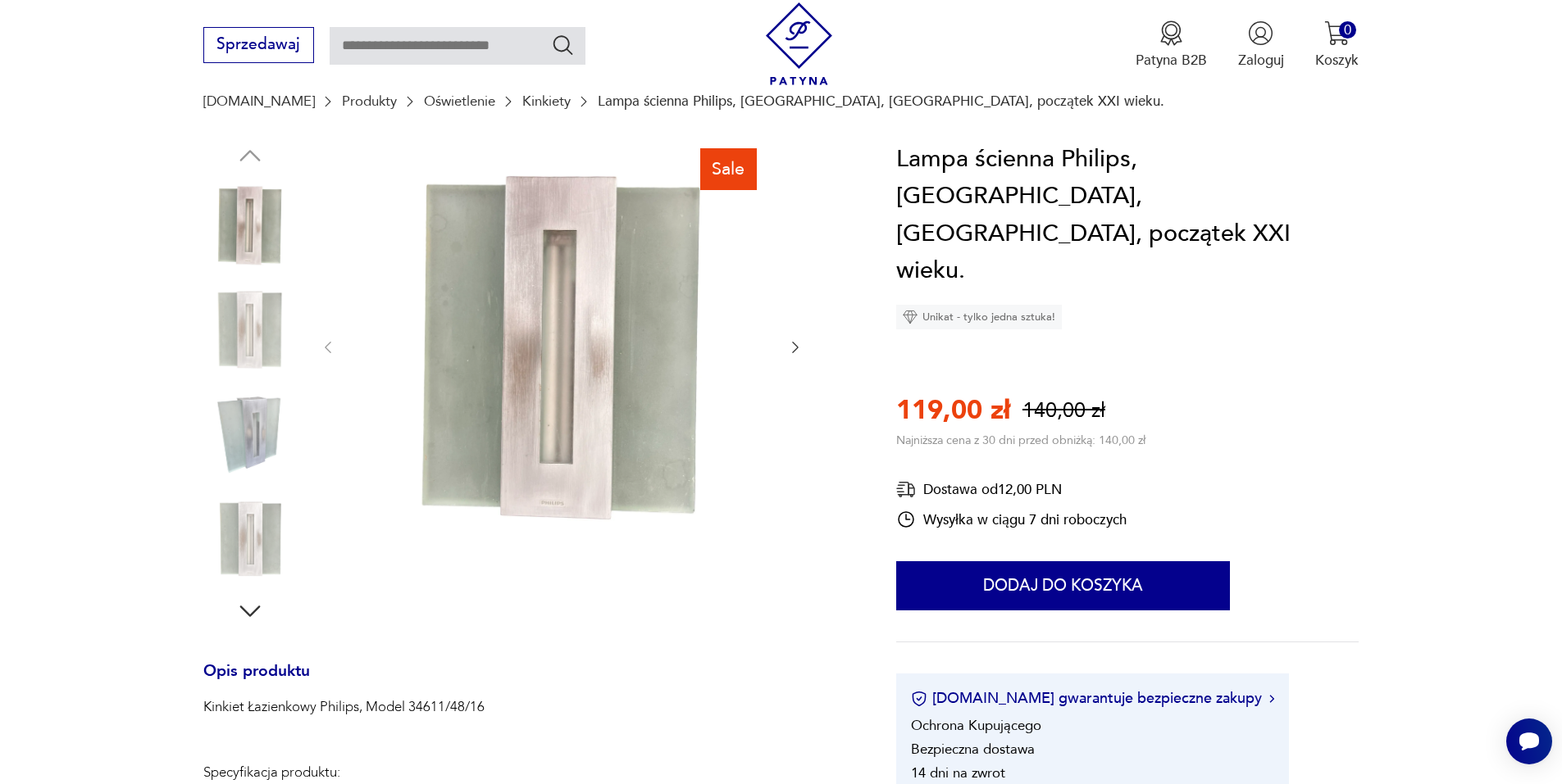
scroll to position [164, 0]
